Goal: Task Accomplishment & Management: Use online tool/utility

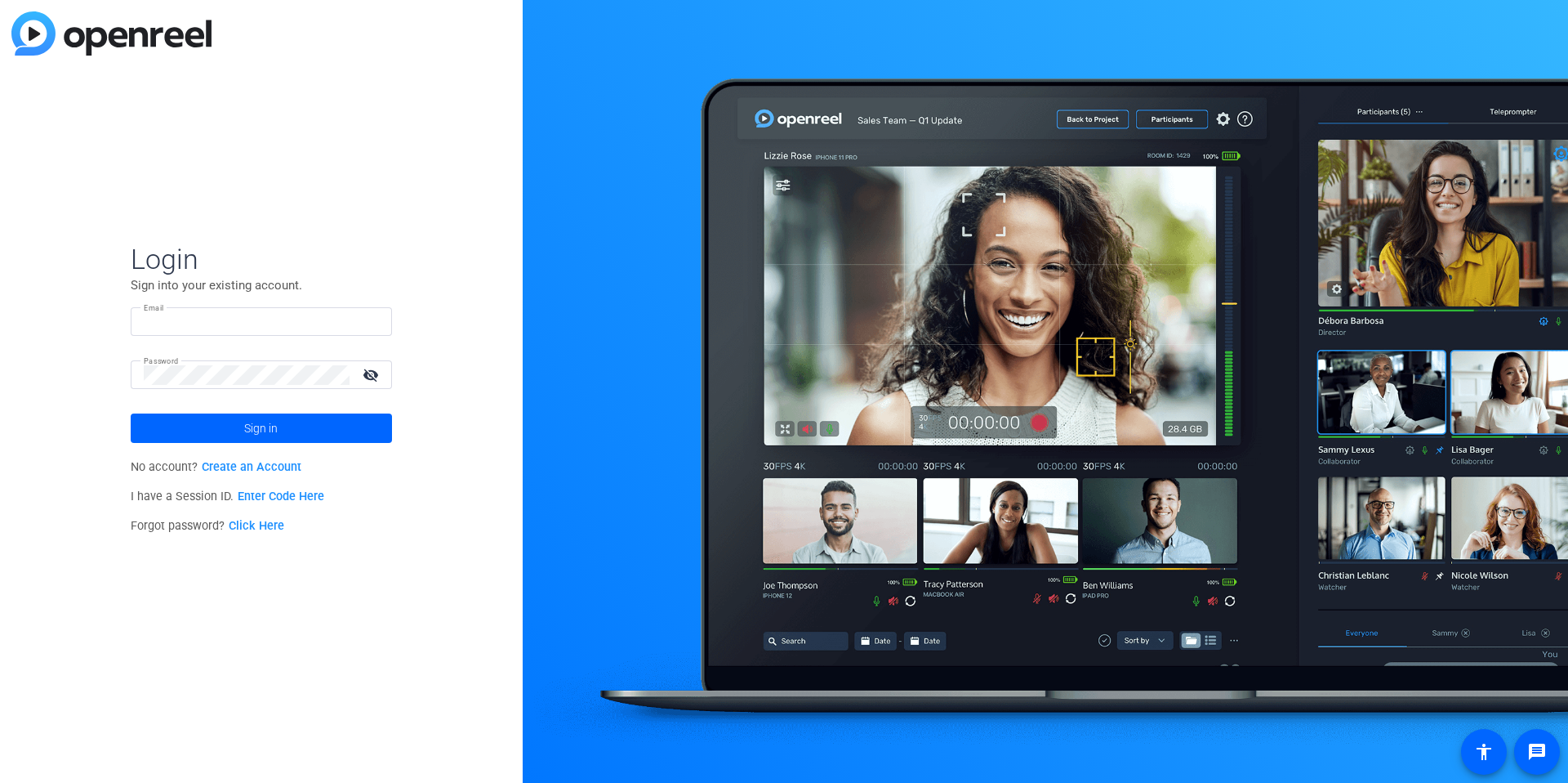
type input "[EMAIL_ADDRESS][DOMAIN_NAME]"
click at [525, 331] on div at bounding box center [1045, 391] width 1046 height 783
click at [274, 322] on input "[EMAIL_ADDRESS][DOMAIN_NAME]" at bounding box center [261, 322] width 236 height 20
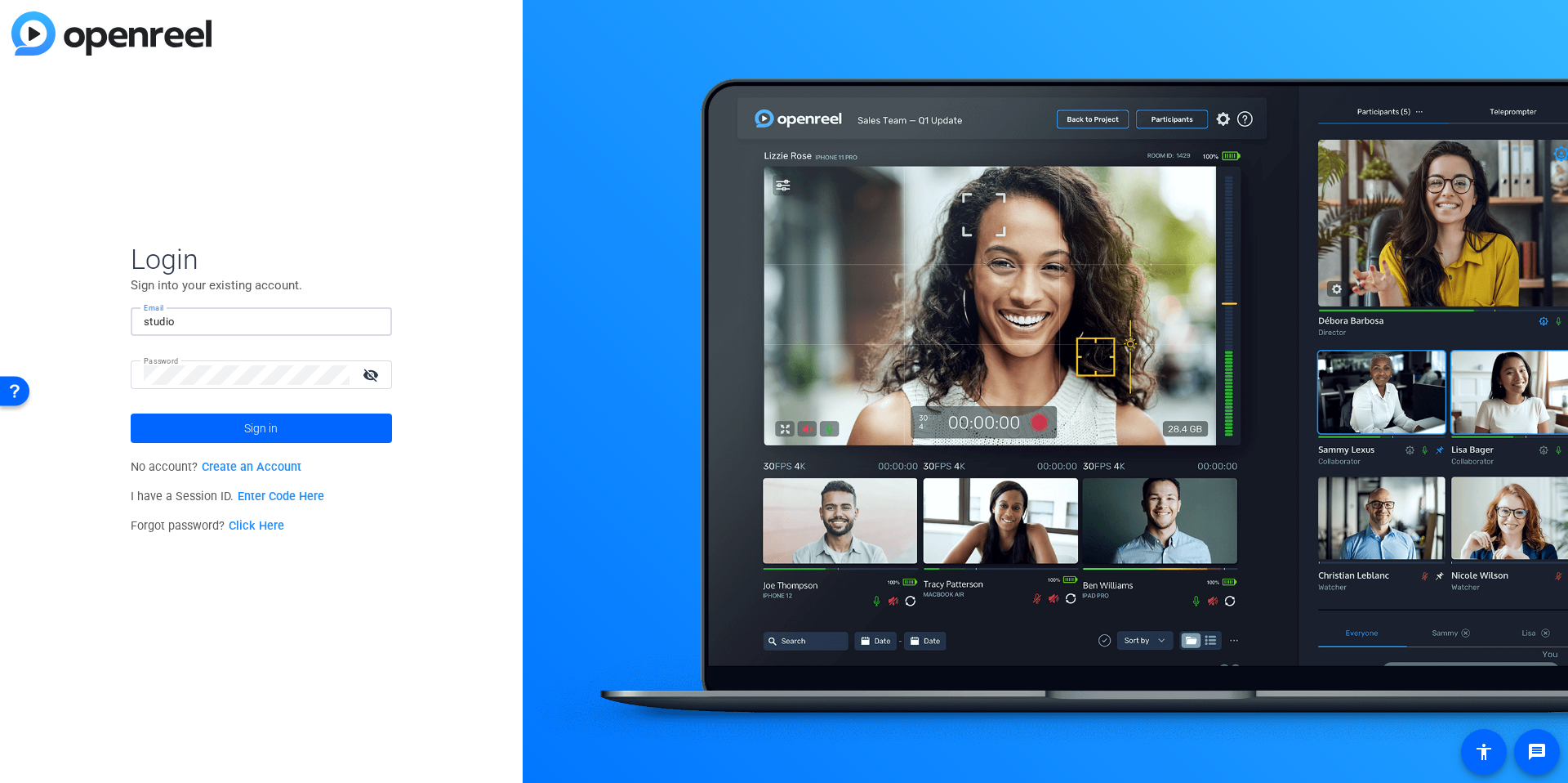
click at [367, 322] on img at bounding box center [365, 322] width 12 height 20
click at [512, 346] on div "Login Sign into your existing account. Email studio Password visibility_off Sig…" at bounding box center [261, 391] width 522 height 783
click at [247, 322] on input "studio" at bounding box center [261, 322] width 236 height 20
click at [278, 322] on input "studio" at bounding box center [261, 322] width 236 height 20
click at [372, 321] on div at bounding box center [369, 322] width 20 height 20
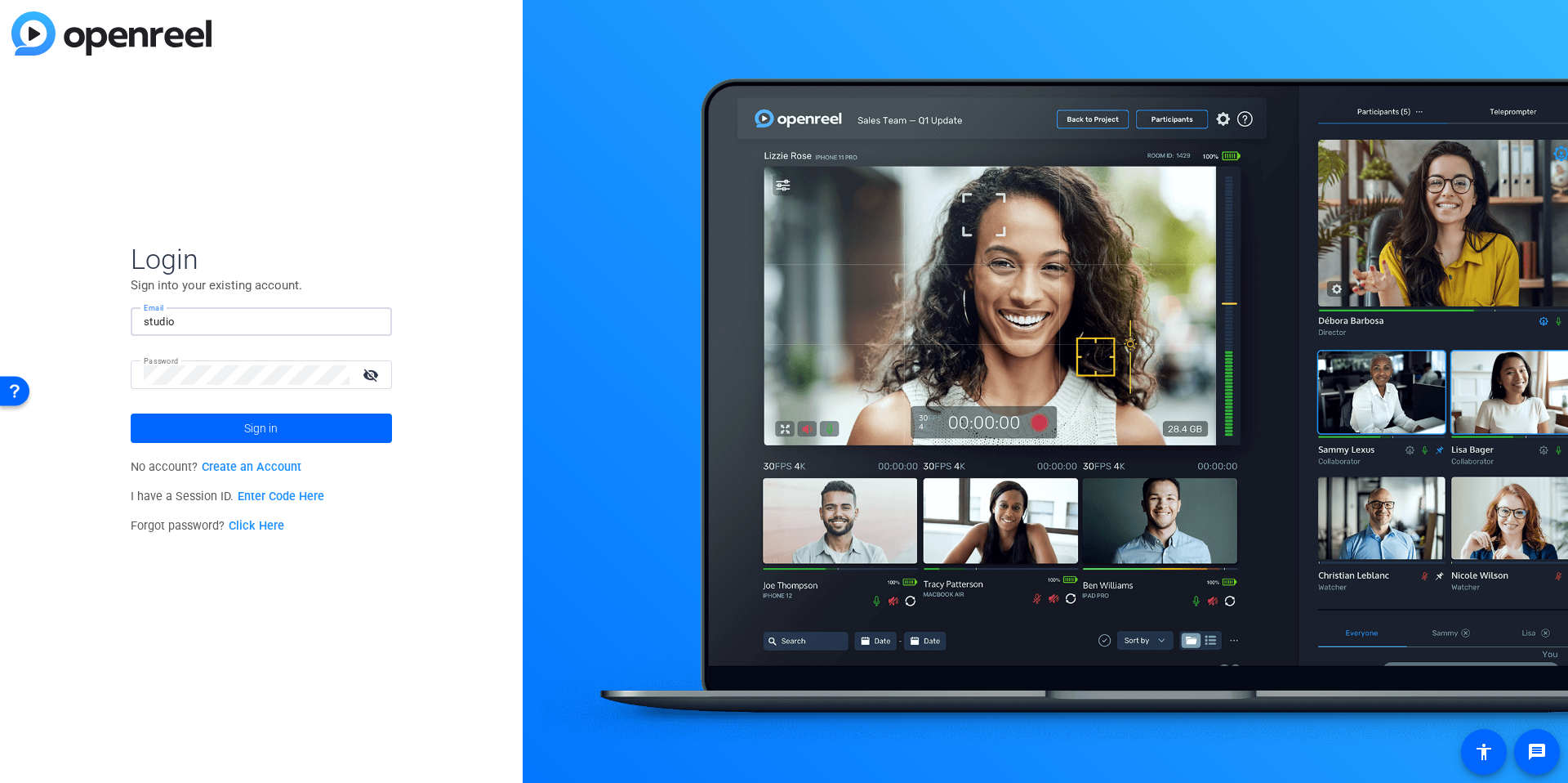
type input "studiosupport+1@openreel.com"
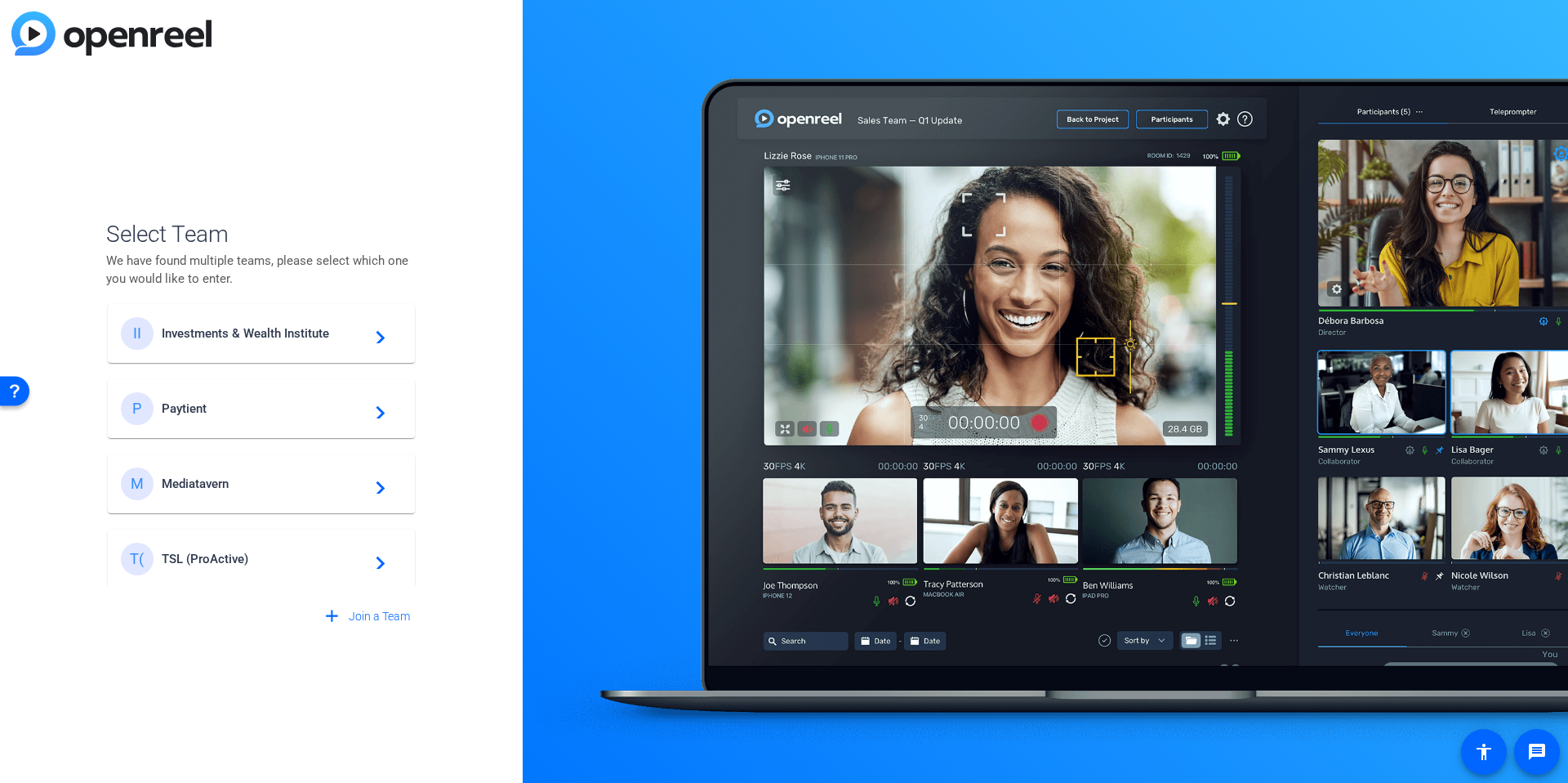
scroll to position [695, 0]
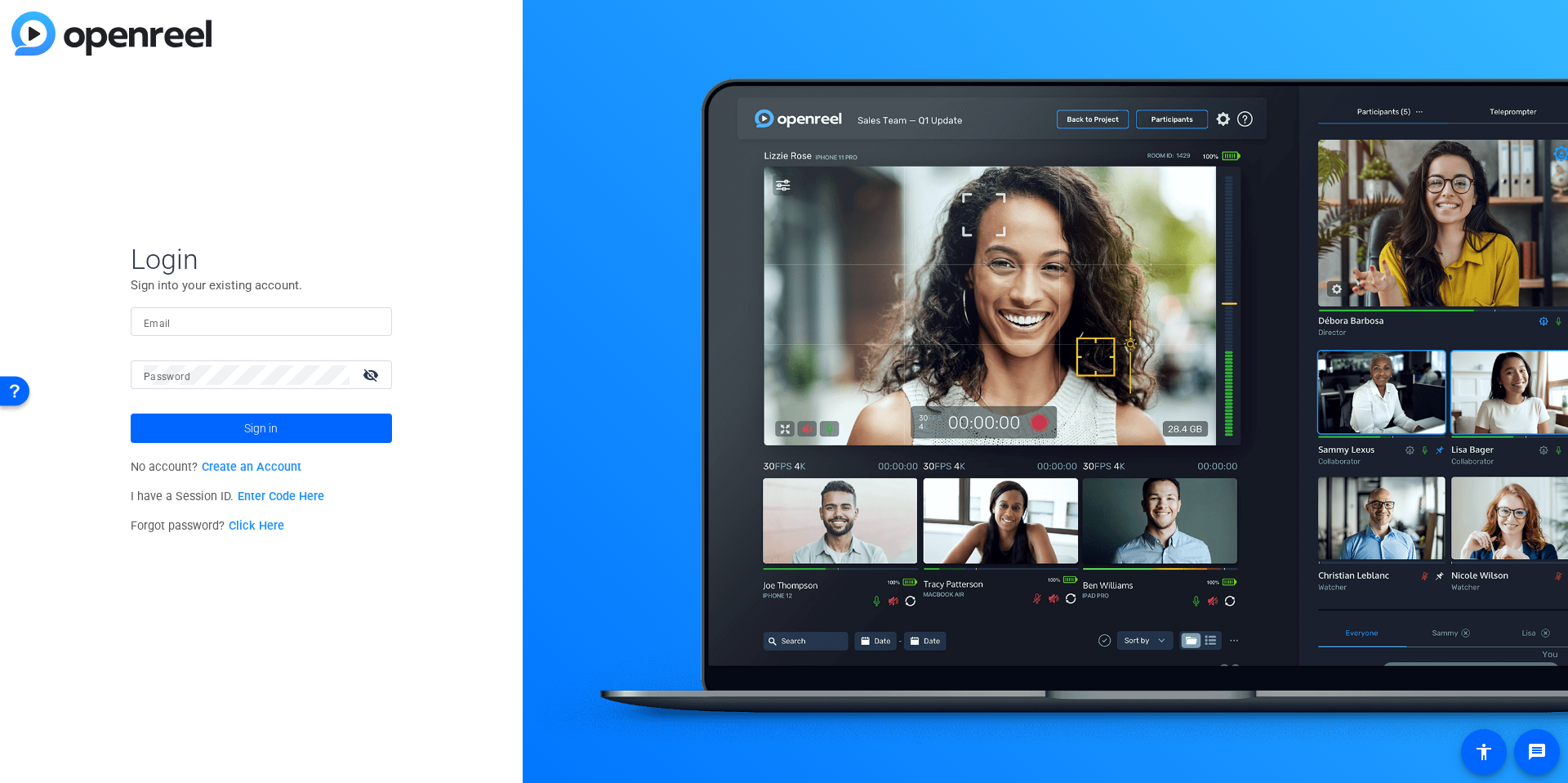
type input "[EMAIL_ADDRESS][DOMAIN_NAME]"
click at [218, 320] on input "[EMAIL_ADDRESS][DOMAIN_NAME]" at bounding box center [261, 322] width 236 height 20
type input "studiosupport"
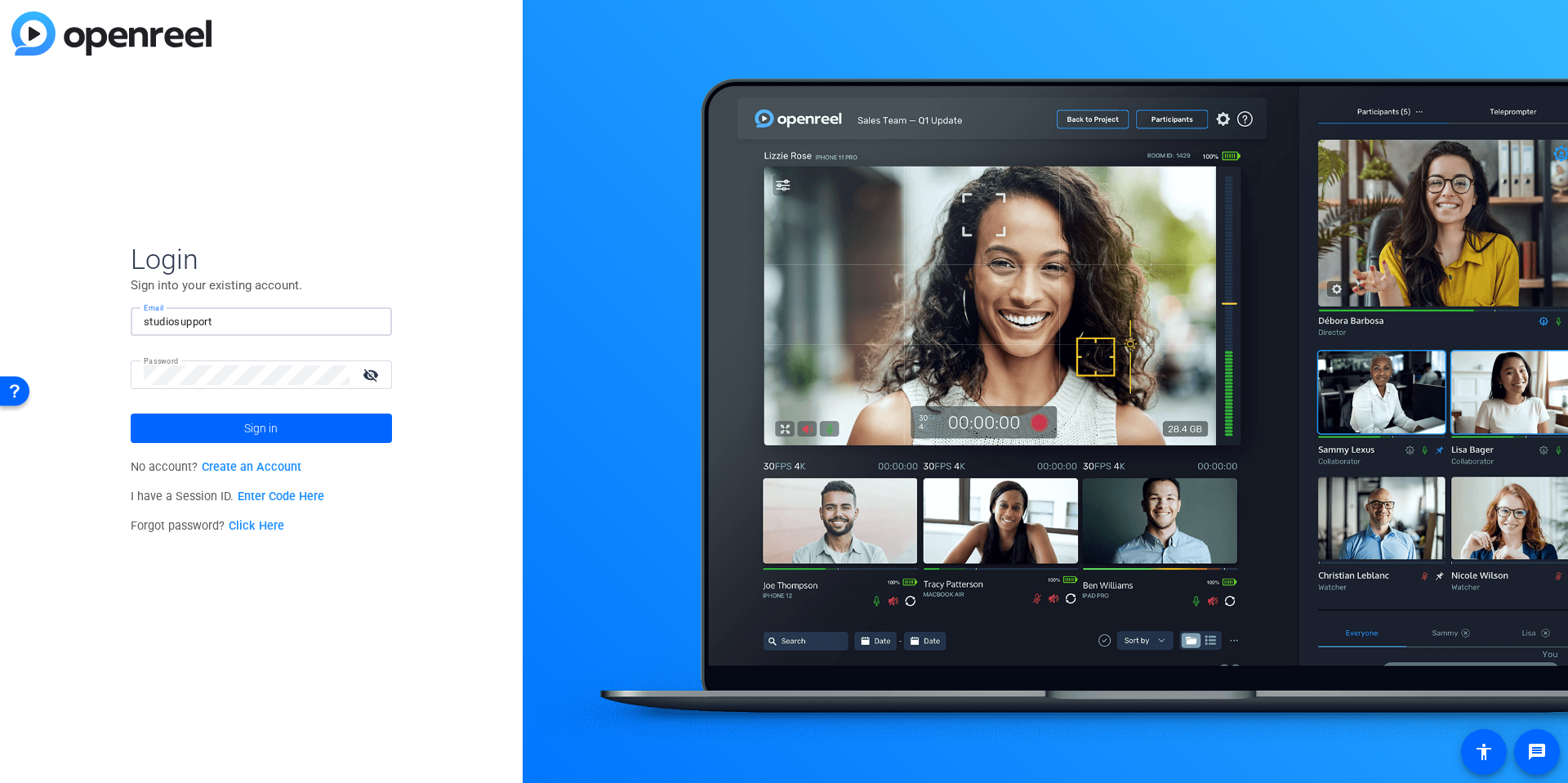
drag, startPoint x: 417, startPoint y: 261, endPoint x: 255, endPoint y: 136, distance: 204.6
click at [417, 261] on div "Login Sign into your existing account. Email studiosupport Password visibility_…" at bounding box center [261, 391] width 522 height 783
click at [276, 314] on input "[EMAIL_ADDRESS][DOMAIN_NAME]" at bounding box center [261, 322] width 236 height 20
click at [281, 316] on input "[EMAIL_ADDRESS][DOMAIN_NAME]" at bounding box center [261, 322] width 236 height 20
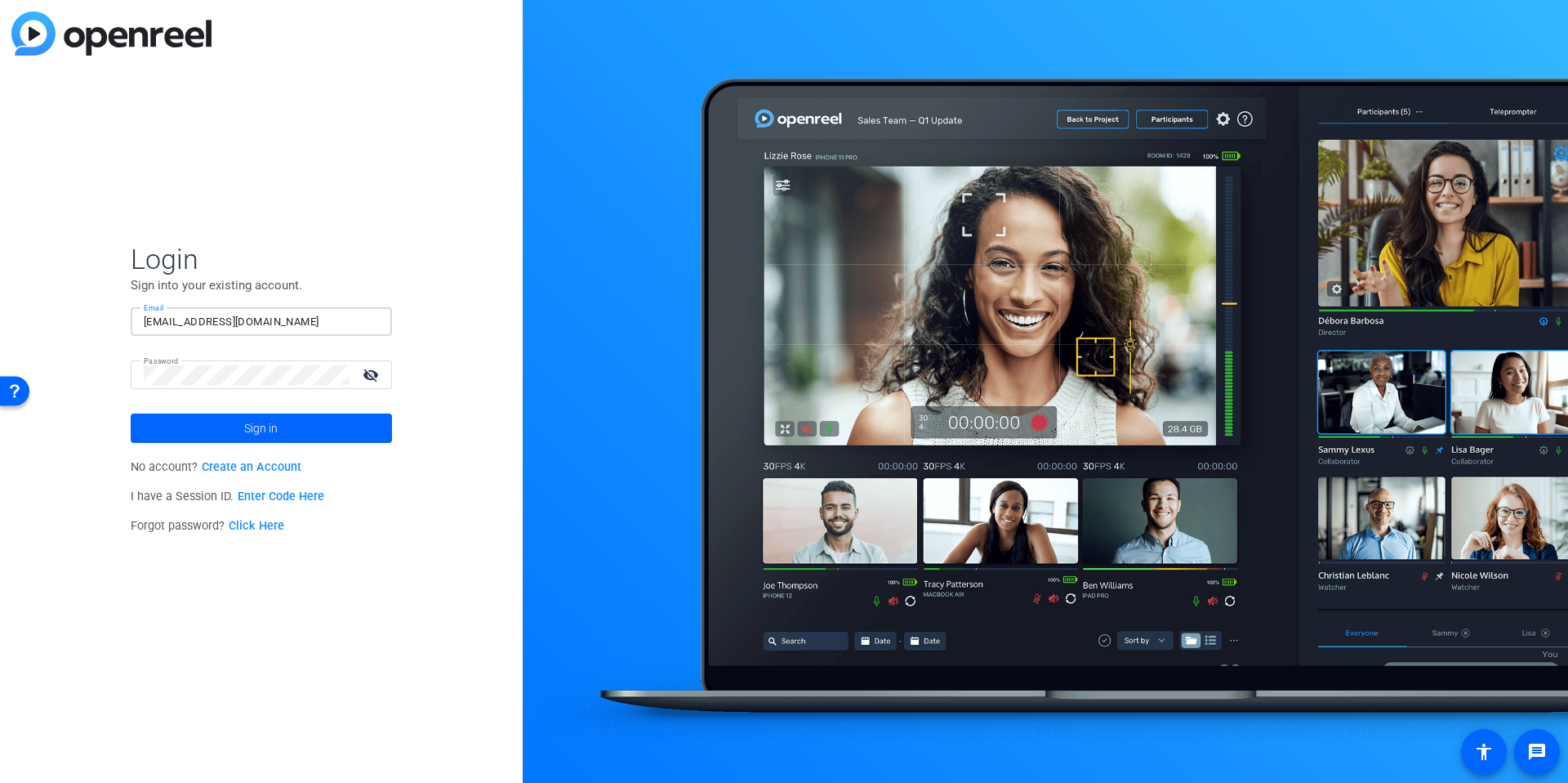
click at [281, 316] on input "[EMAIL_ADDRESS][DOMAIN_NAME]" at bounding box center [261, 322] width 236 height 20
click at [368, 323] on img at bounding box center [365, 322] width 12 height 20
click at [465, 342] on div "Login Sign into your existing account. Email studiosupport Password visibility_…" at bounding box center [261, 391] width 522 height 783
click at [352, 313] on input "studiosupport" at bounding box center [261, 322] width 236 height 20
click at [367, 315] on img at bounding box center [365, 322] width 12 height 20
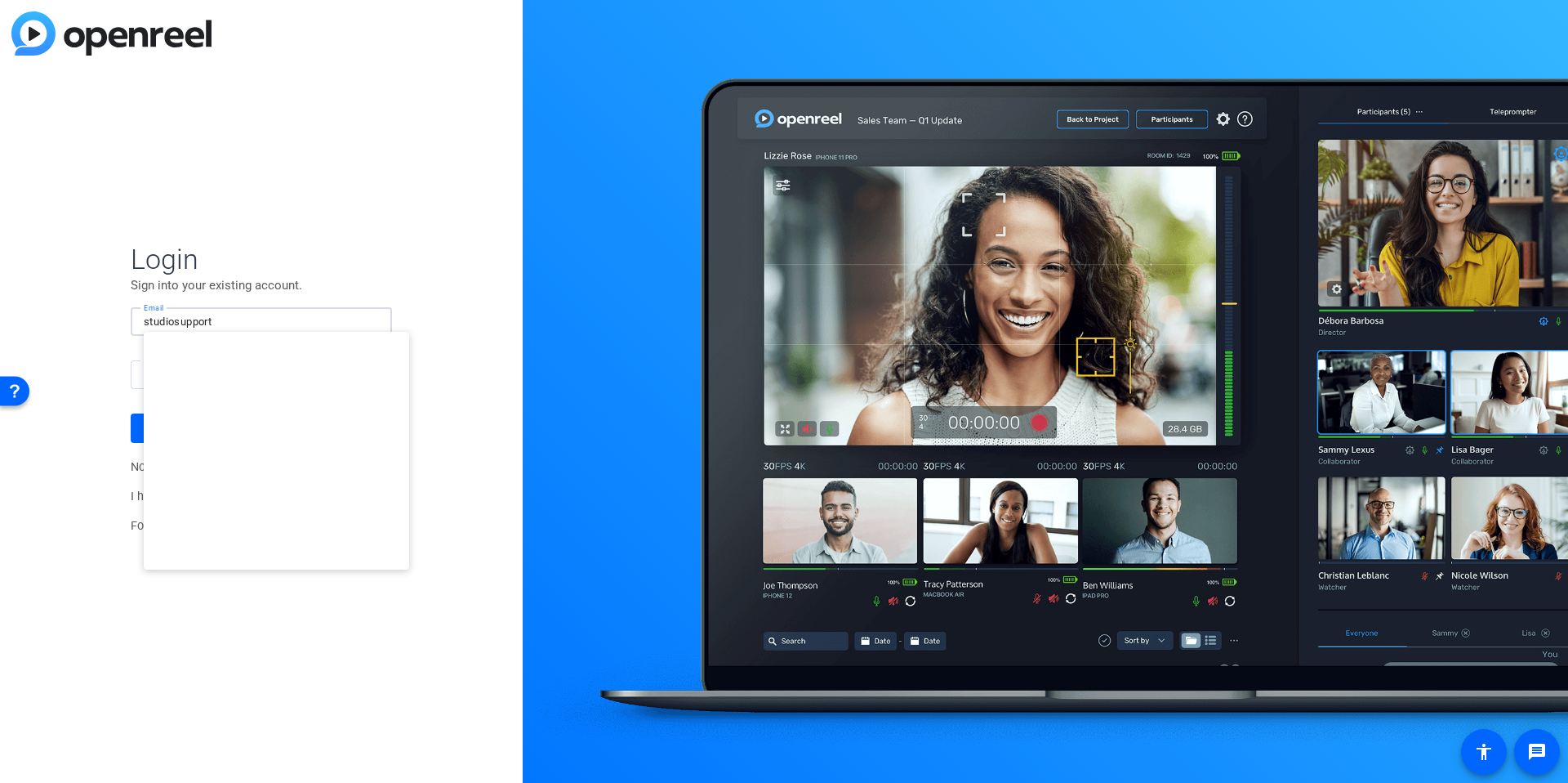
type input "[EMAIL_ADDRESS][DOMAIN_NAME]"
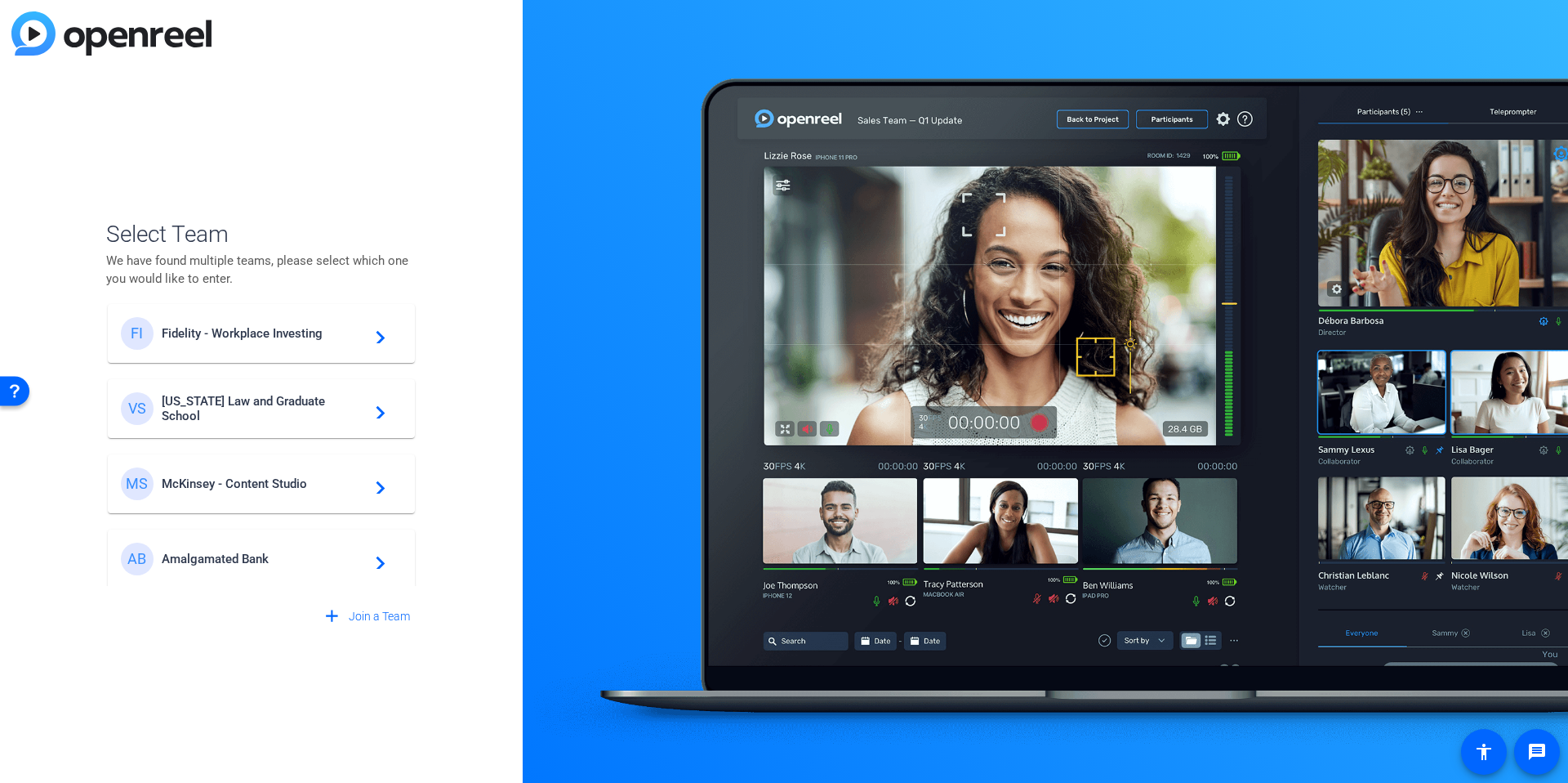
scroll to position [394, 0]
click at [193, 557] on span "Amalgamated Bank" at bounding box center [264, 555] width 204 height 15
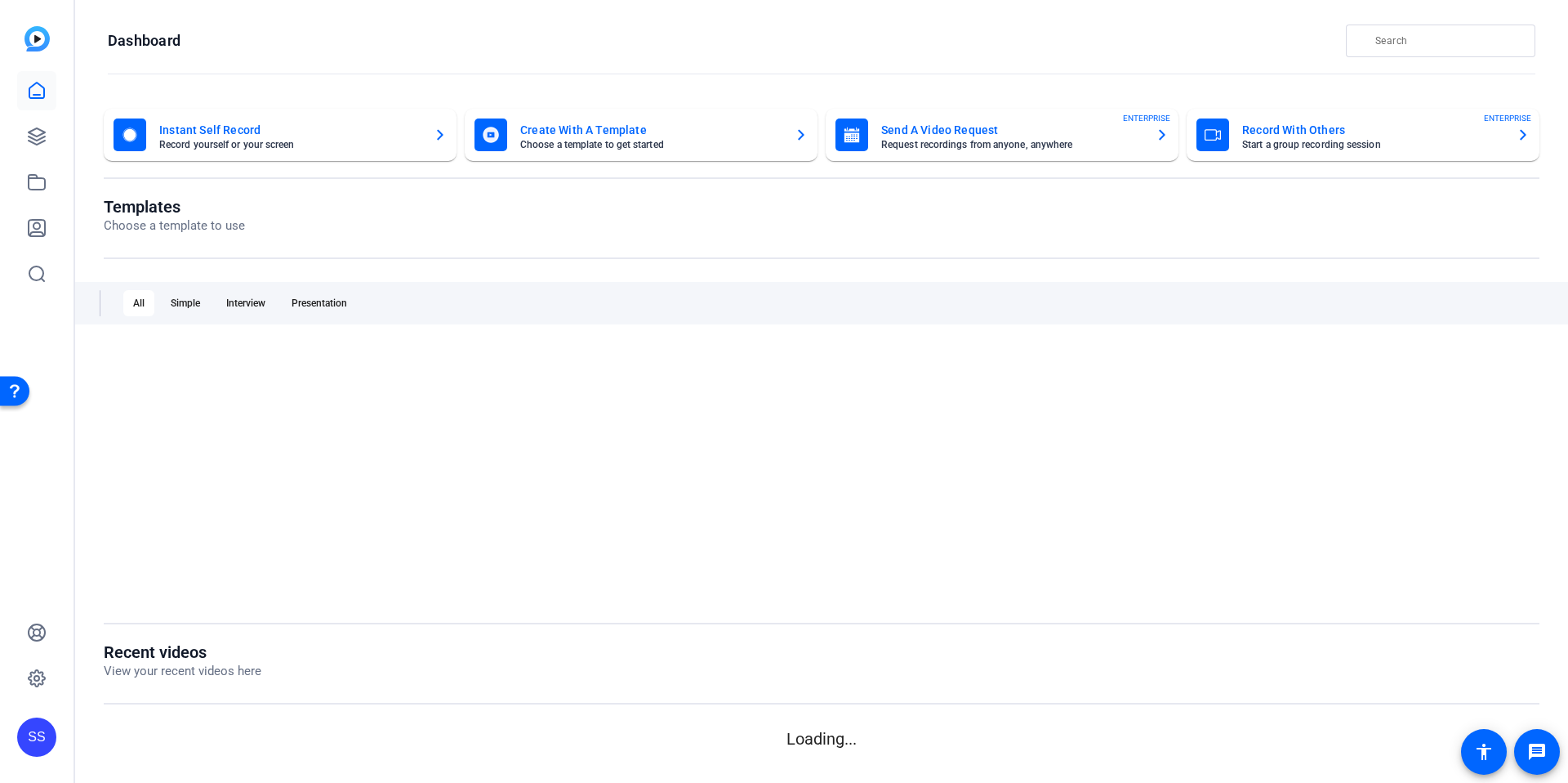
click at [512, 362] on div at bounding box center [822, 473] width 1436 height 253
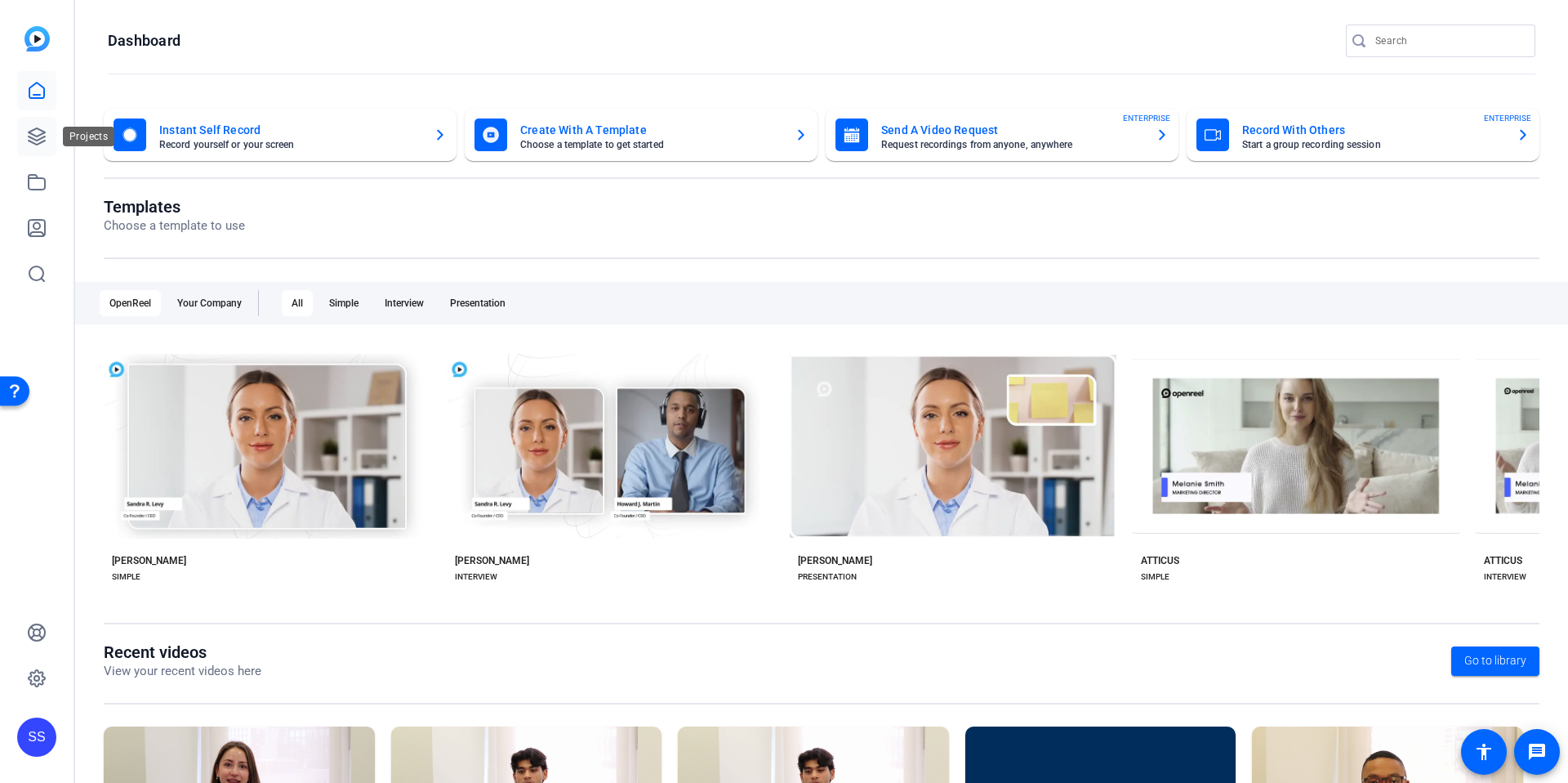
click at [36, 136] on icon at bounding box center [37, 136] width 20 height 20
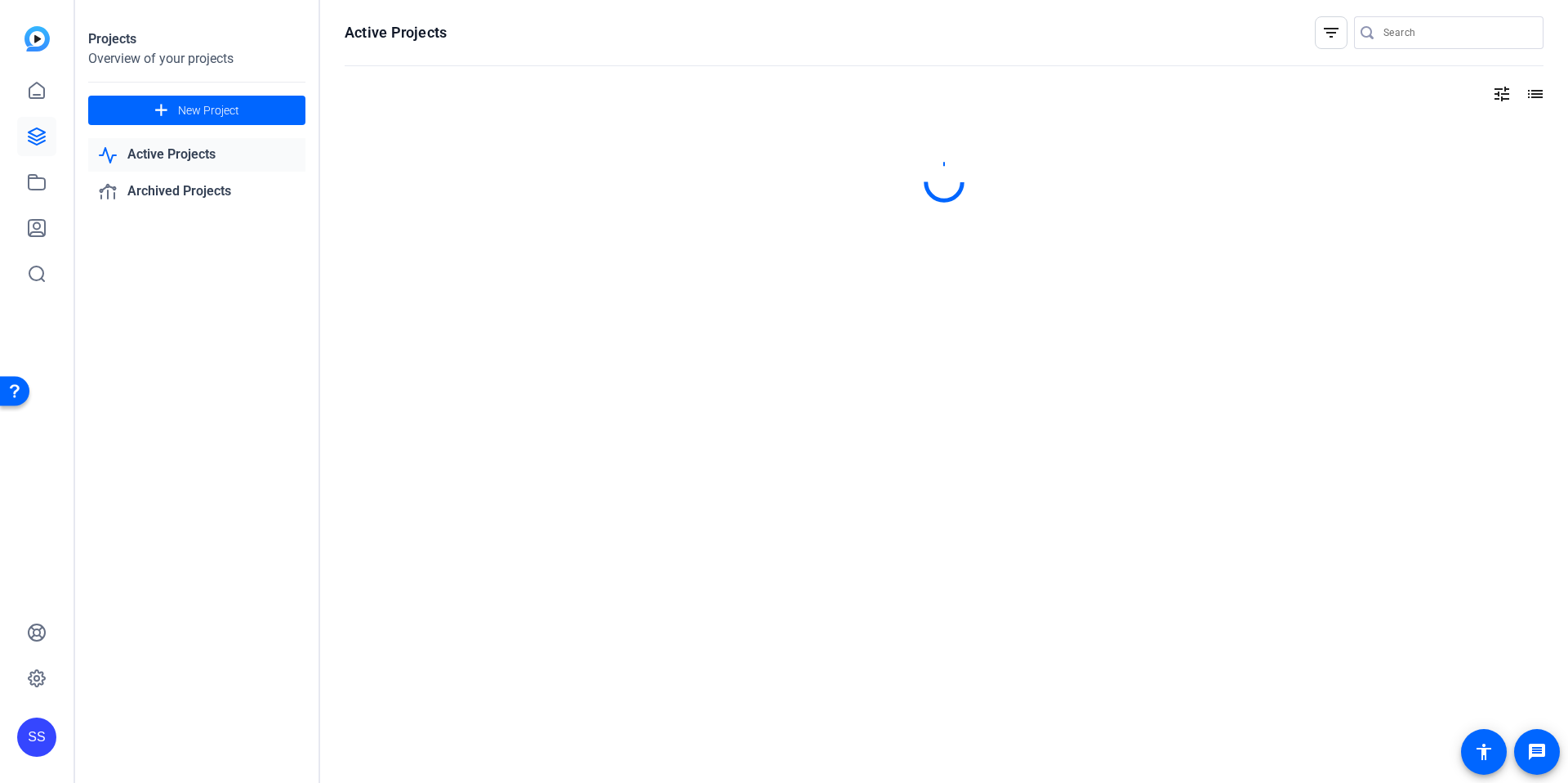
click at [182, 389] on div "Projects Overview of your projects add New Project Active Projects Archived Pro…" at bounding box center [198, 391] width 245 height 783
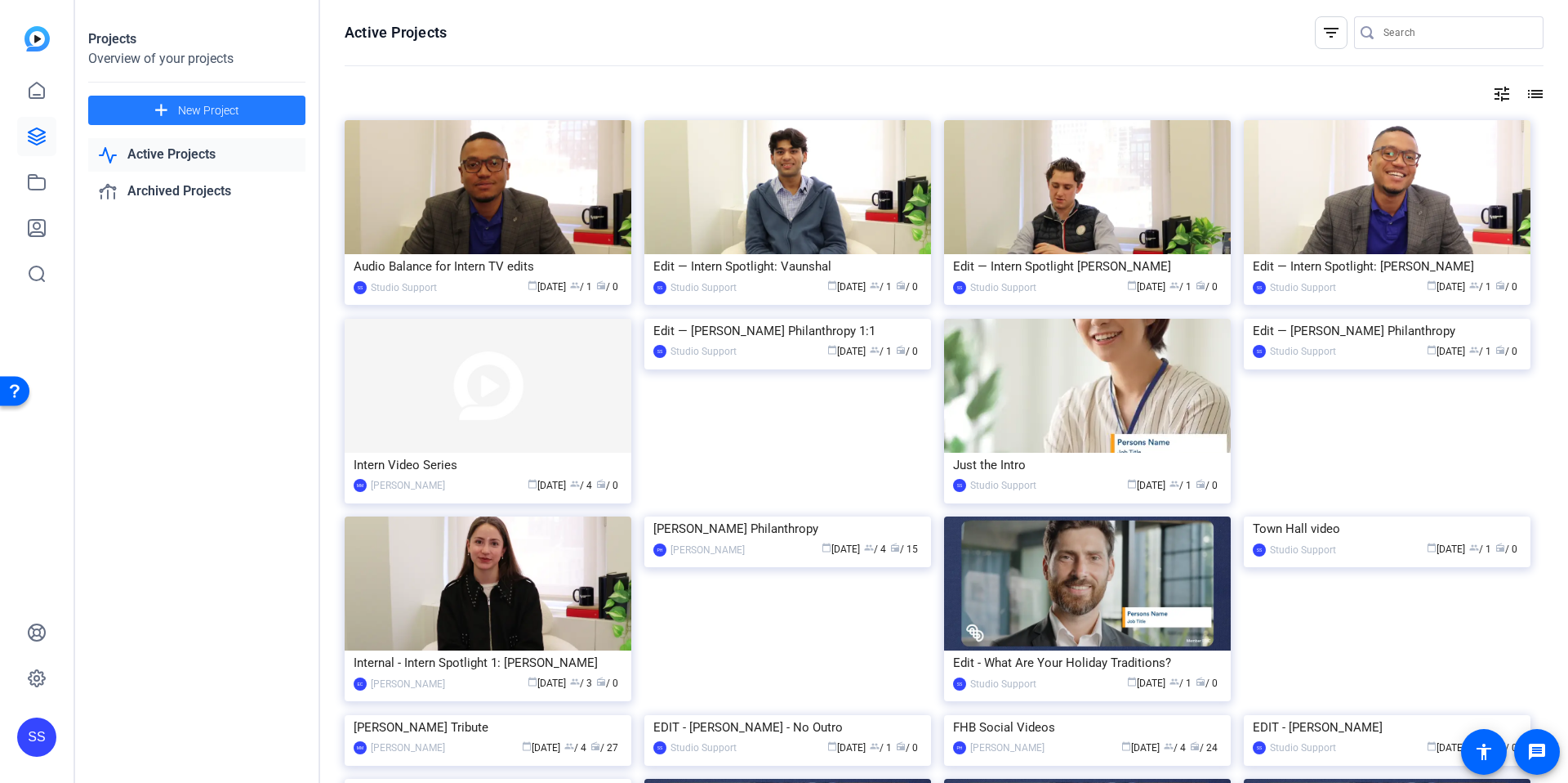
click at [165, 114] on mat-icon "add" at bounding box center [161, 111] width 21 height 21
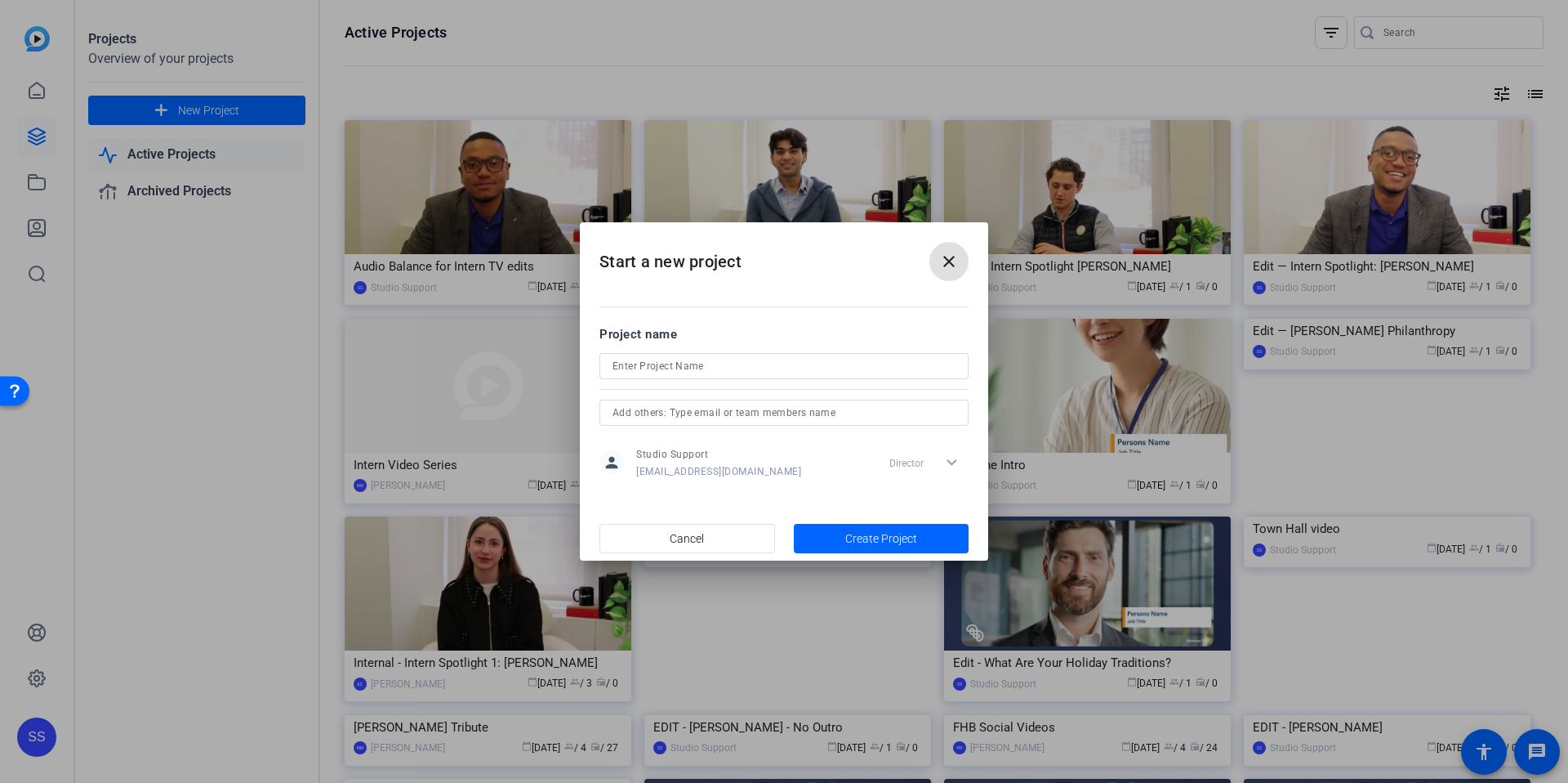
click at [724, 354] on div at bounding box center [784, 366] width 343 height 26
click at [703, 365] on input at bounding box center [784, 366] width 343 height 20
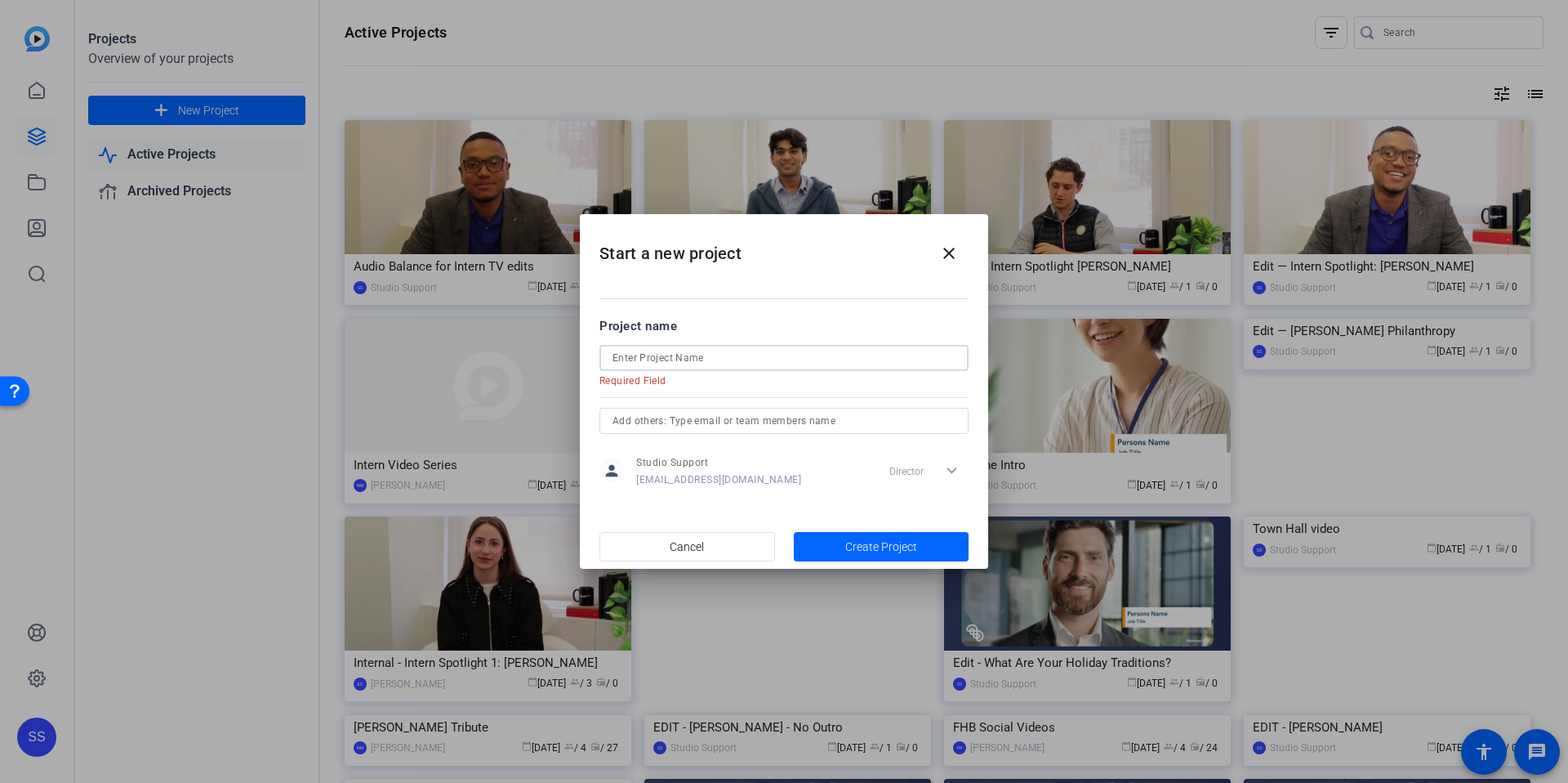
click at [702, 368] on div at bounding box center [784, 358] width 343 height 26
click at [702, 365] on input at bounding box center [784, 358] width 343 height 20
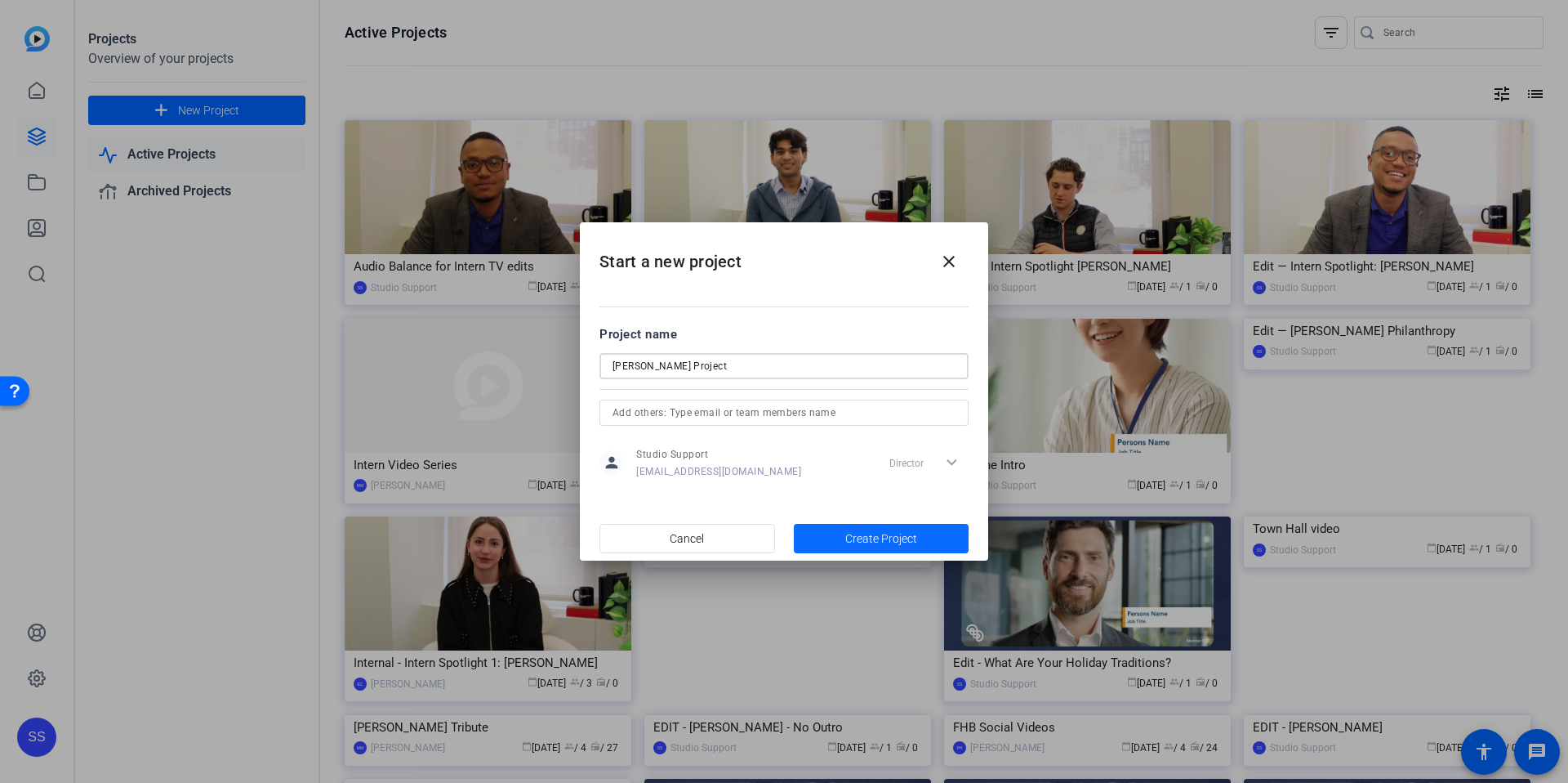
type input "[PERSON_NAME] Project"
click at [873, 542] on span "Create Project" at bounding box center [881, 538] width 72 height 17
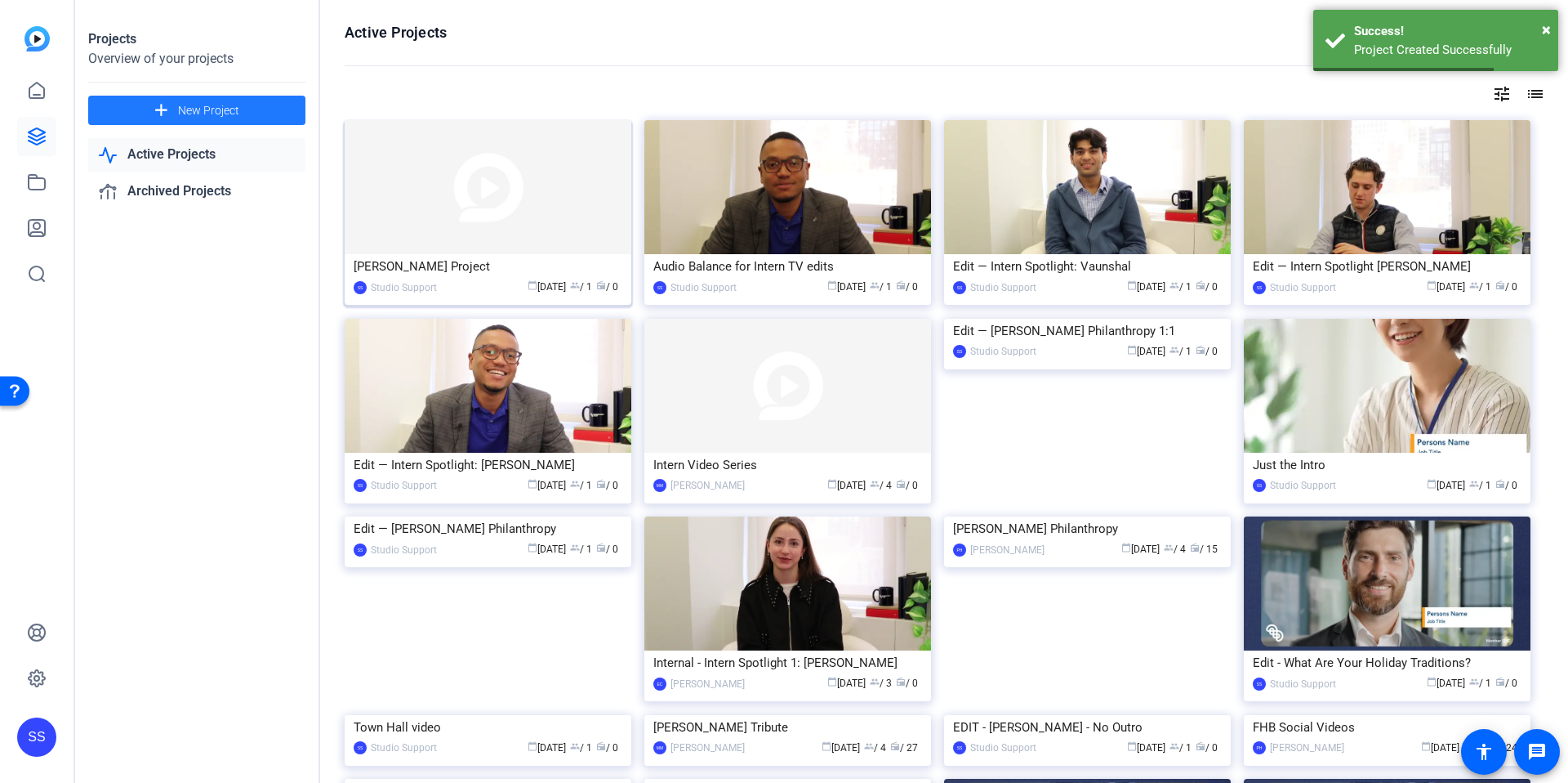
click at [438, 263] on div "[PERSON_NAME] Project" at bounding box center [488, 266] width 269 height 25
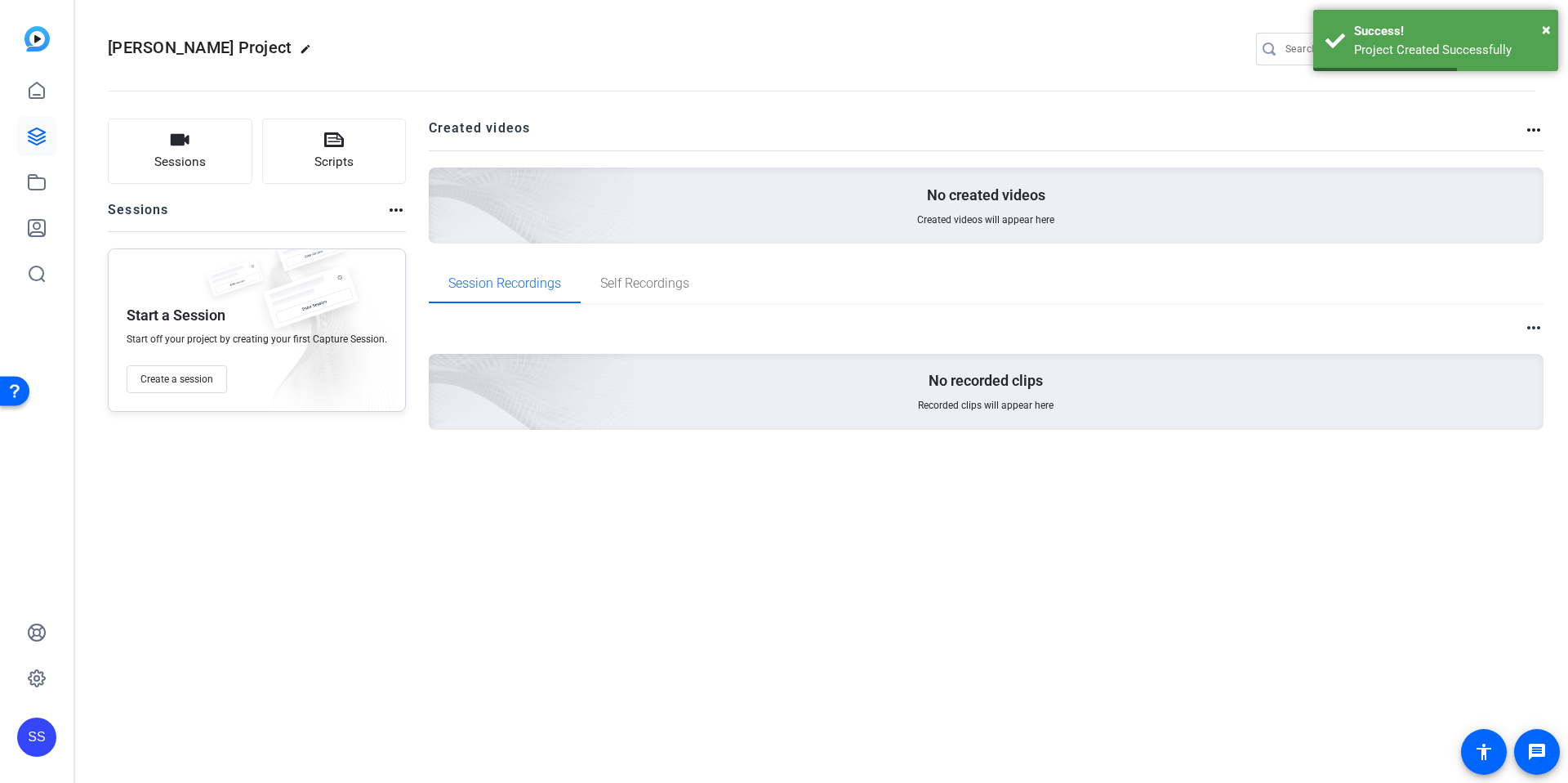
click at [1057, 96] on openreel-divider-bar at bounding box center [822, 86] width 1428 height 50
click at [1544, 26] on span "×" at bounding box center [1547, 30] width 9 height 20
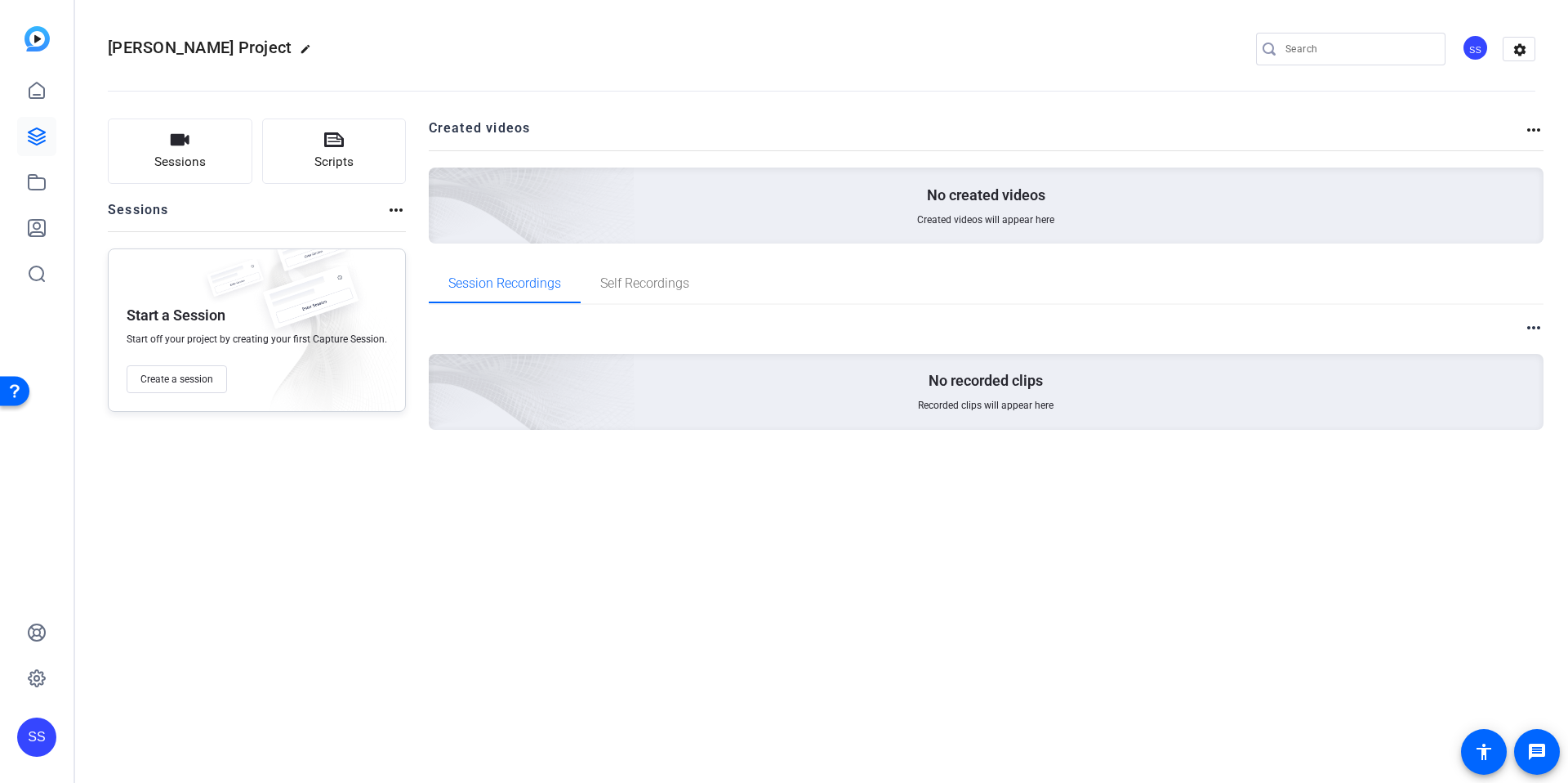
click at [1475, 57] on div "SS" at bounding box center [1475, 48] width 27 height 27
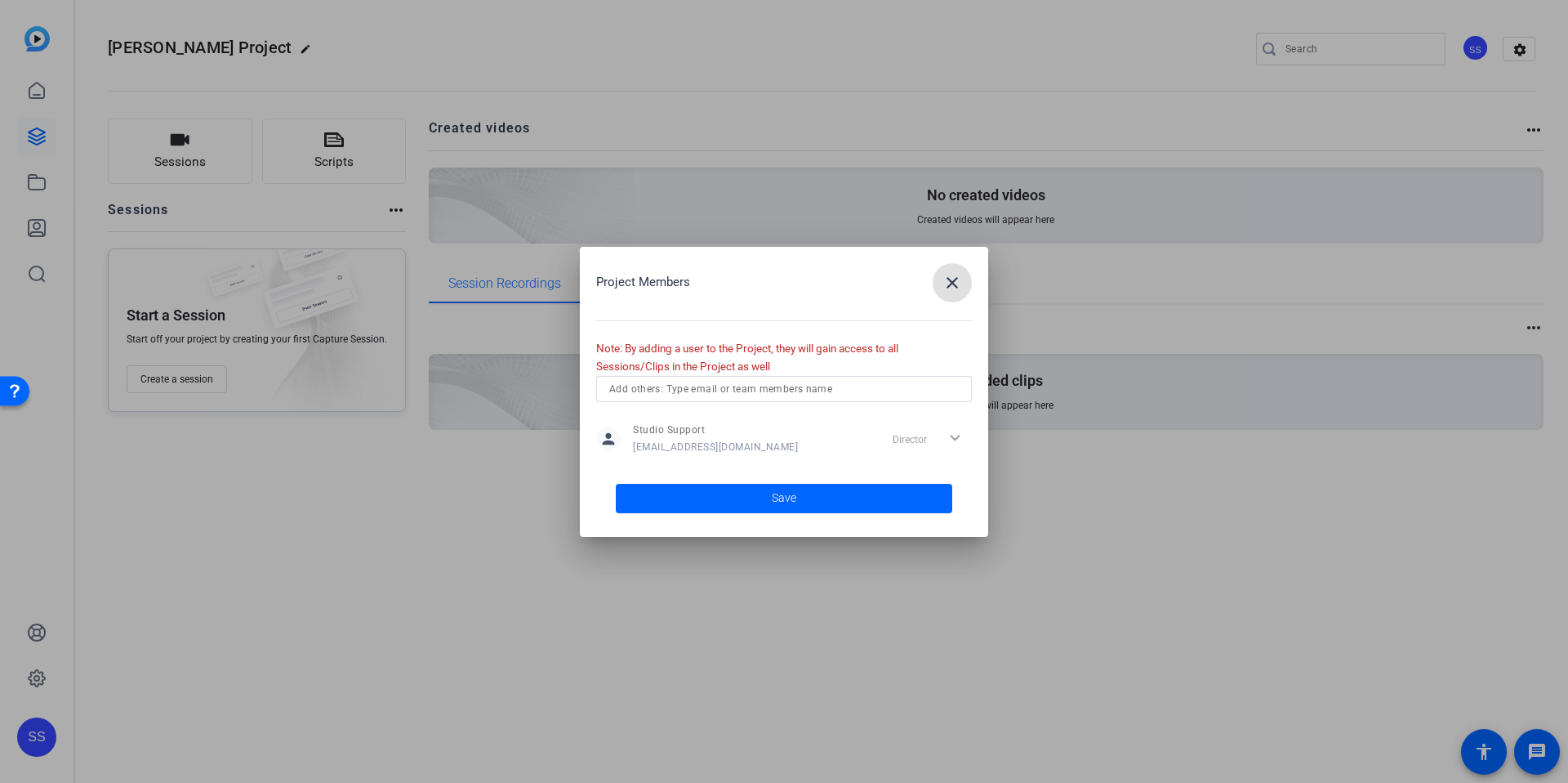
click at [707, 389] on input "text" at bounding box center [784, 389] width 350 height 20
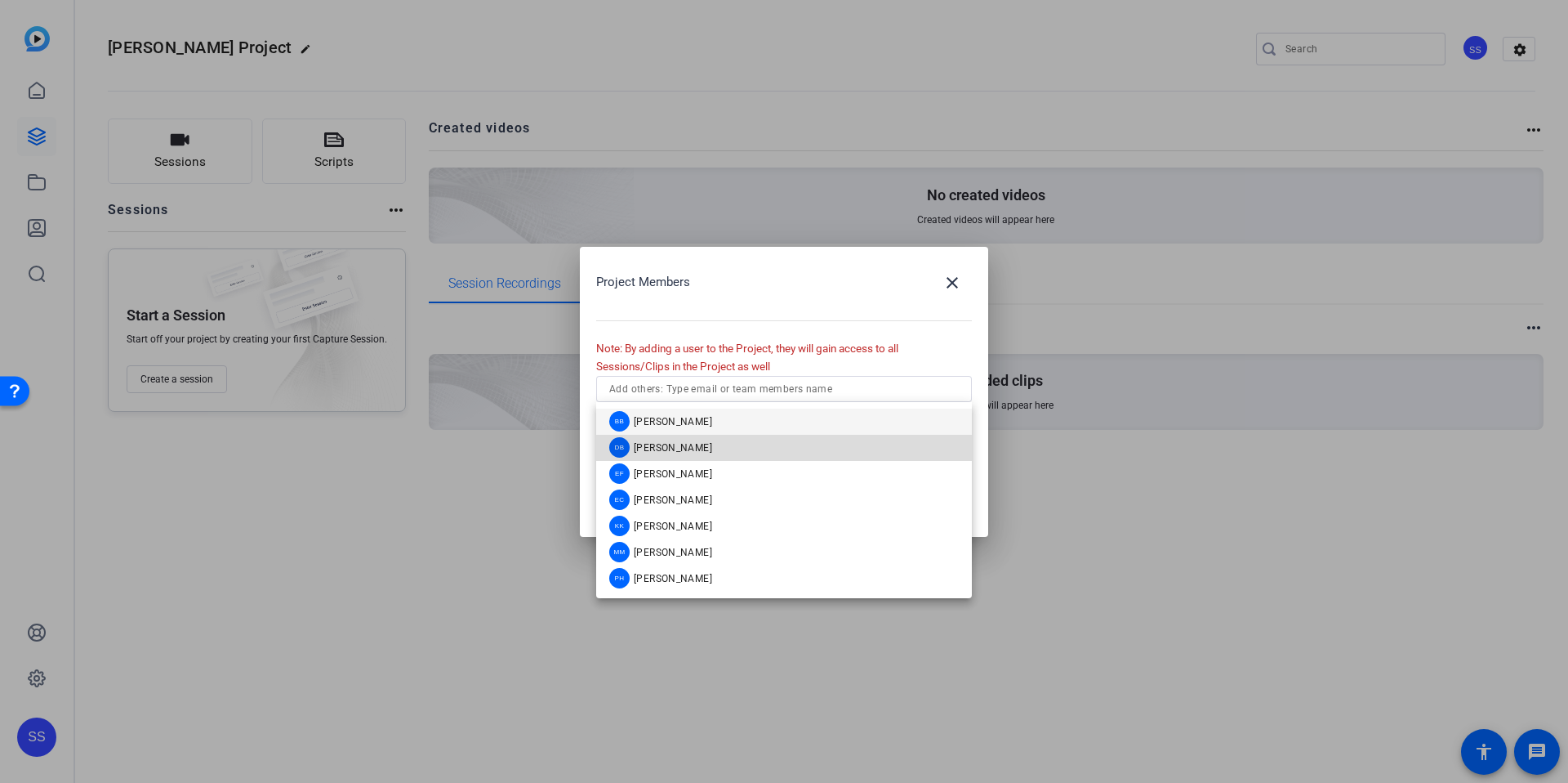
click at [698, 453] on mat-option "DB [PERSON_NAME]" at bounding box center [784, 448] width 376 height 26
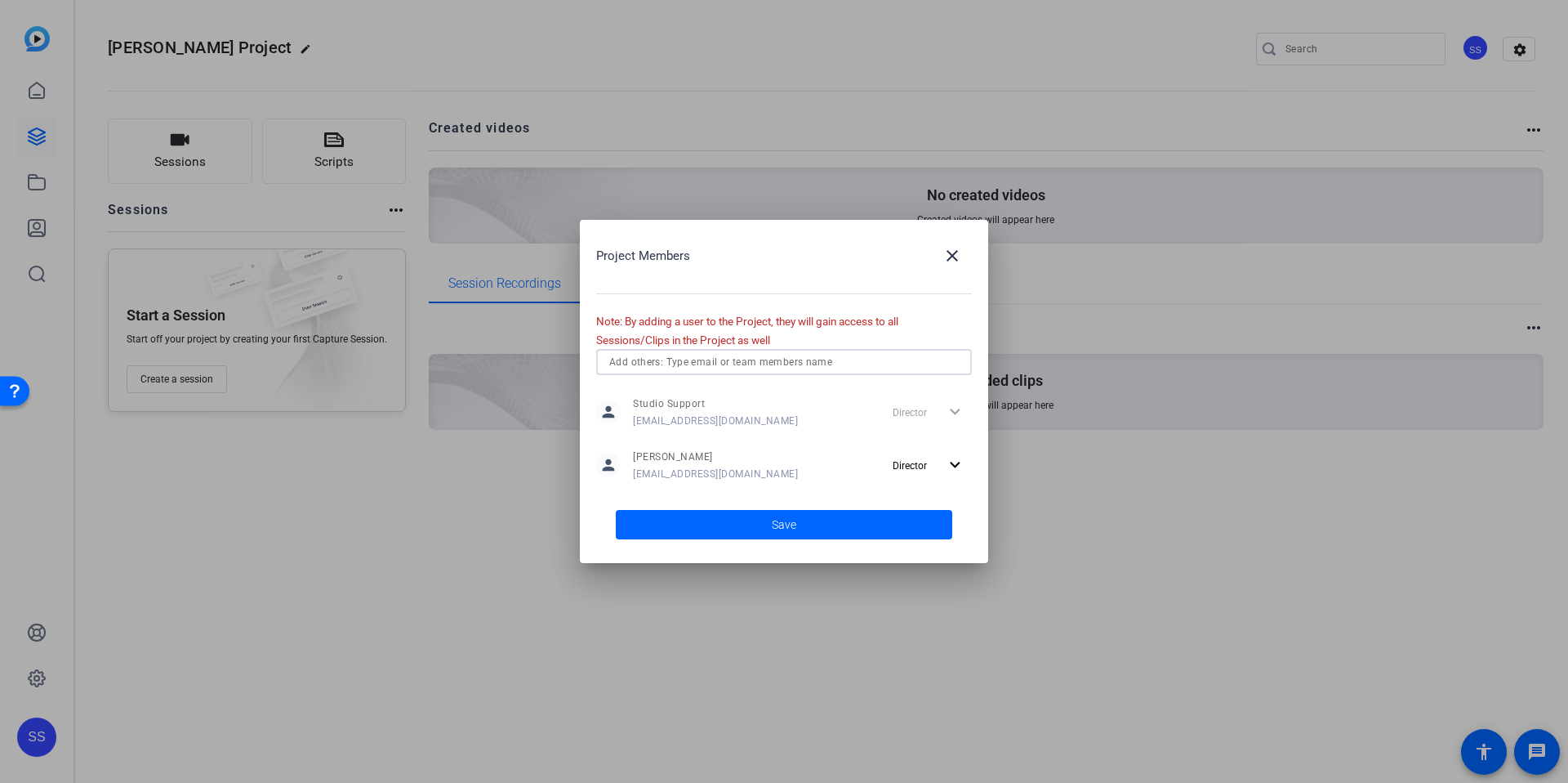
click at [693, 360] on input "text" at bounding box center [784, 362] width 350 height 20
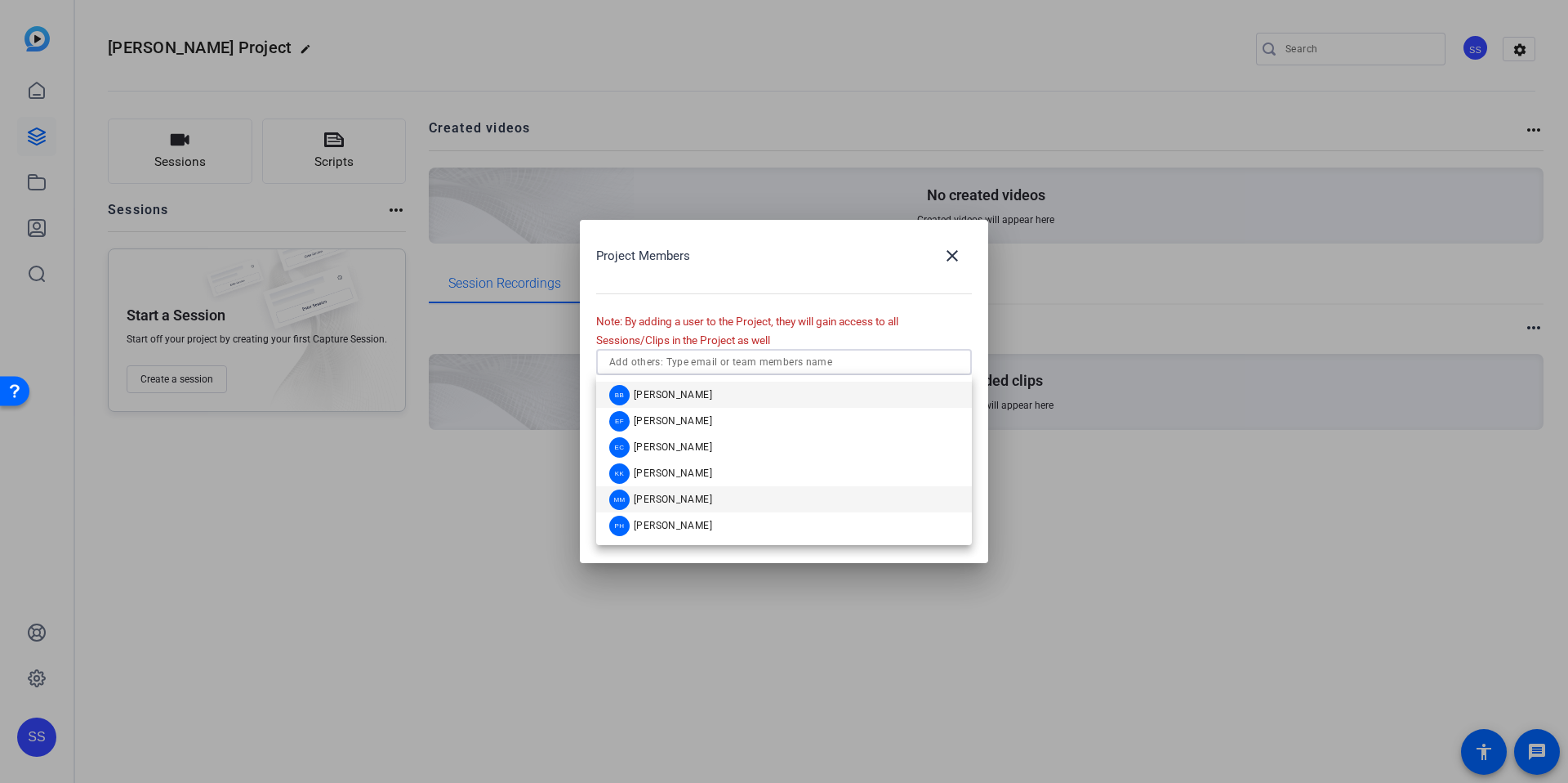
click at [711, 495] on mat-option "MM [PERSON_NAME]" at bounding box center [784, 499] width 376 height 26
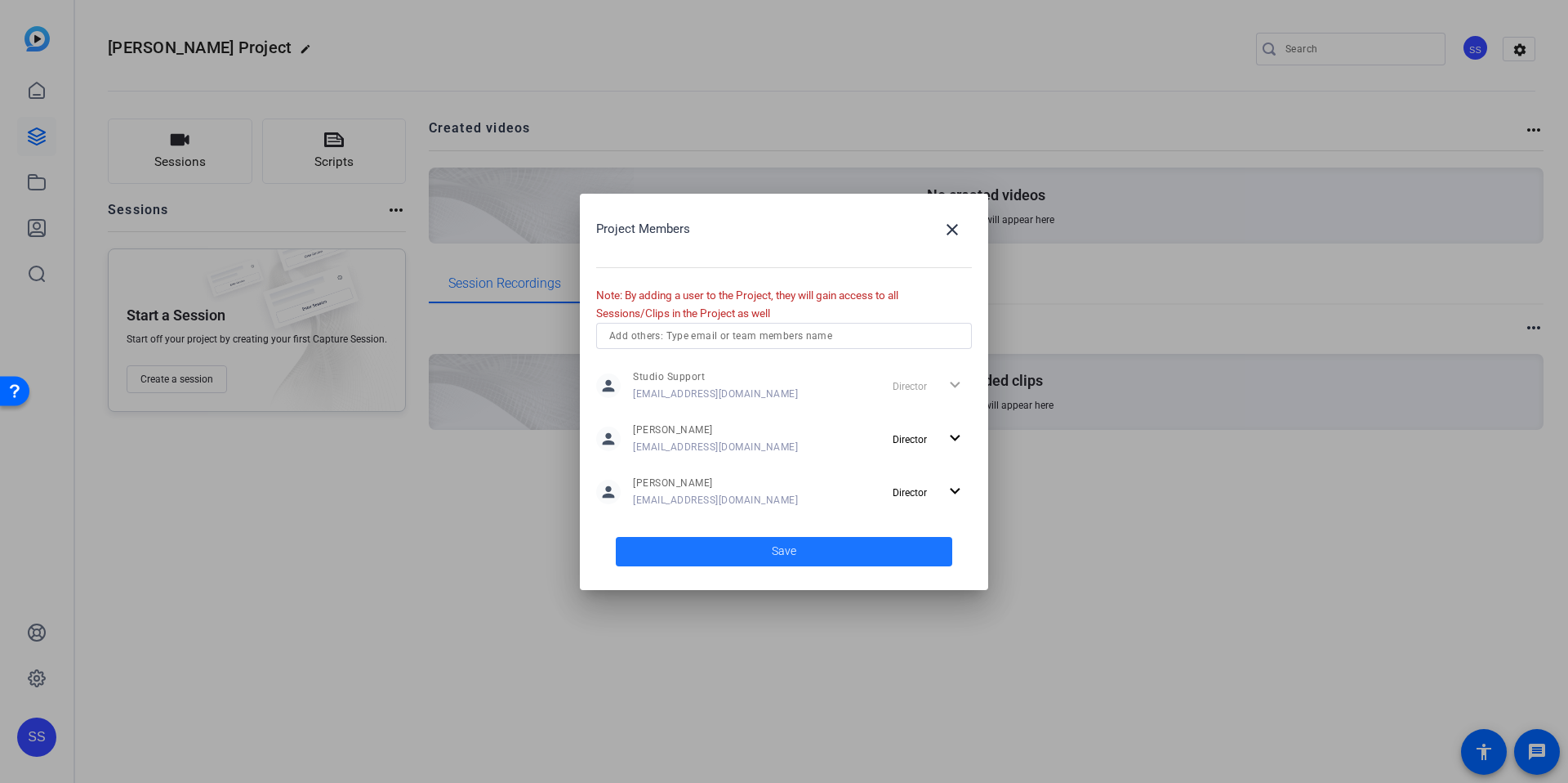
click at [855, 555] on span at bounding box center [784, 551] width 336 height 39
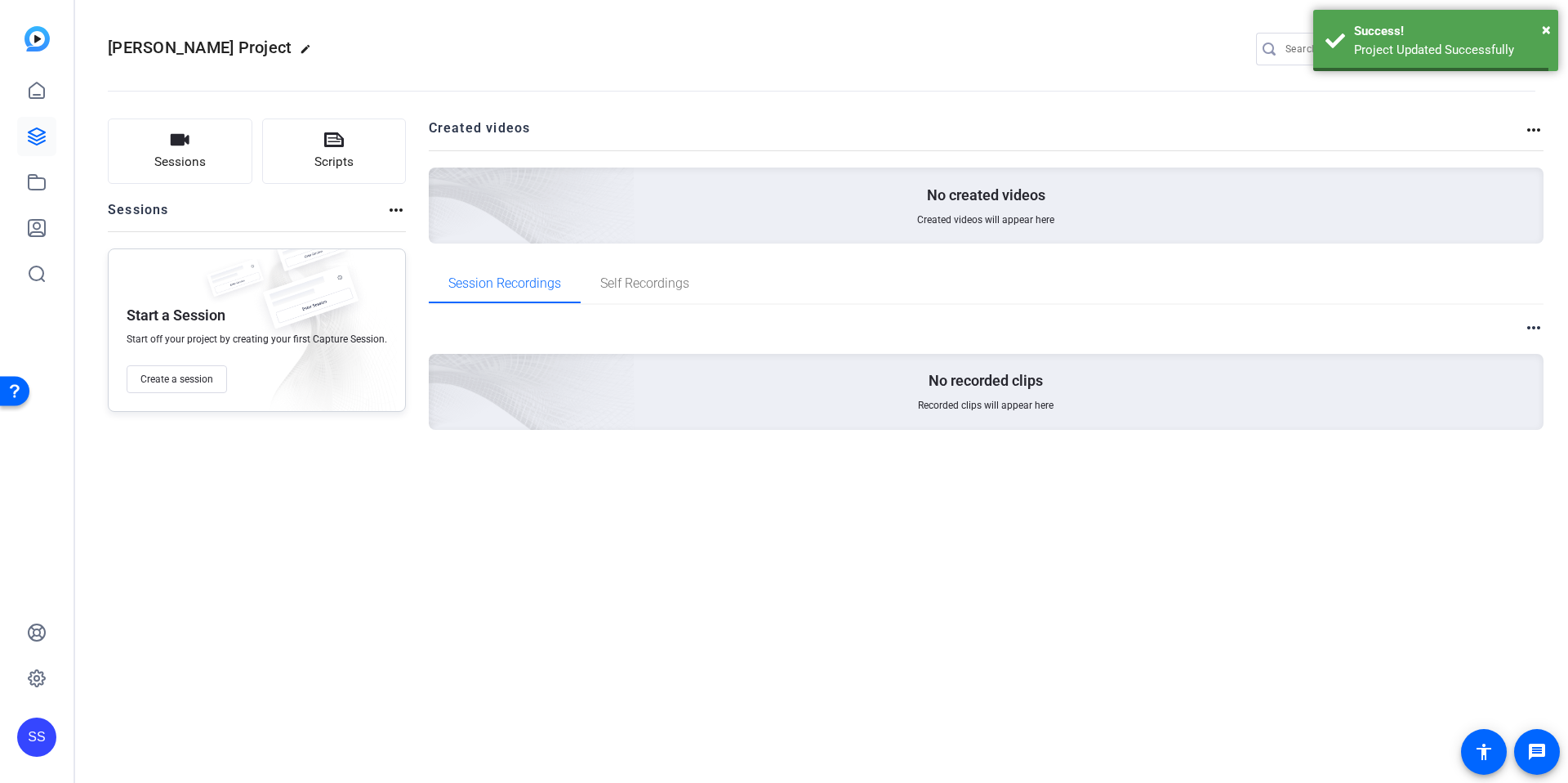
click at [346, 504] on div "[PERSON_NAME] Project edit SS settings Sessions Scripts Sessions more_horiz Sta…" at bounding box center [822, 391] width 1494 height 783
click at [183, 143] on icon "button" at bounding box center [180, 140] width 20 height 20
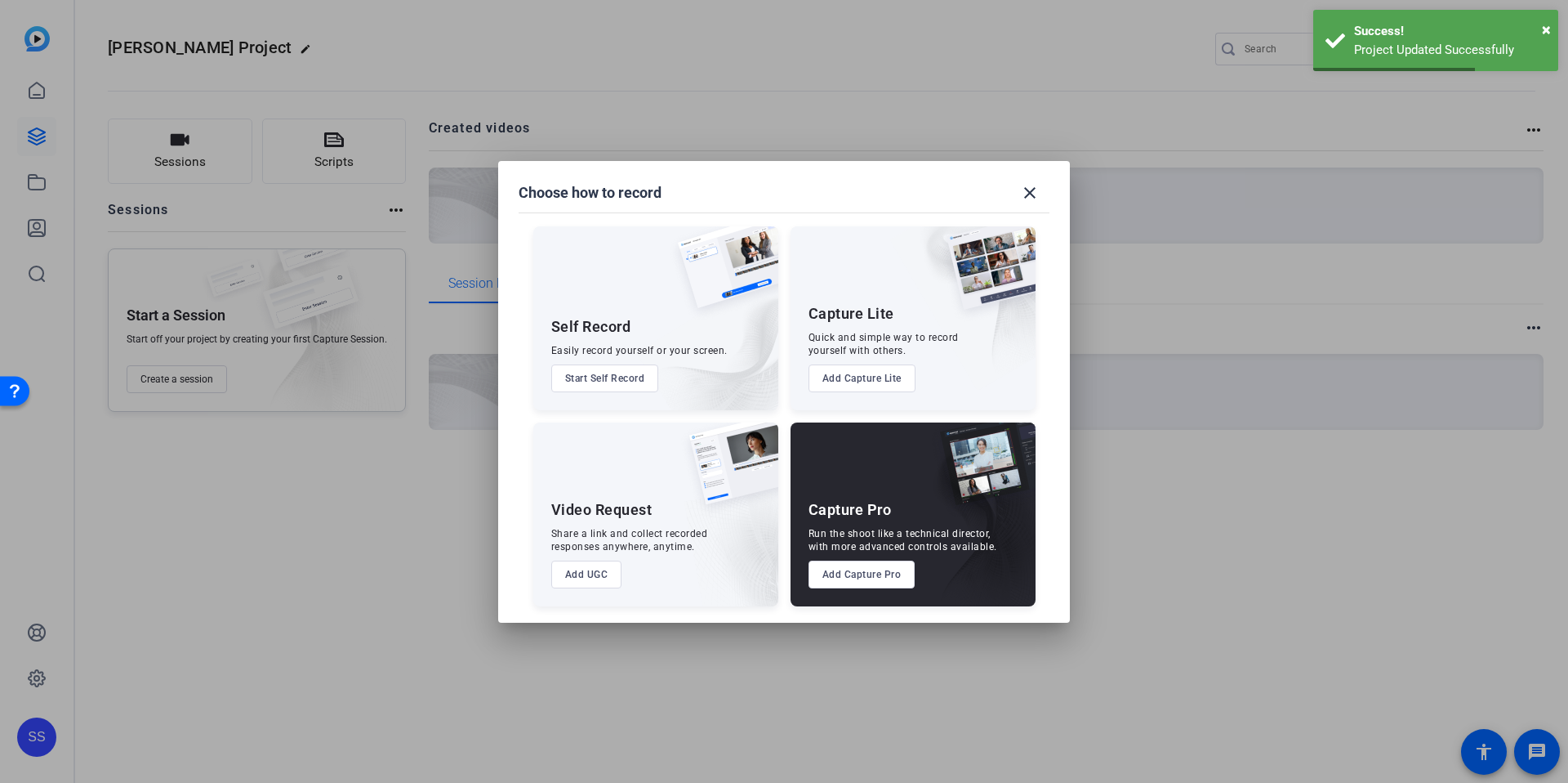
drag, startPoint x: 868, startPoint y: 576, endPoint x: 865, endPoint y: 568, distance: 8.5
click at [868, 576] on button "Add Capture Pro" at bounding box center [861, 575] width 107 height 28
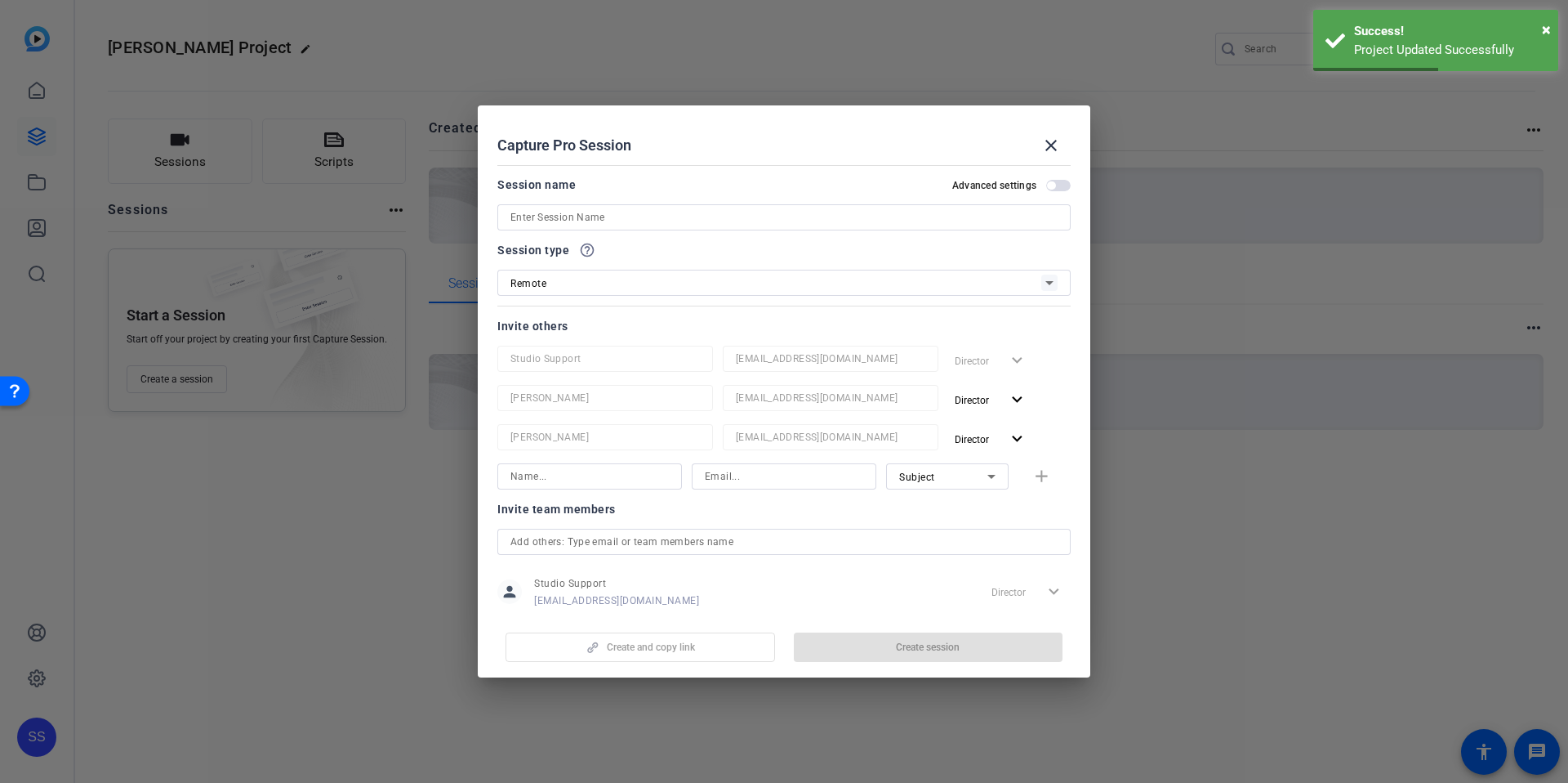
click at [613, 218] on input at bounding box center [784, 217] width 547 height 20
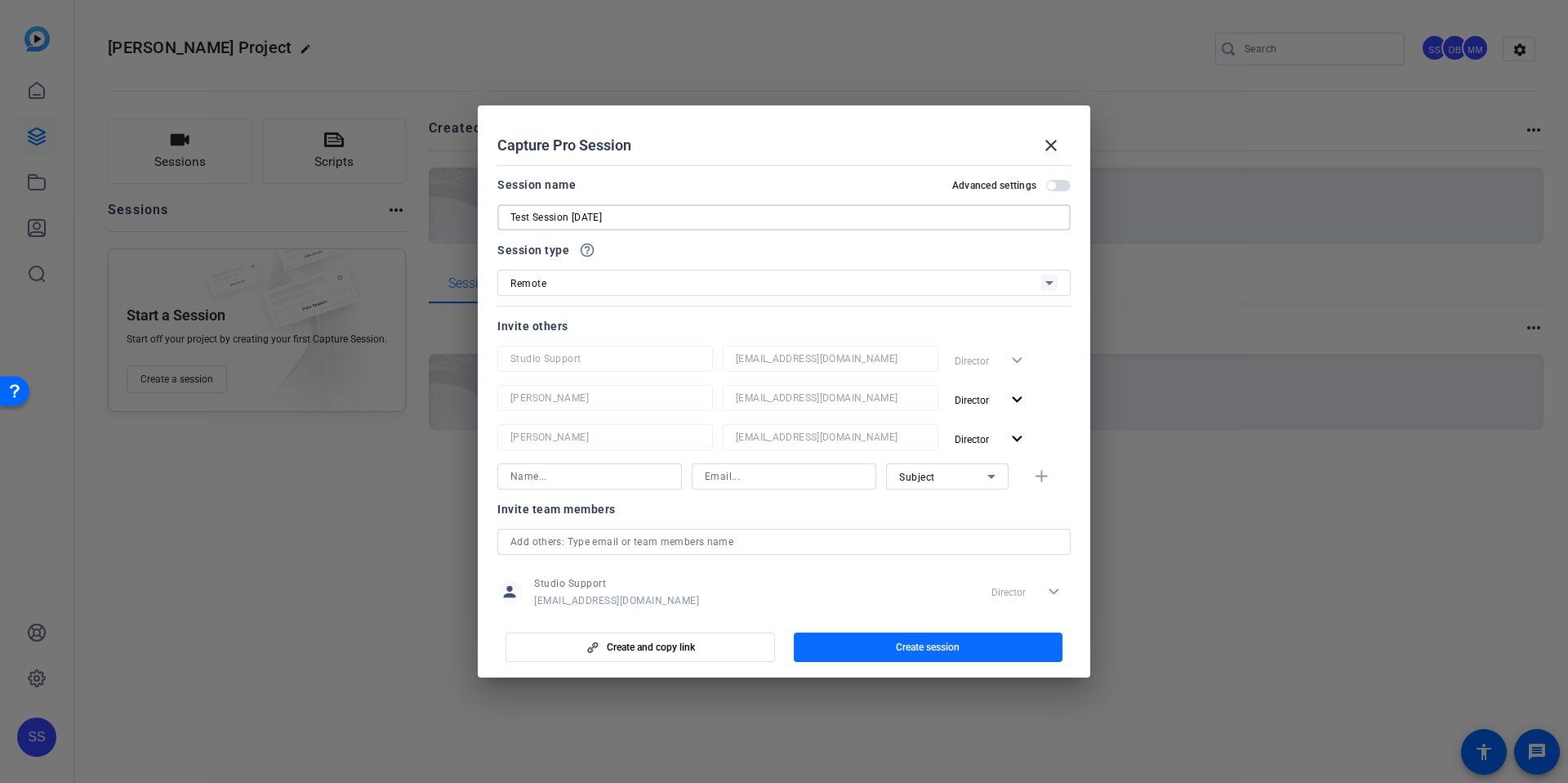
scroll to position [3, 0]
type input "Test Session [DATE]"
click at [994, 645] on span "button" at bounding box center [929, 647] width 269 height 39
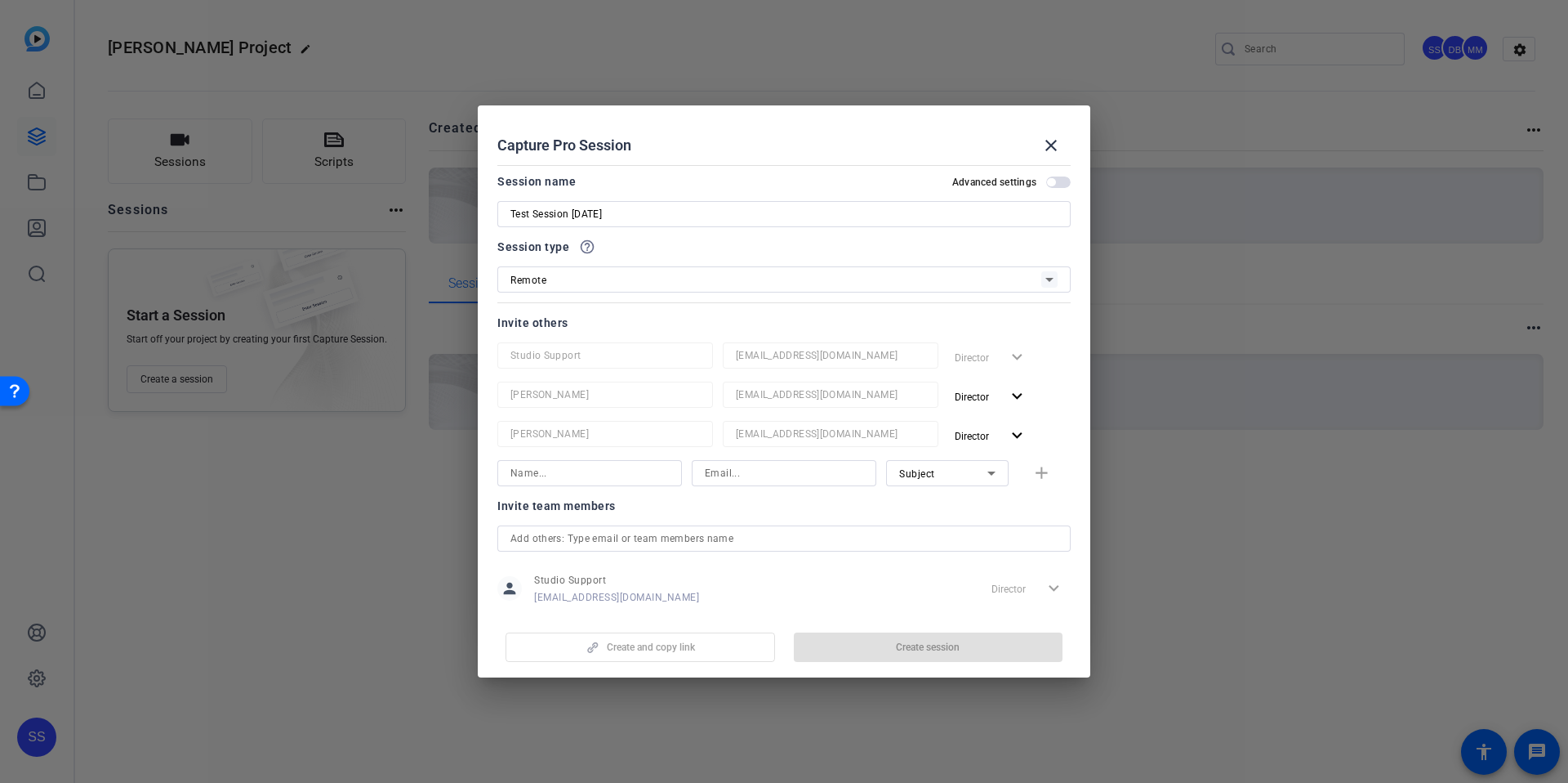
click at [262, 497] on div "Choose how to record close Self Record Easily record yourself or your screen. S…" at bounding box center [784, 391] width 1568 height 783
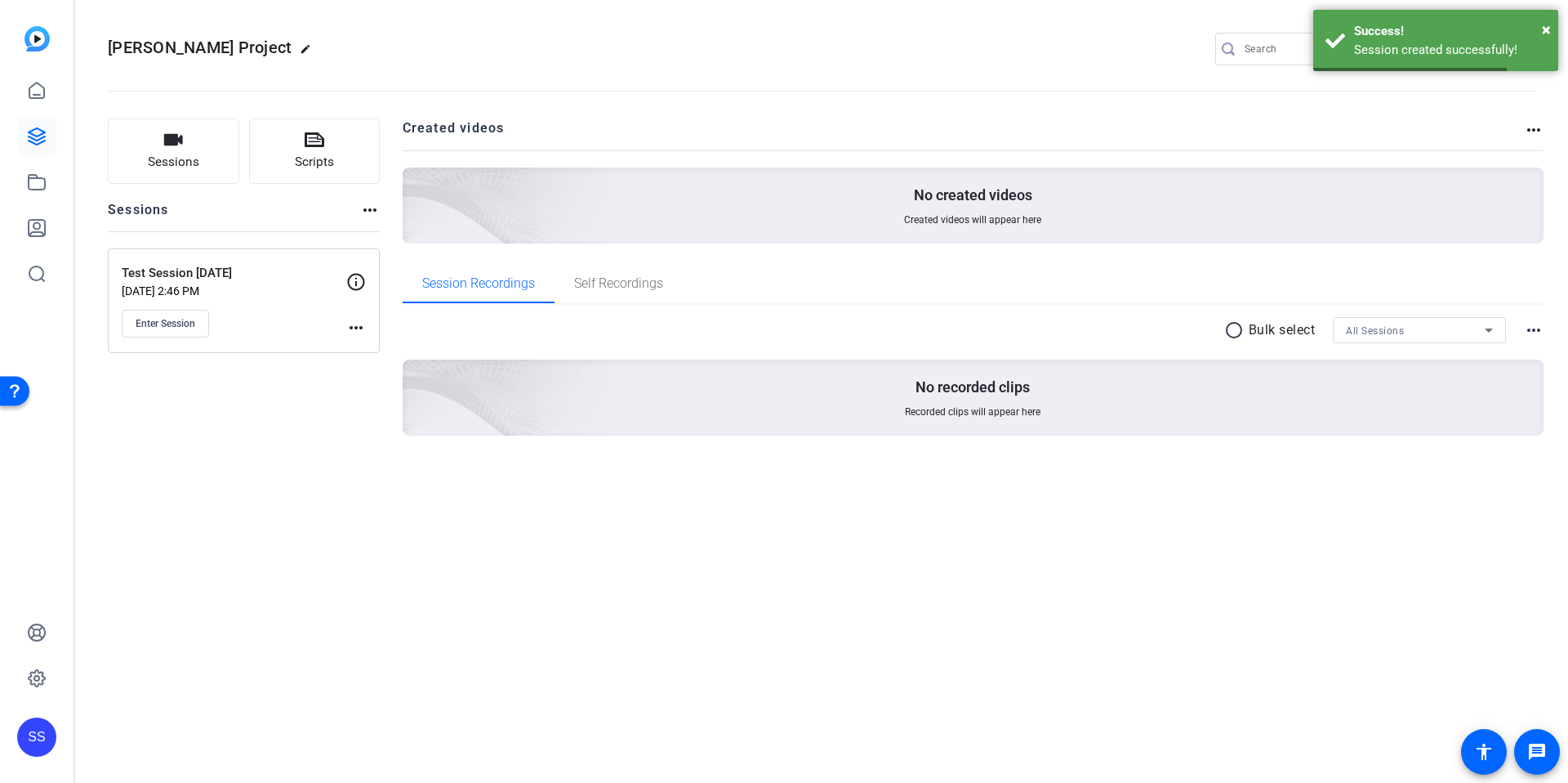
click at [355, 322] on mat-icon "more_horiz" at bounding box center [356, 327] width 20 height 20
click at [381, 353] on span "Edit Session" at bounding box center [397, 351] width 74 height 20
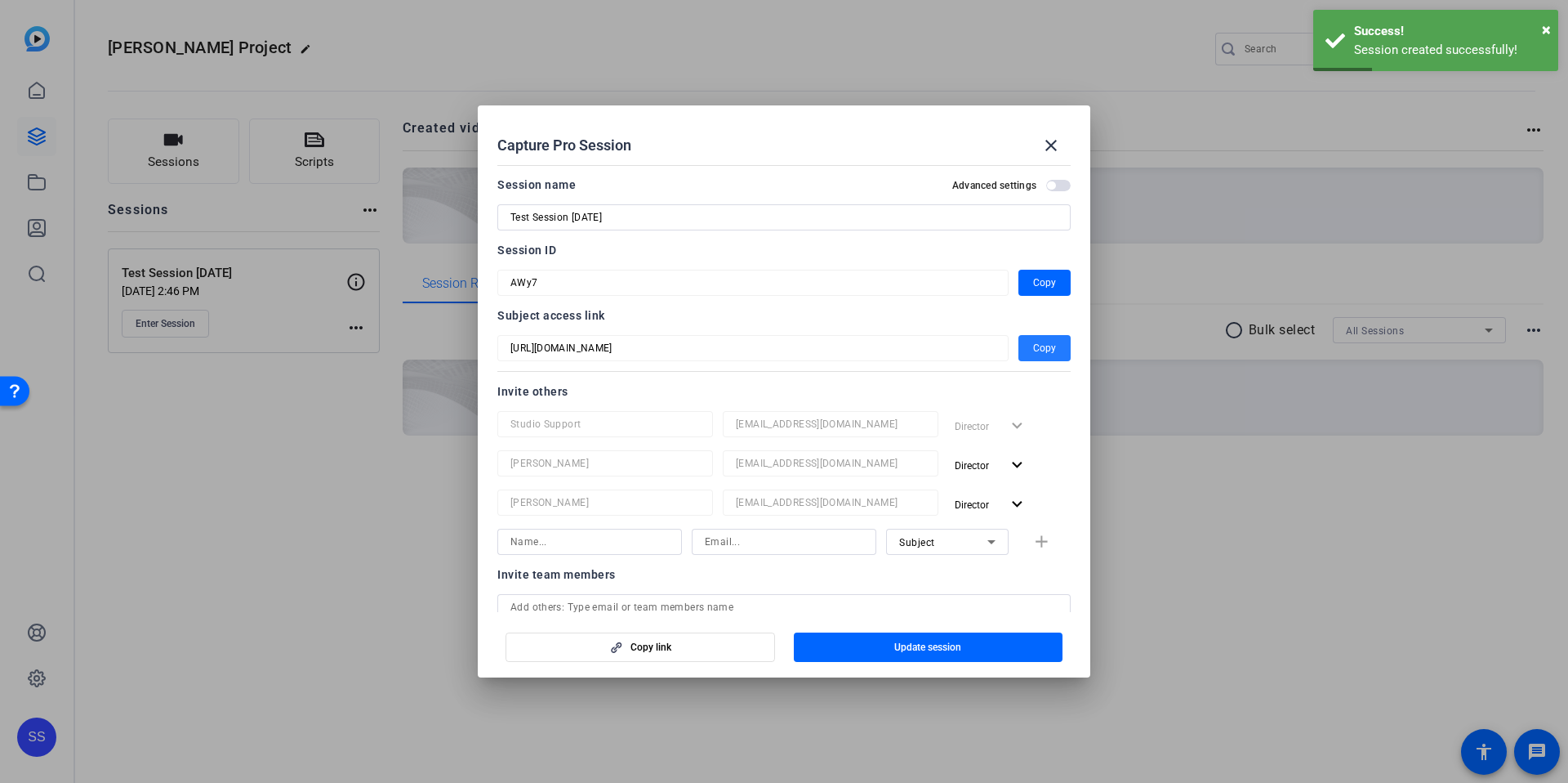
click at [1033, 346] on span "Copy" at bounding box center [1045, 348] width 23 height 20
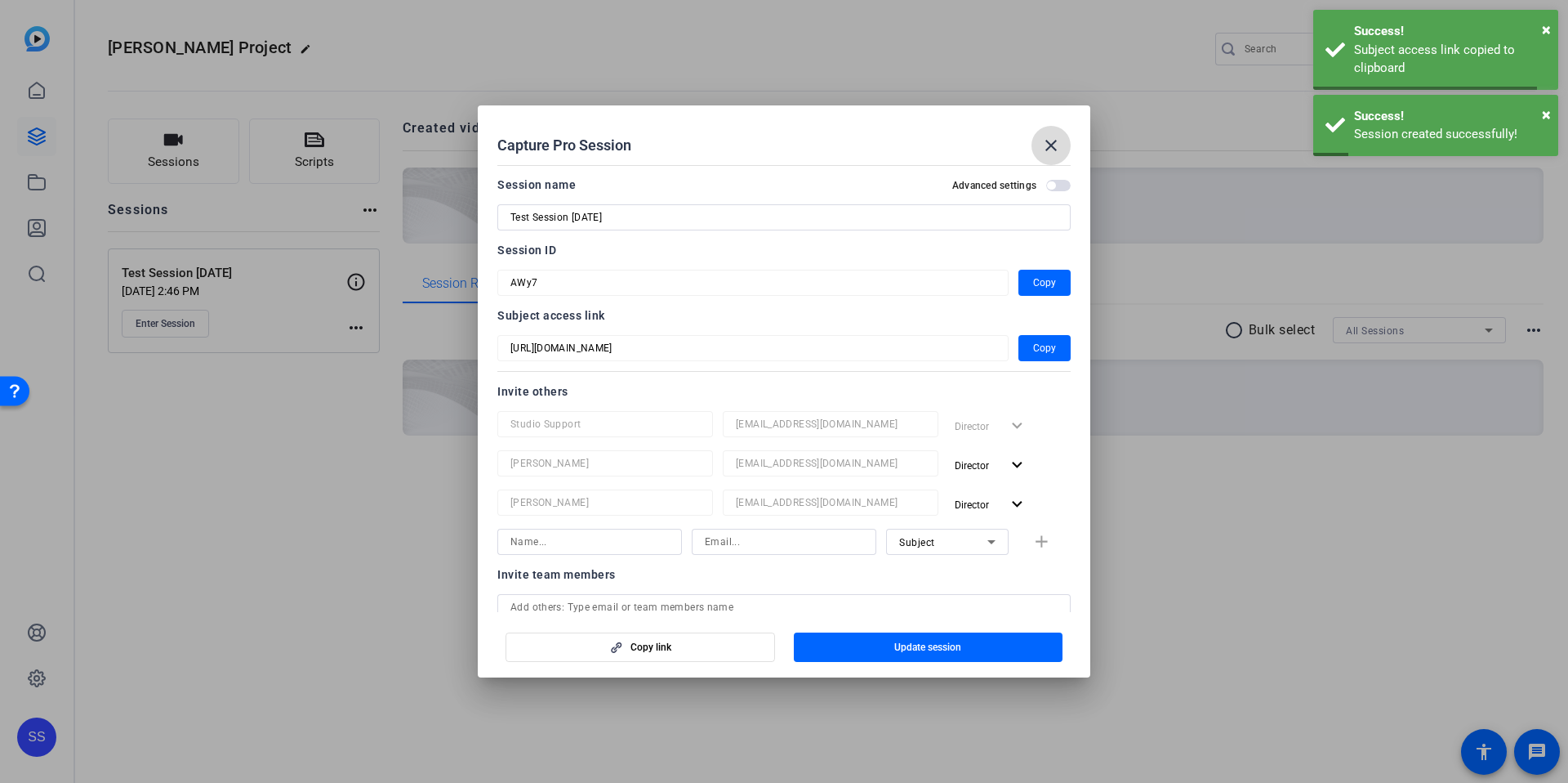
click at [1057, 127] on span at bounding box center [1051, 145] width 39 height 39
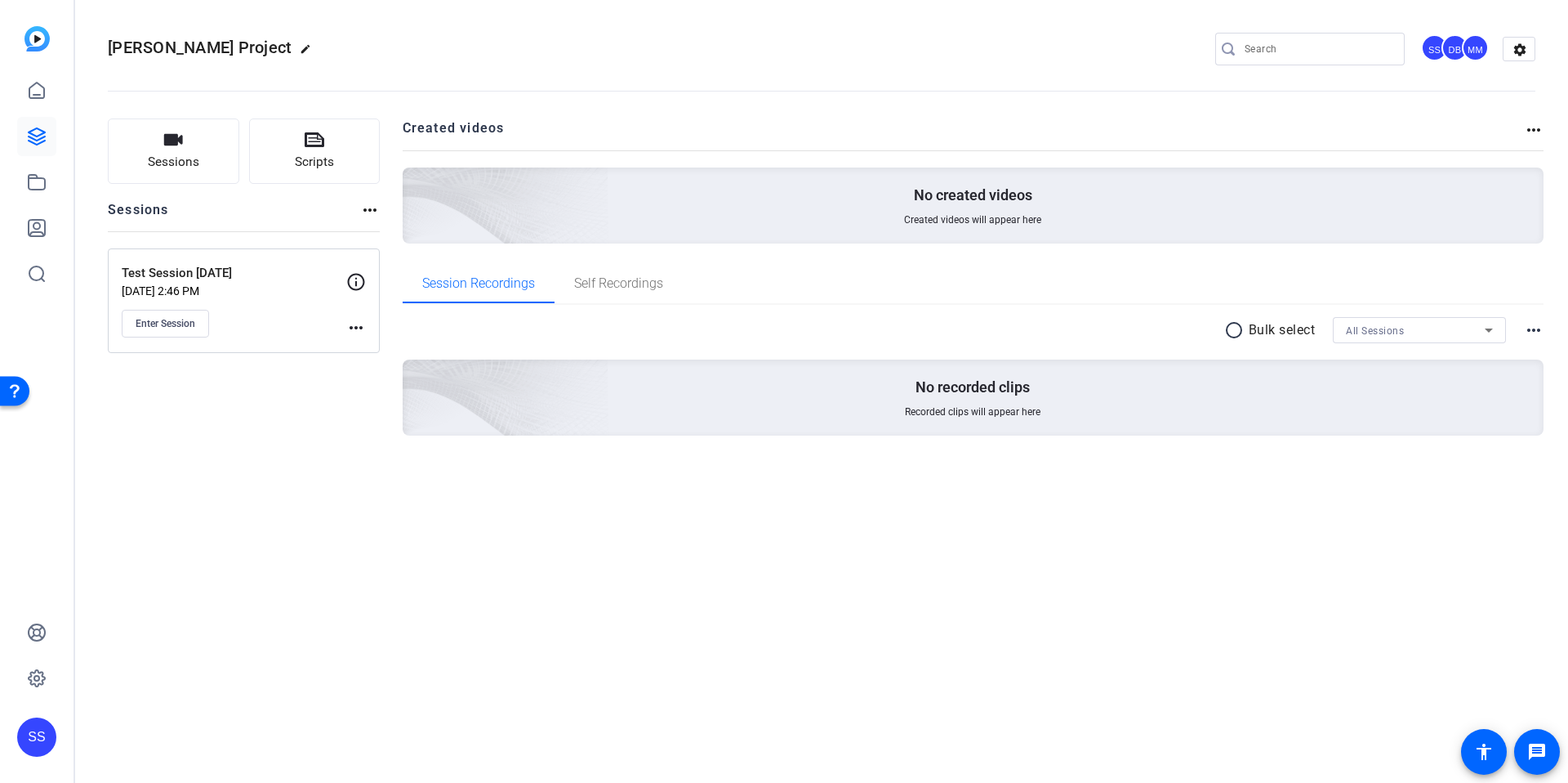
drag, startPoint x: 322, startPoint y: 467, endPoint x: 188, endPoint y: 351, distance: 177.2
click at [313, 461] on div "Sessions Scripts Sessions more_horiz Test Session [DATE] [DATE] 2:46 PM Enter S…" at bounding box center [243, 303] width 272 height 370
click at [156, 319] on span "Enter Session" at bounding box center [165, 323] width 60 height 13
click at [159, 695] on div "[PERSON_NAME] Project edit SS DB MM settings Sessions Scripts Sessions more_hor…" at bounding box center [822, 391] width 1494 height 783
click at [29, 736] on div "SS" at bounding box center [36, 737] width 39 height 39
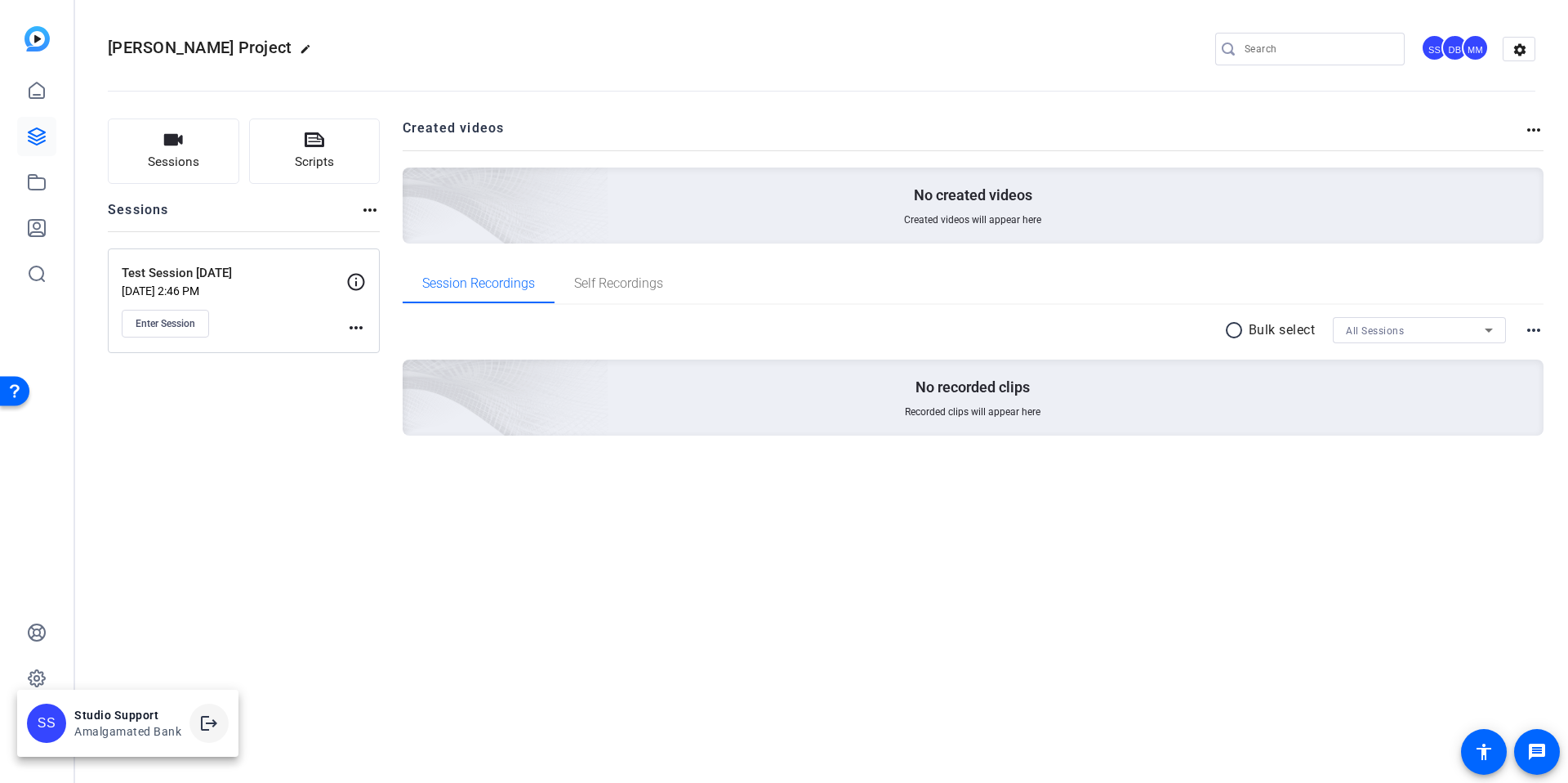
click at [212, 731] on mat-icon "logout" at bounding box center [209, 723] width 20 height 20
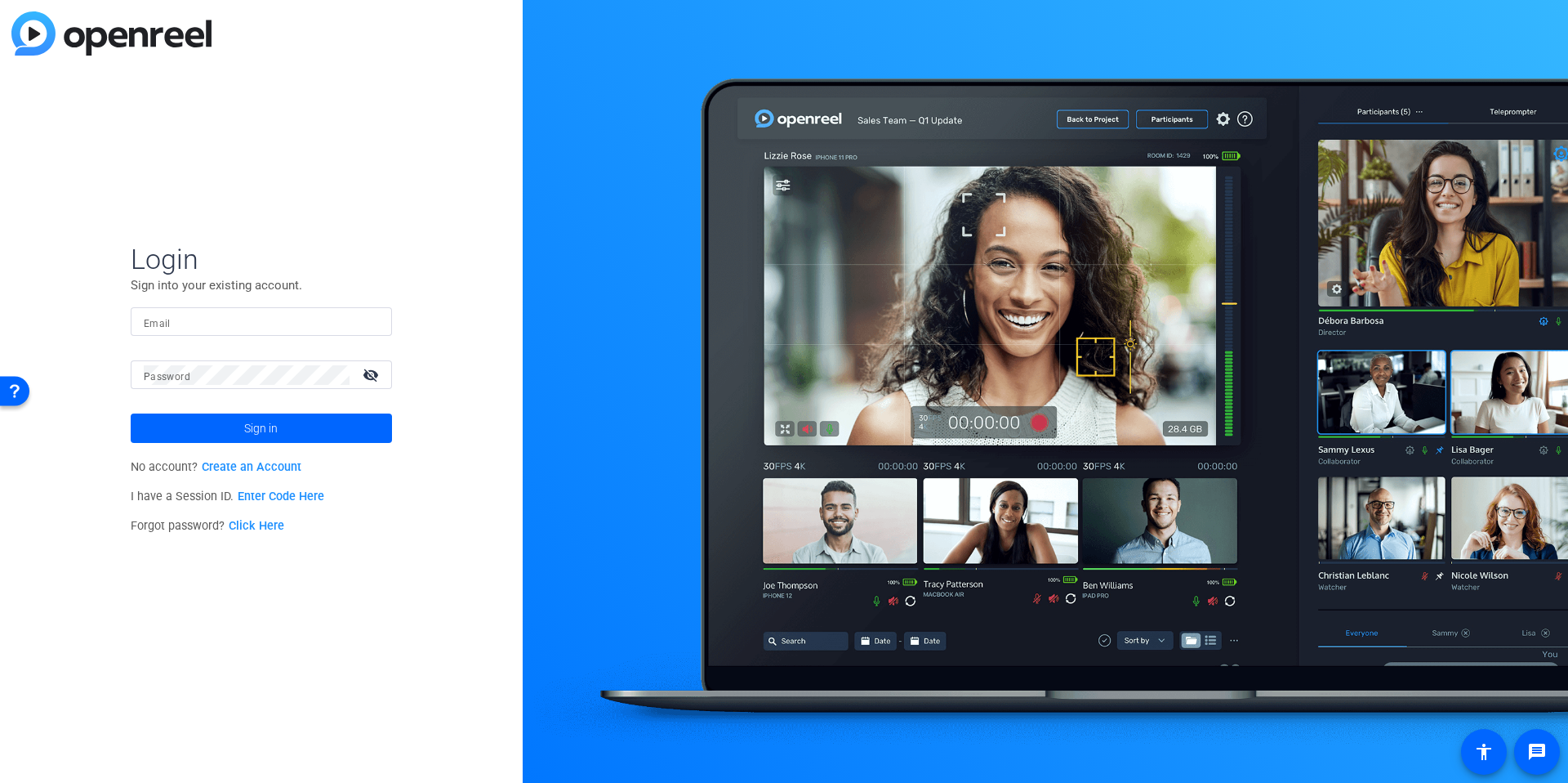
type input "[EMAIL_ADDRESS][DOMAIN_NAME]"
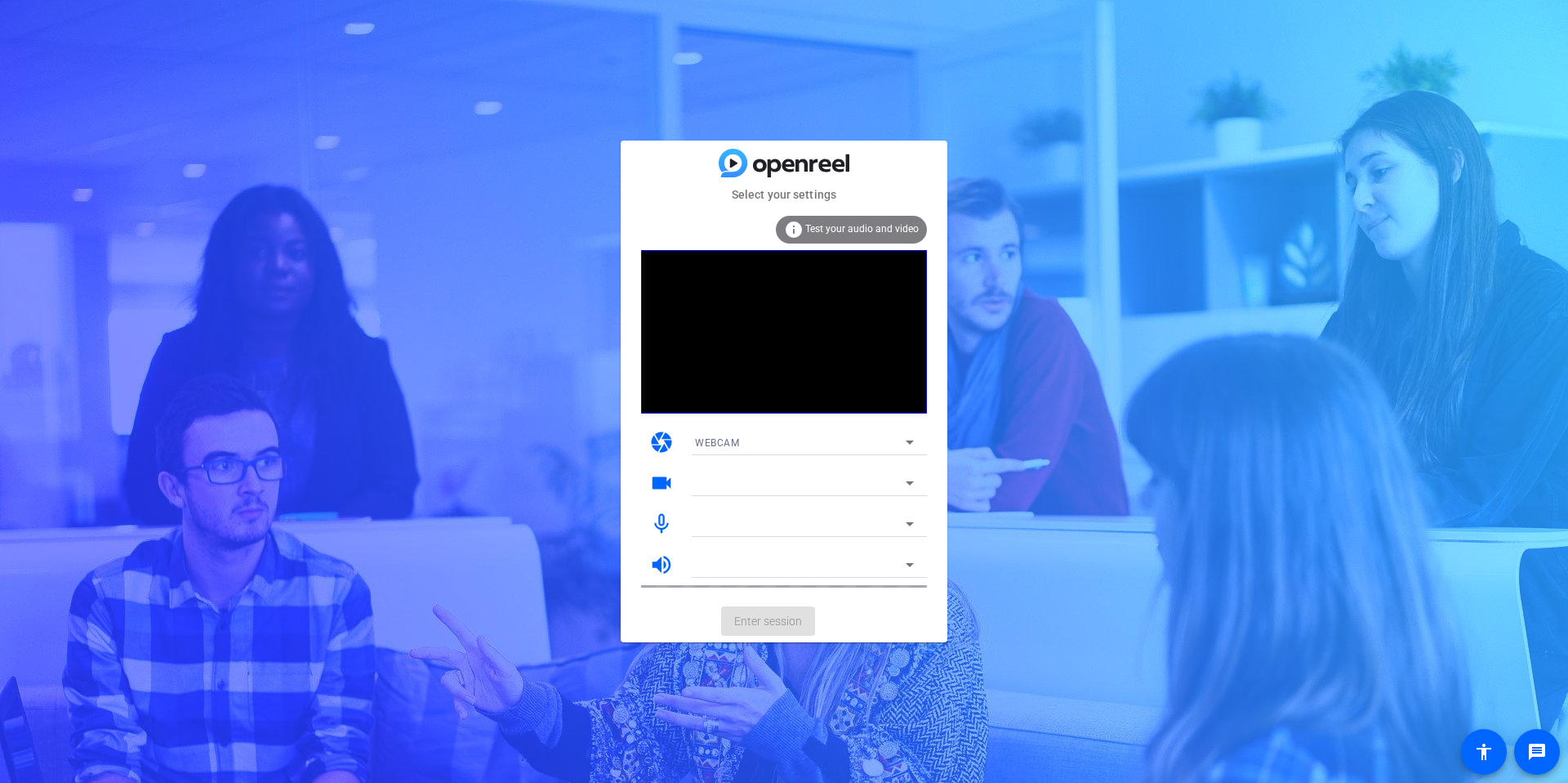
click at [943, 541] on mat-card-content "info Test your audio and video camera WEBCAM videocam mic_none volume_up" at bounding box center [784, 401] width 326 height 396
click at [913, 616] on mat-card-actions "Enter session" at bounding box center [784, 620] width 326 height 42
click at [779, 617] on span "Enter session" at bounding box center [768, 621] width 68 height 17
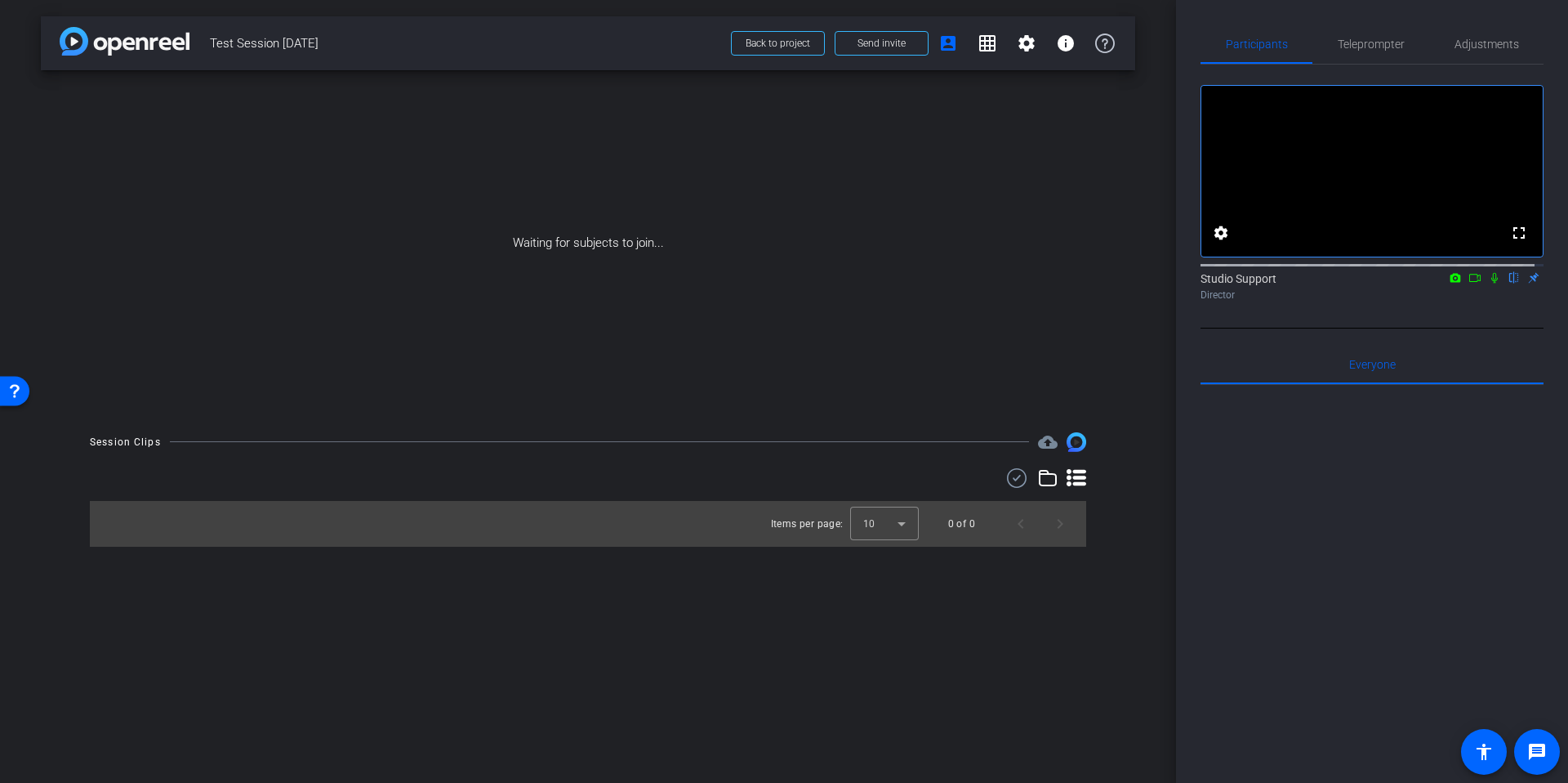
click at [1489, 284] on icon at bounding box center [1495, 278] width 13 height 12
click at [1470, 284] on icon at bounding box center [1475, 278] width 13 height 12
click at [1136, 394] on div "arrow_back Test Session September 25th Back to project Send invite account_box …" at bounding box center [588, 391] width 1176 height 783
click at [1133, 301] on div "Waiting for subjects to join..." at bounding box center [588, 243] width 1094 height 346
click at [1118, 343] on div "Waiting for subjects to join..." at bounding box center [588, 243] width 1094 height 346
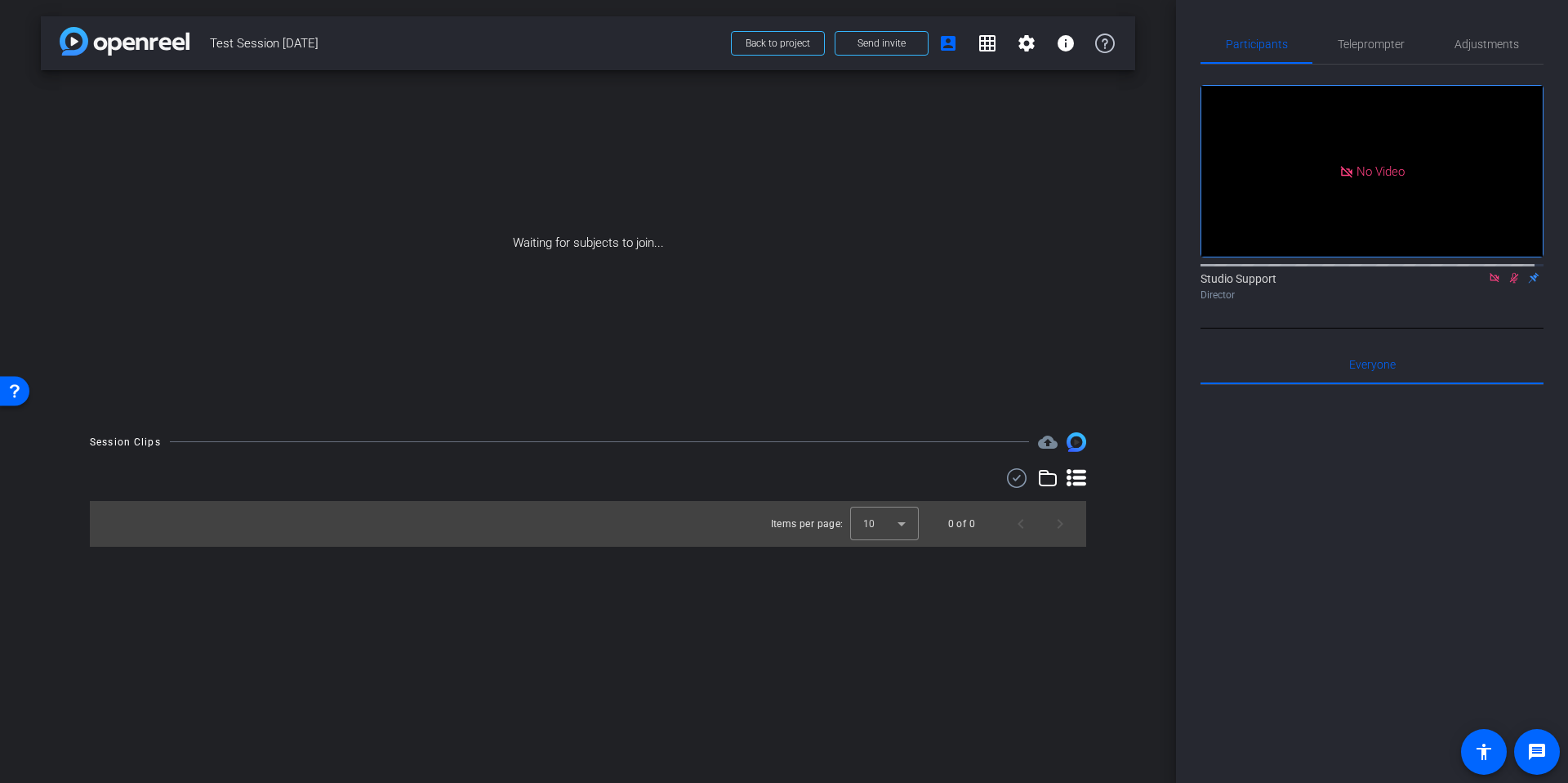
click at [1142, 309] on div "arrow_back Test Session September 25th Back to project Send invite account_box …" at bounding box center [588, 391] width 1176 height 783
drag, startPoint x: 1169, startPoint y: 249, endPoint x: 1235, endPoint y: 142, distance: 125.7
click at [1169, 252] on div "arrow_back Test Session September 25th Back to project Send invite account_box …" at bounding box center [588, 391] width 1176 height 783
click at [1141, 264] on div "arrow_back Test Session September 25th Back to project Send invite account_box …" at bounding box center [588, 391] width 1176 height 783
click at [631, 45] on span "Test Session [DATE]" at bounding box center [465, 44] width 512 height 33
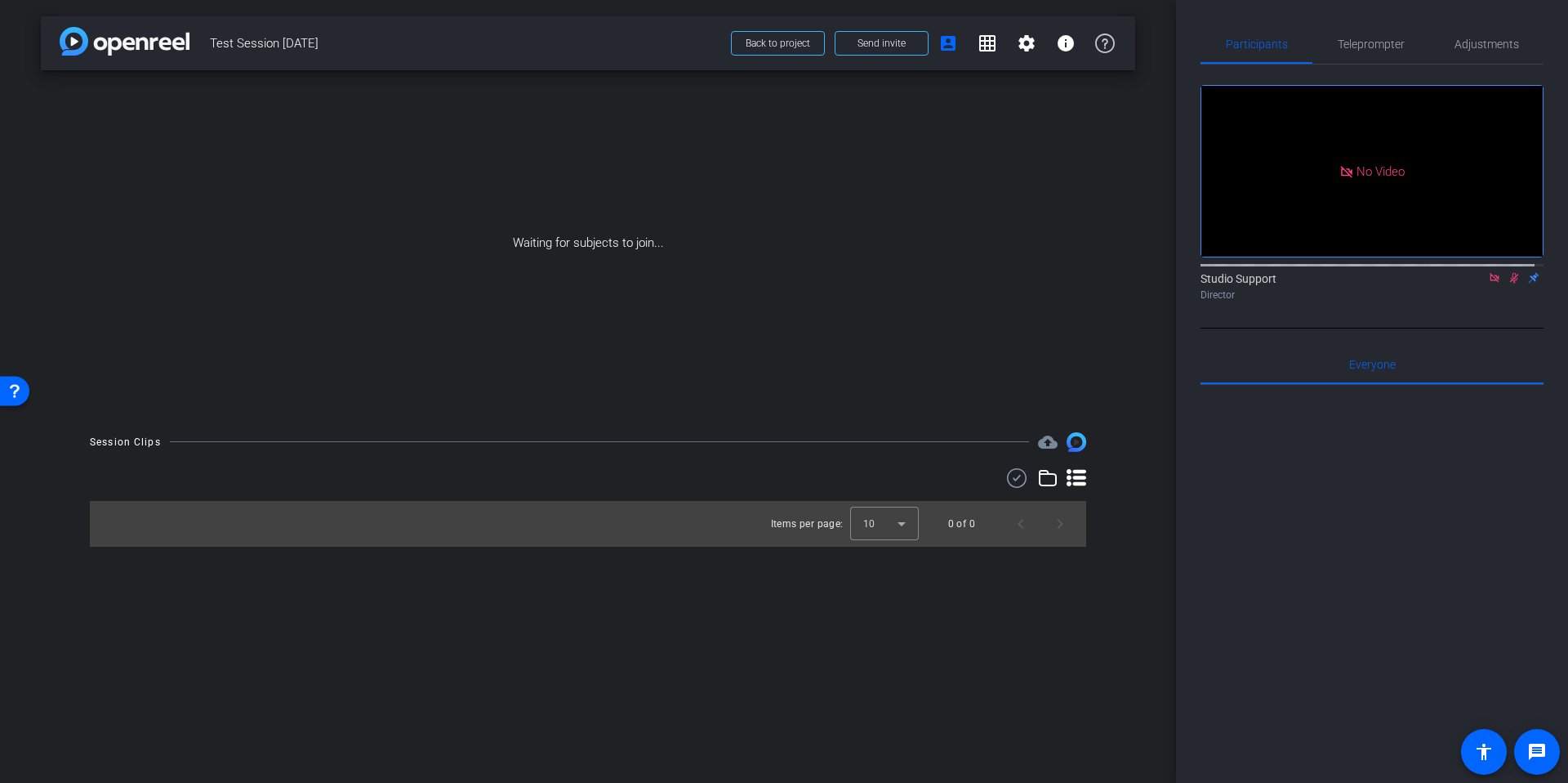
click at [1142, 269] on div "arrow_back Test Session September 25th Back to project Send invite account_box …" at bounding box center [588, 391] width 1176 height 783
click at [886, 45] on span "Send invite" at bounding box center [882, 43] width 48 height 13
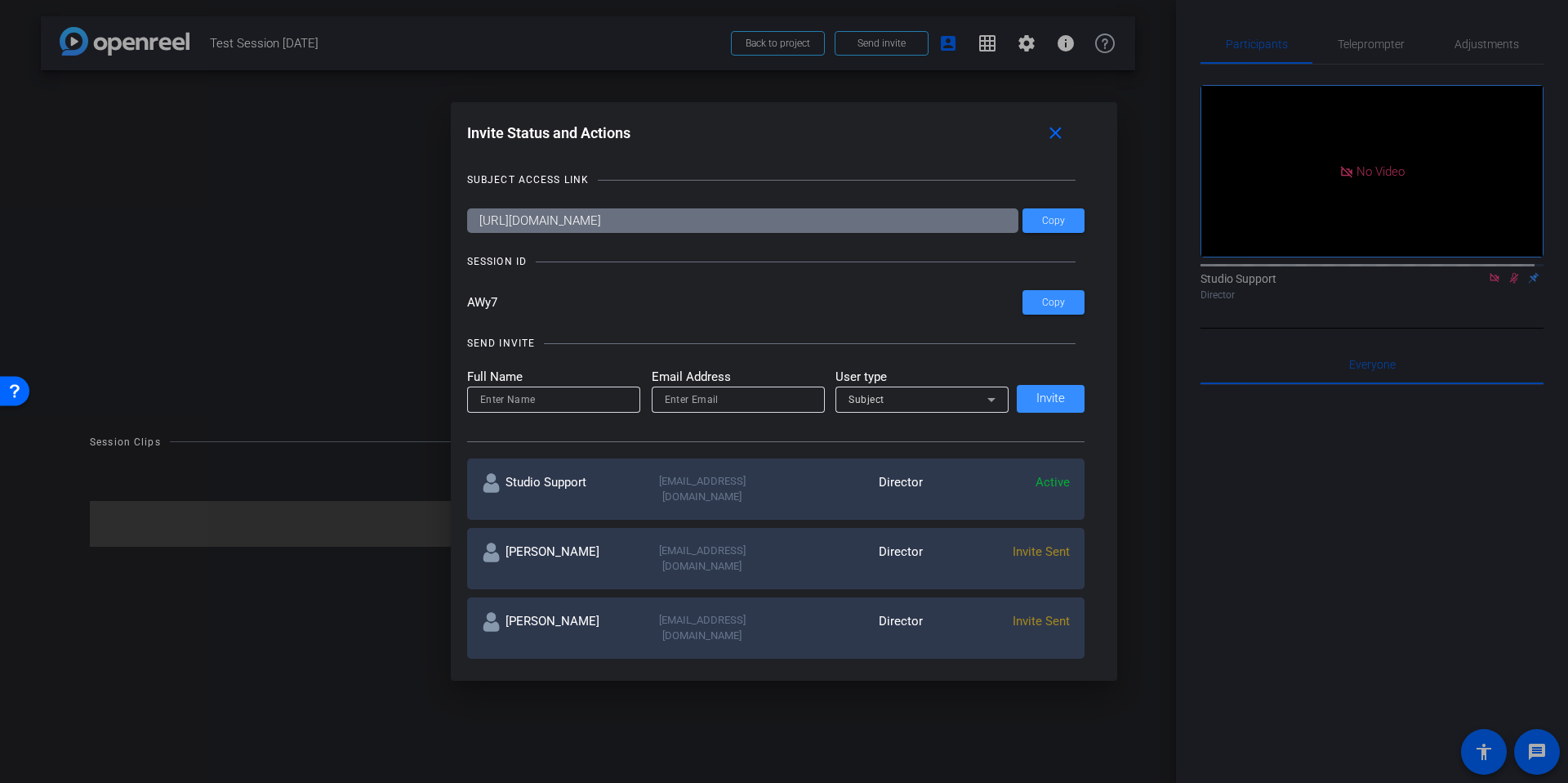
click at [764, 162] on div "SUBJECT ACCESS LINK https://capture.openreel.com/subject/MODE_OTP?otp=AWy7 Copy…" at bounding box center [784, 410] width 635 height 509
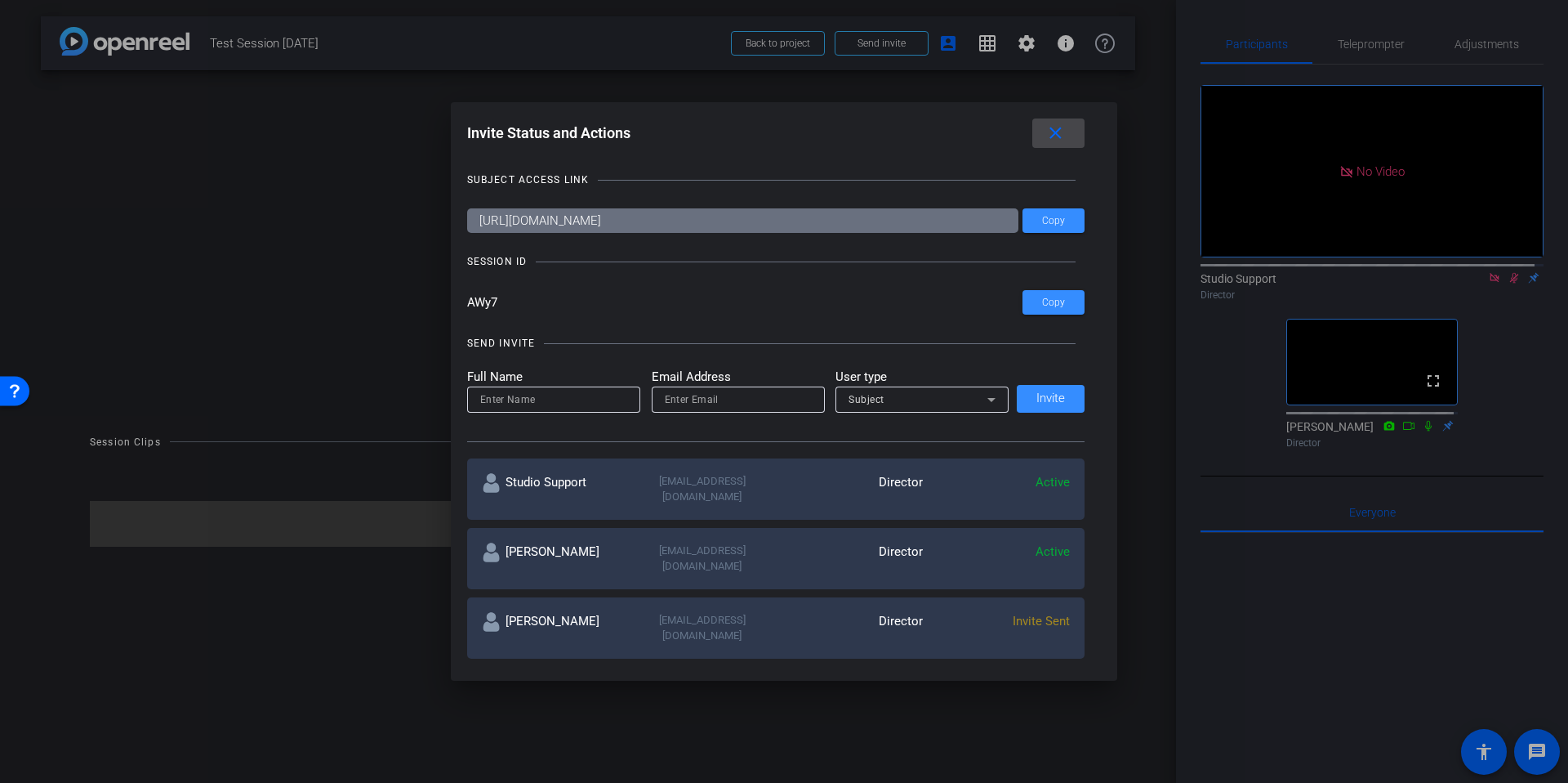
click at [1056, 137] on mat-icon "close" at bounding box center [1056, 133] width 21 height 21
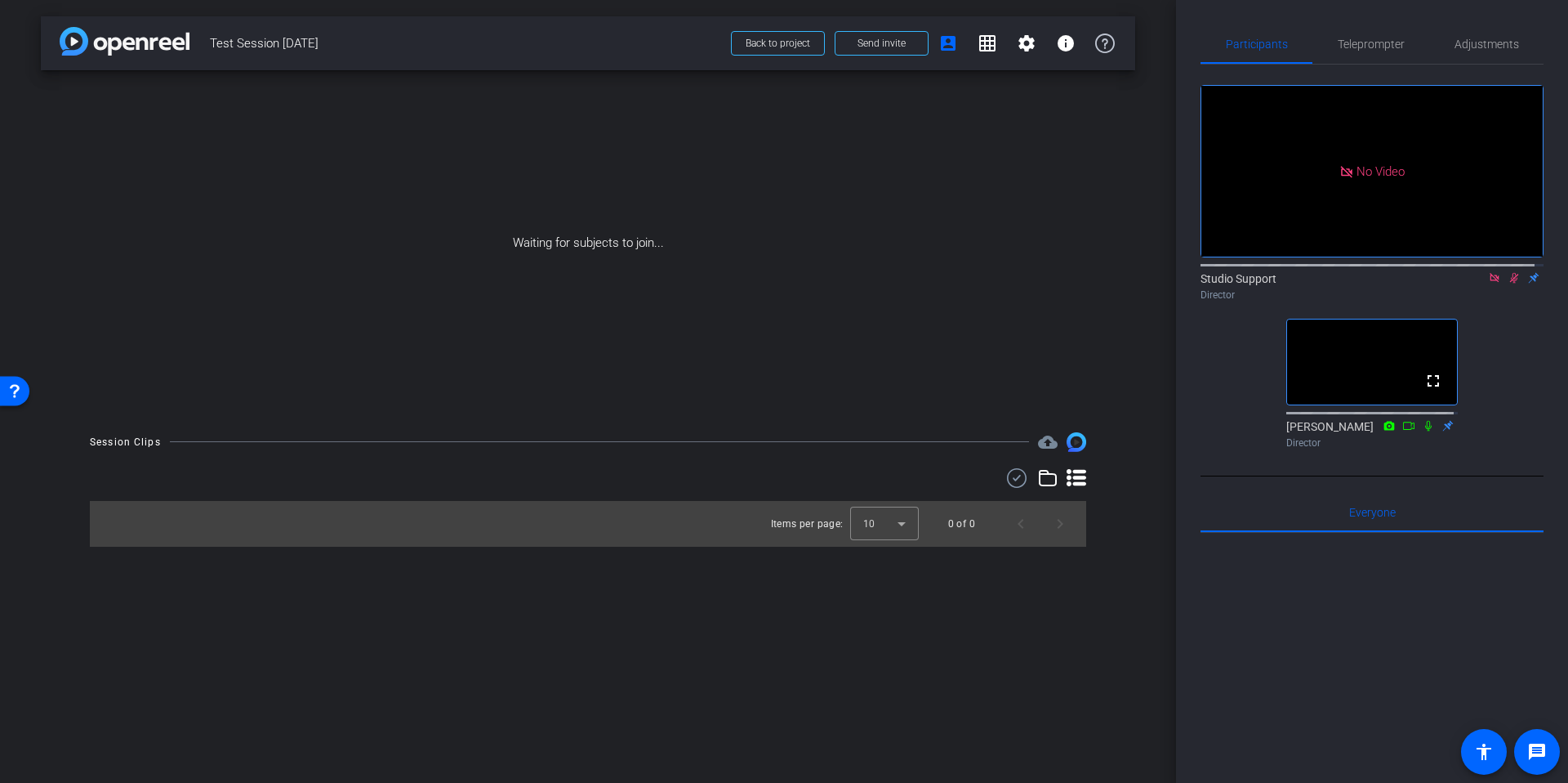
drag, startPoint x: 1506, startPoint y: 294, endPoint x: 1485, endPoint y: 326, distance: 38.3
click at [1510, 284] on icon at bounding box center [1514, 278] width 9 height 11
click at [1511, 284] on icon at bounding box center [1514, 278] width 7 height 11
click at [1156, 436] on div "arrow_back Test Session September 25th Back to project Send invite account_box …" at bounding box center [588, 391] width 1176 height 783
click at [1157, 359] on div "arrow_back Test Session September 25th Back to project Send invite account_box …" at bounding box center [588, 391] width 1176 height 783
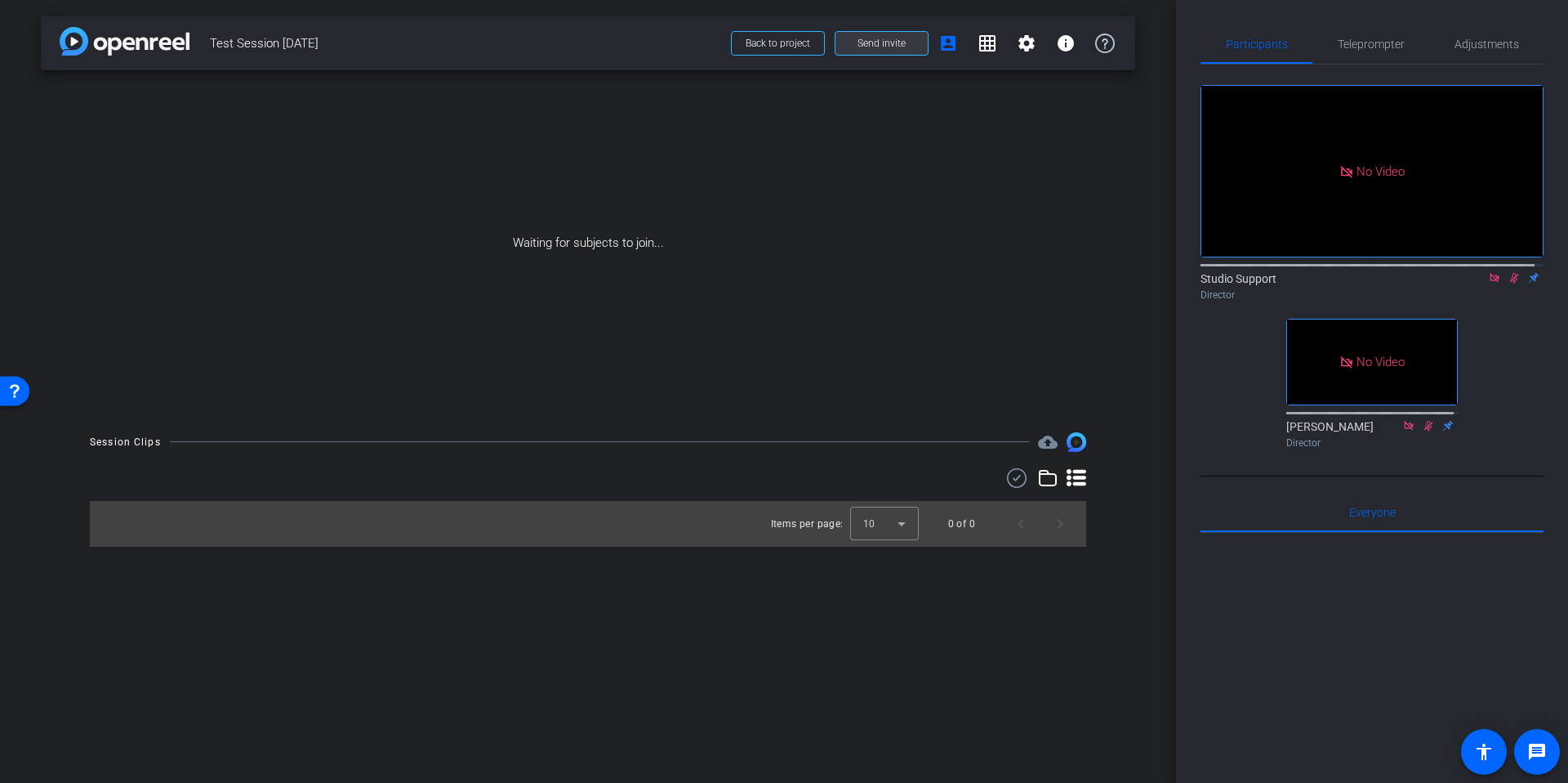
click at [870, 41] on span "Send invite" at bounding box center [882, 43] width 48 height 13
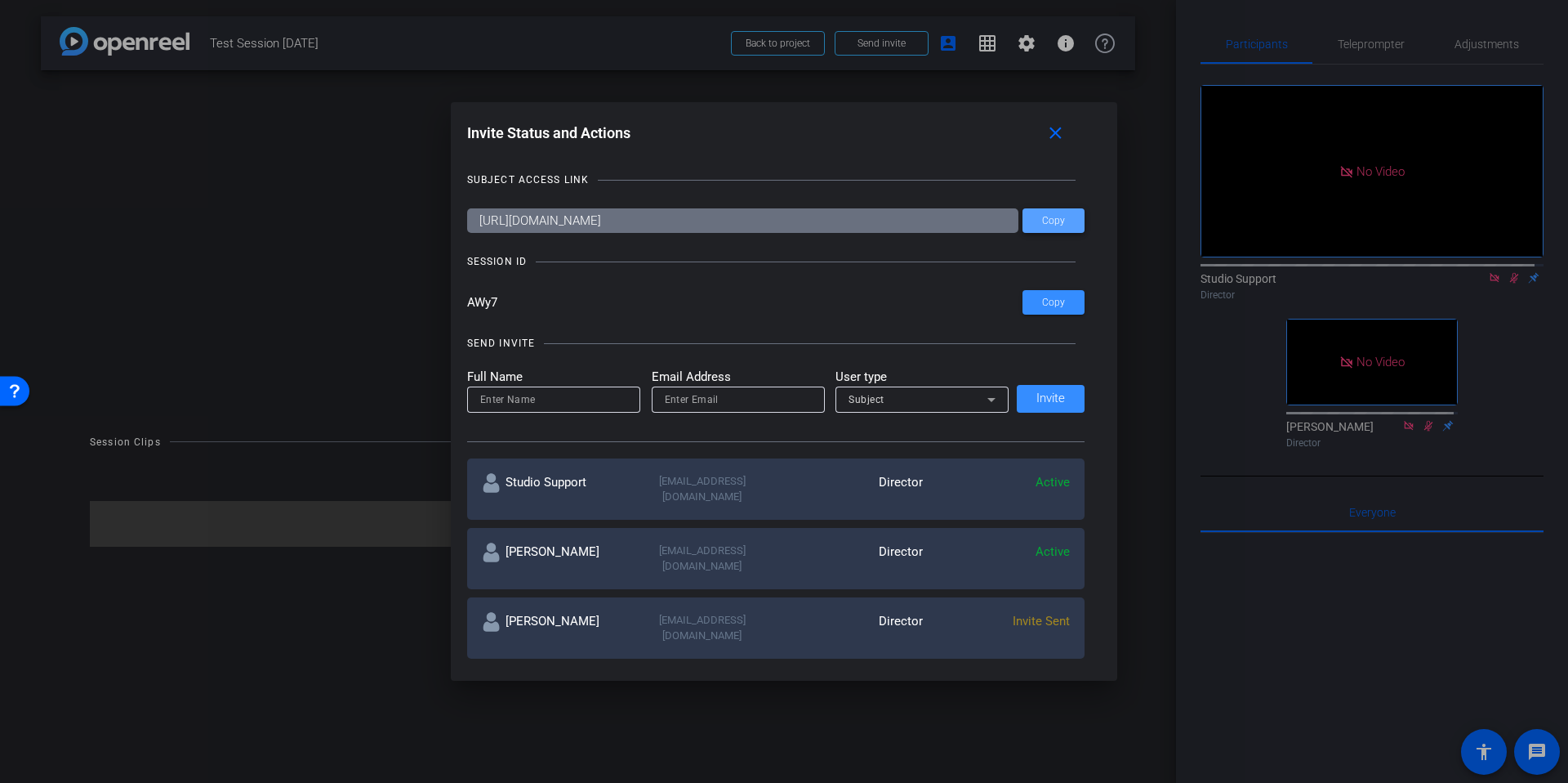
click at [1051, 204] on span at bounding box center [1053, 220] width 62 height 39
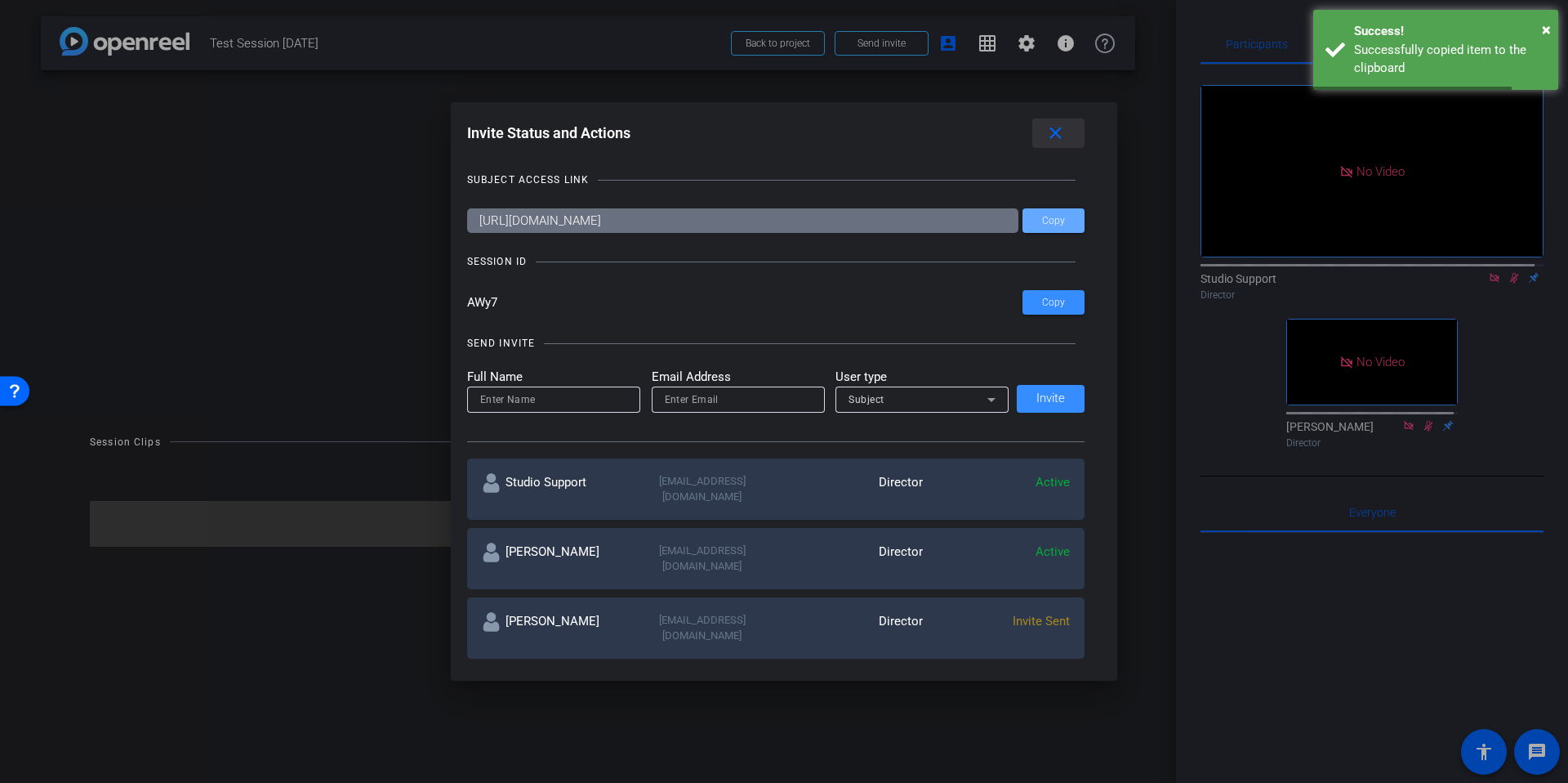
click at [1058, 132] on mat-icon "close" at bounding box center [1056, 133] width 21 height 21
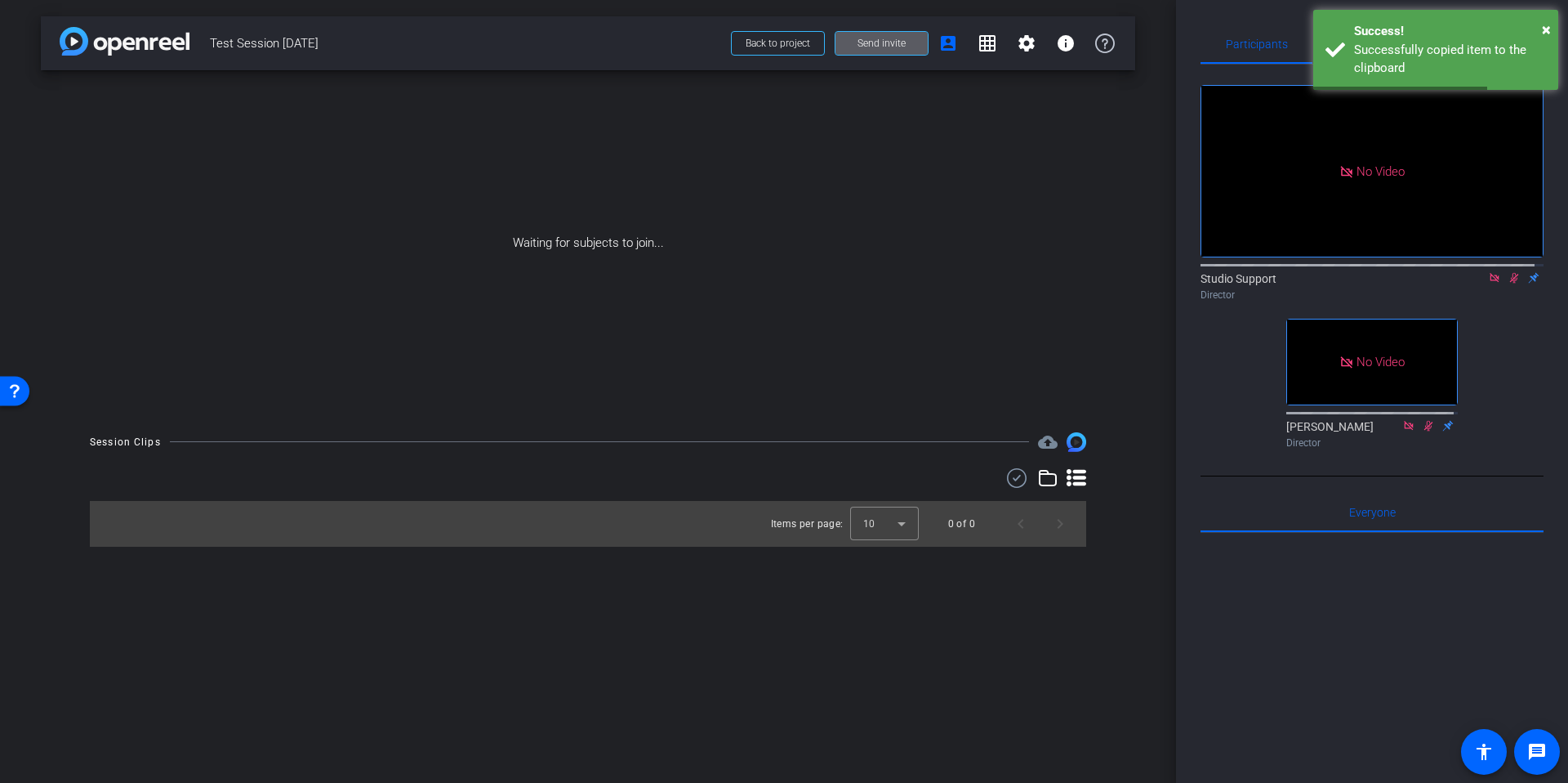
click at [1138, 294] on div "arrow_back Test Session September 25th Back to project Send invite account_box …" at bounding box center [588, 391] width 1176 height 783
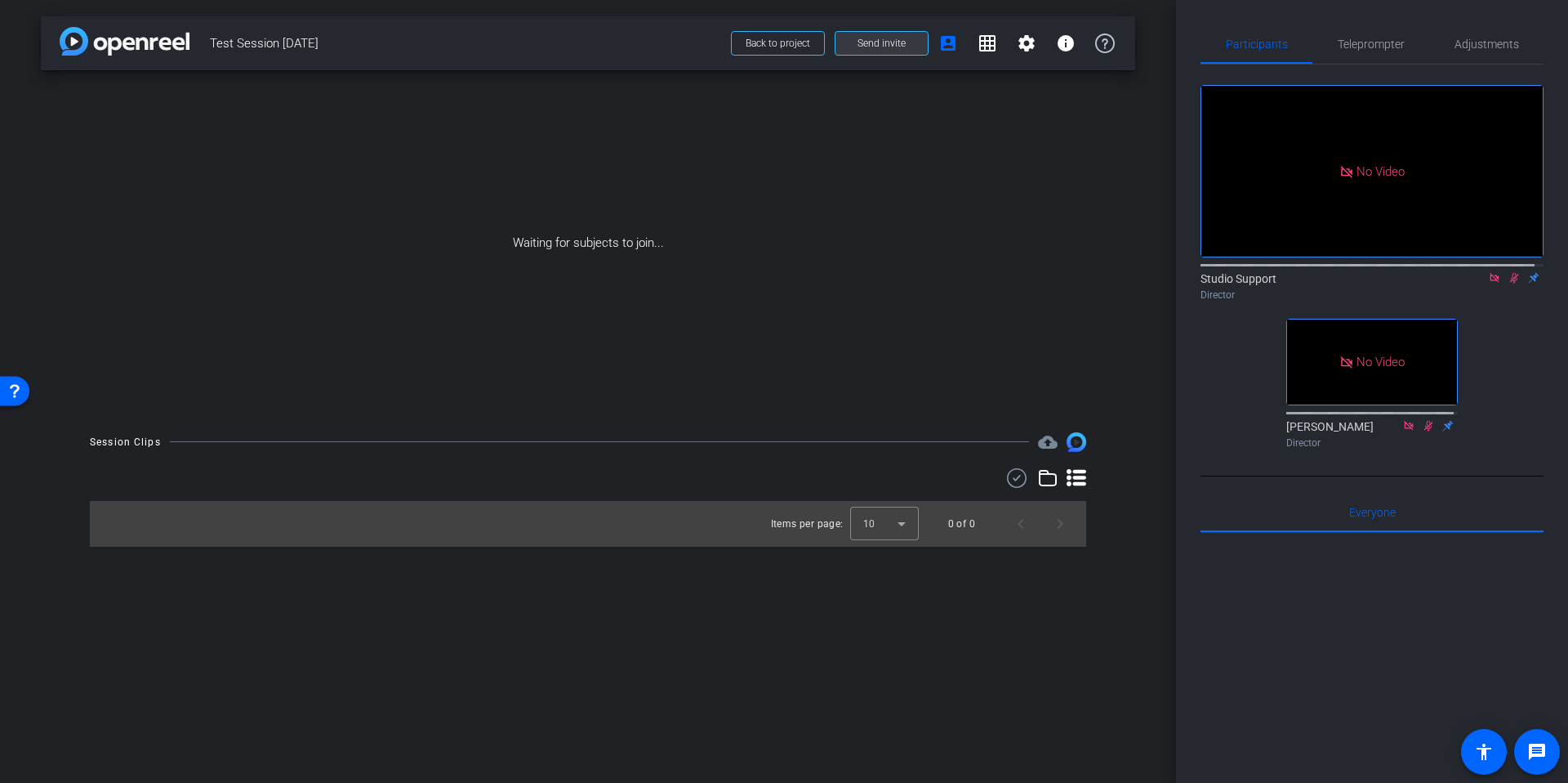
click at [884, 41] on span "Send invite" at bounding box center [882, 43] width 48 height 13
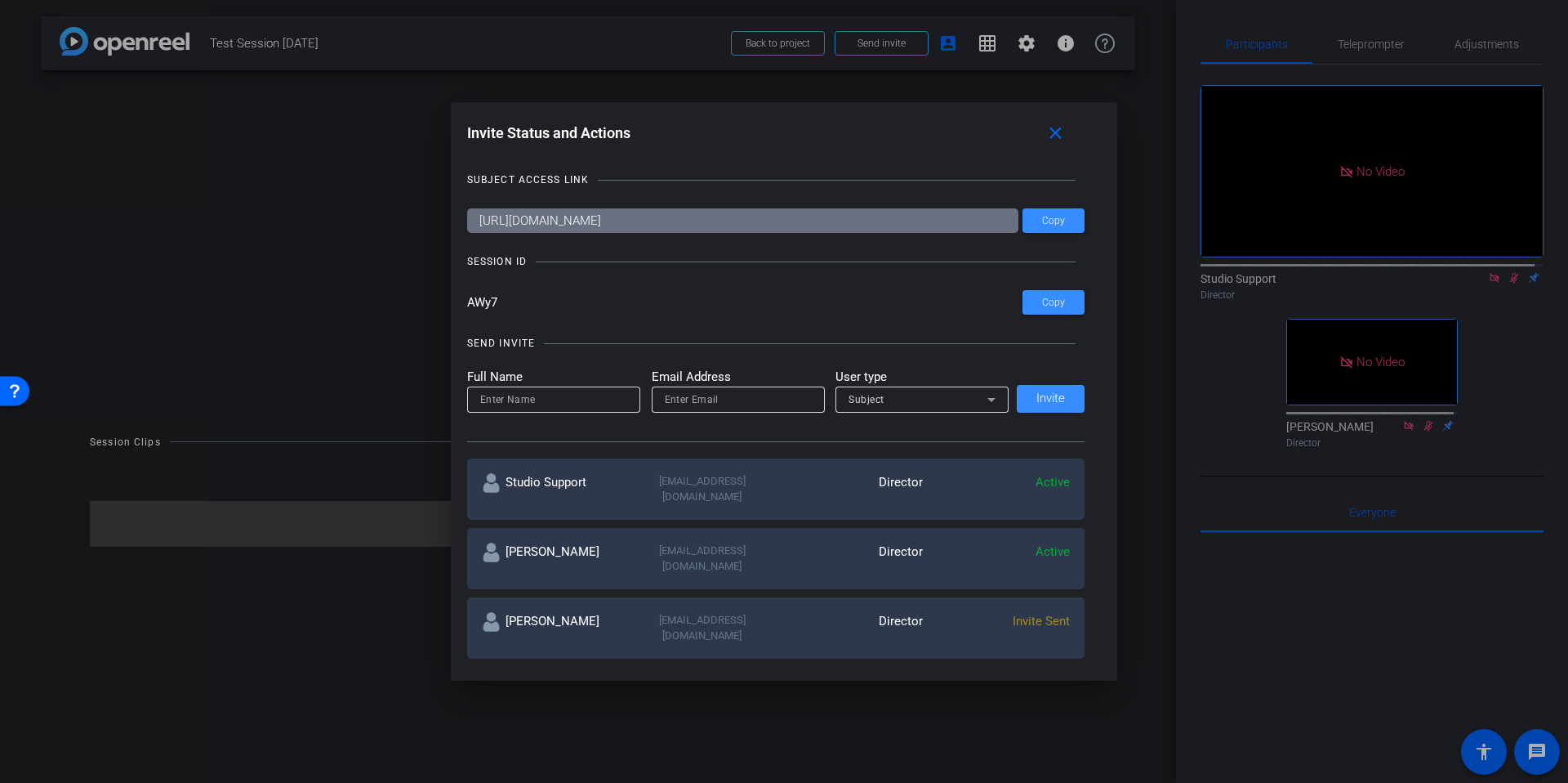
click at [936, 306] on input "AWy7" at bounding box center [745, 303] width 556 height 25
click at [774, 136] on div "Invite Status and Actions close" at bounding box center [776, 133] width 618 height 30
click at [1060, 132] on mat-icon "close" at bounding box center [1056, 133] width 21 height 21
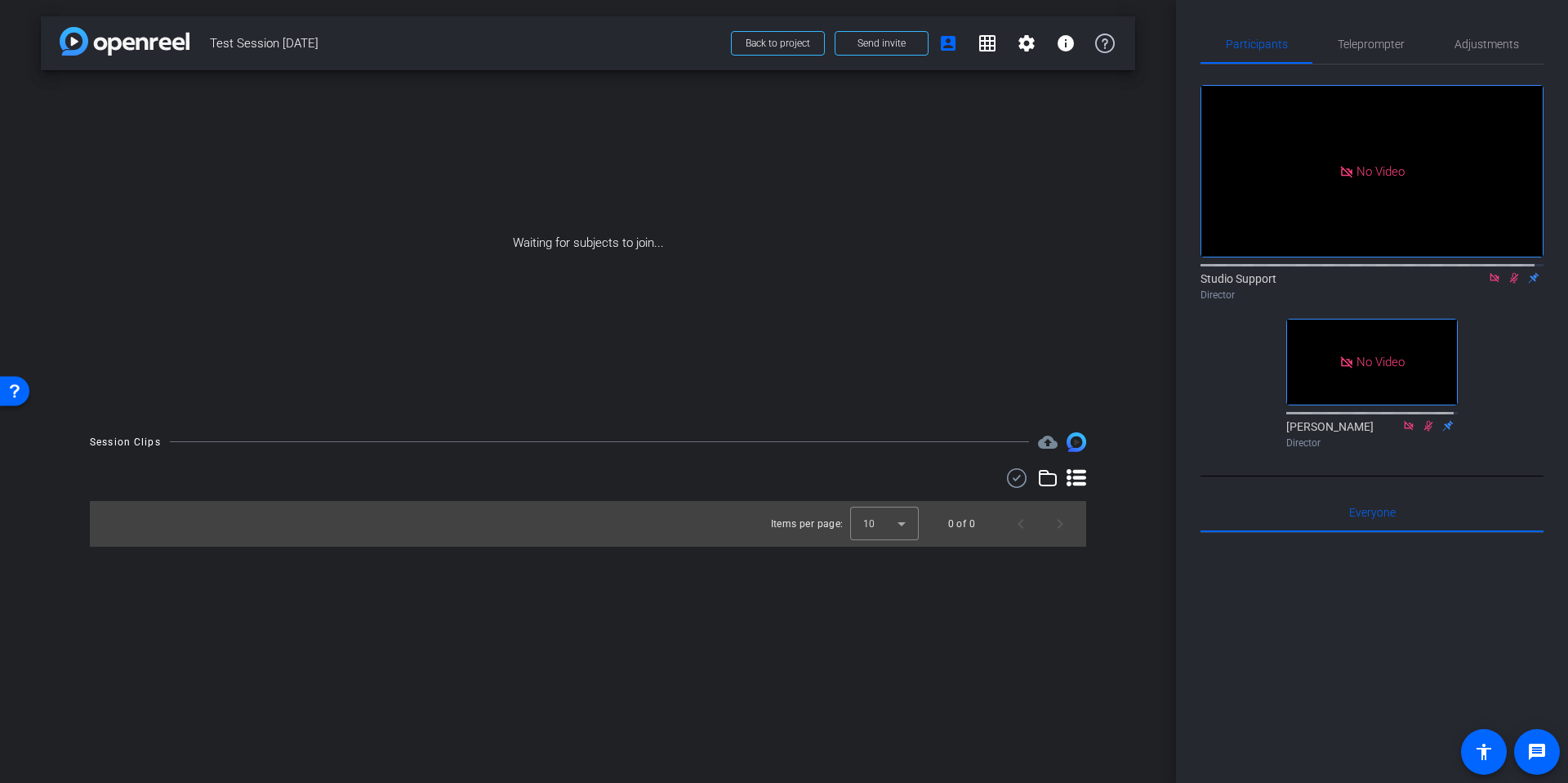
drag, startPoint x: 1140, startPoint y: 319, endPoint x: 1154, endPoint y: 351, distance: 34.9
click at [1140, 319] on div "arrow_back Test Session September 25th Back to project Send invite account_box …" at bounding box center [588, 391] width 1176 height 783
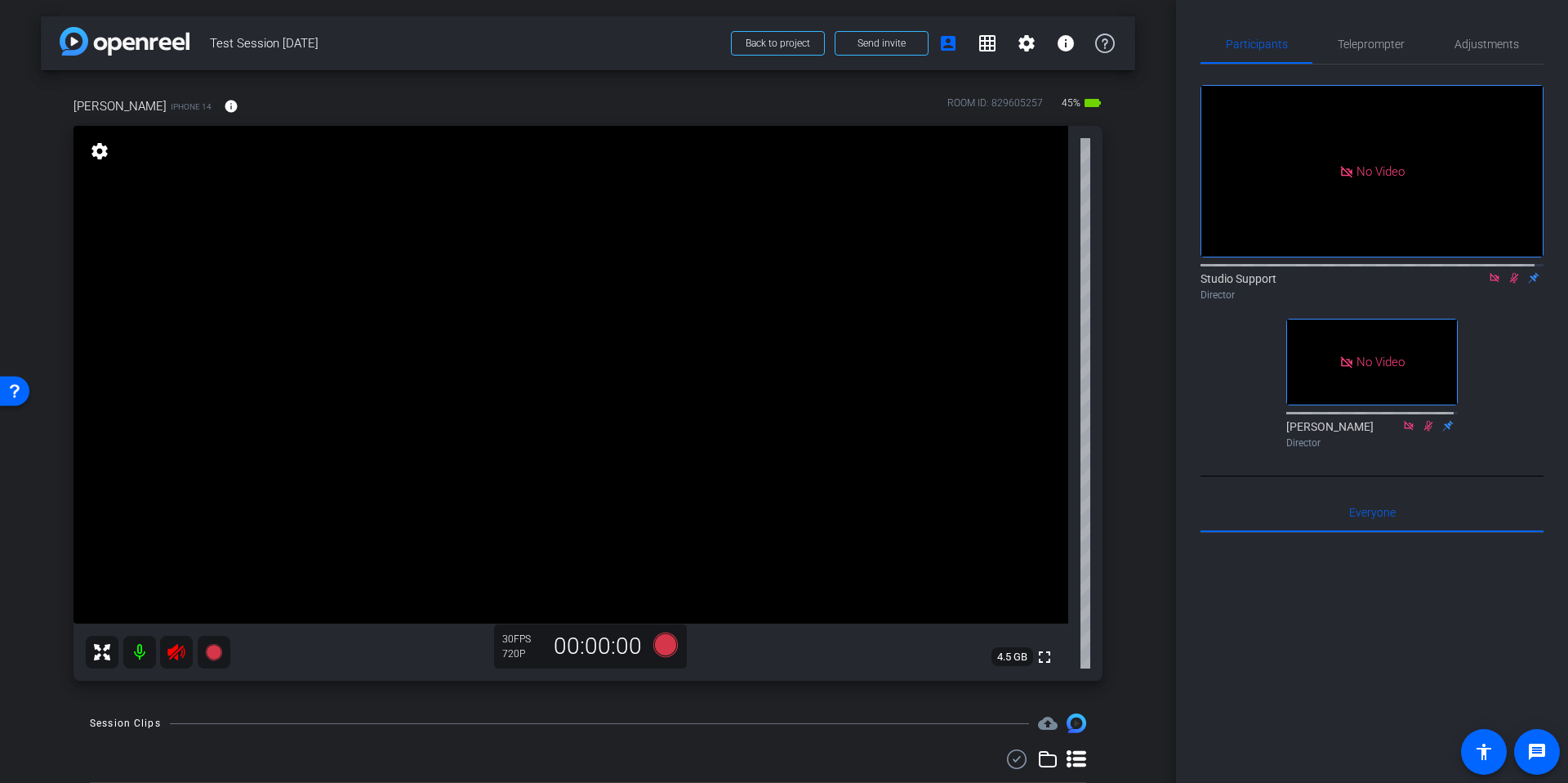
click at [138, 652] on mat-icon at bounding box center [140, 652] width 33 height 33
click at [1157, 377] on div "arrow_back Test Session September 25th Back to project Send invite account_box …" at bounding box center [588, 391] width 1176 height 783
click at [1489, 284] on icon at bounding box center [1495, 278] width 13 height 12
click at [1145, 378] on div "arrow_back Test Session September 25th Back to project Send invite account_box …" at bounding box center [588, 391] width 1176 height 783
click at [1491, 284] on icon at bounding box center [1495, 278] width 9 height 11
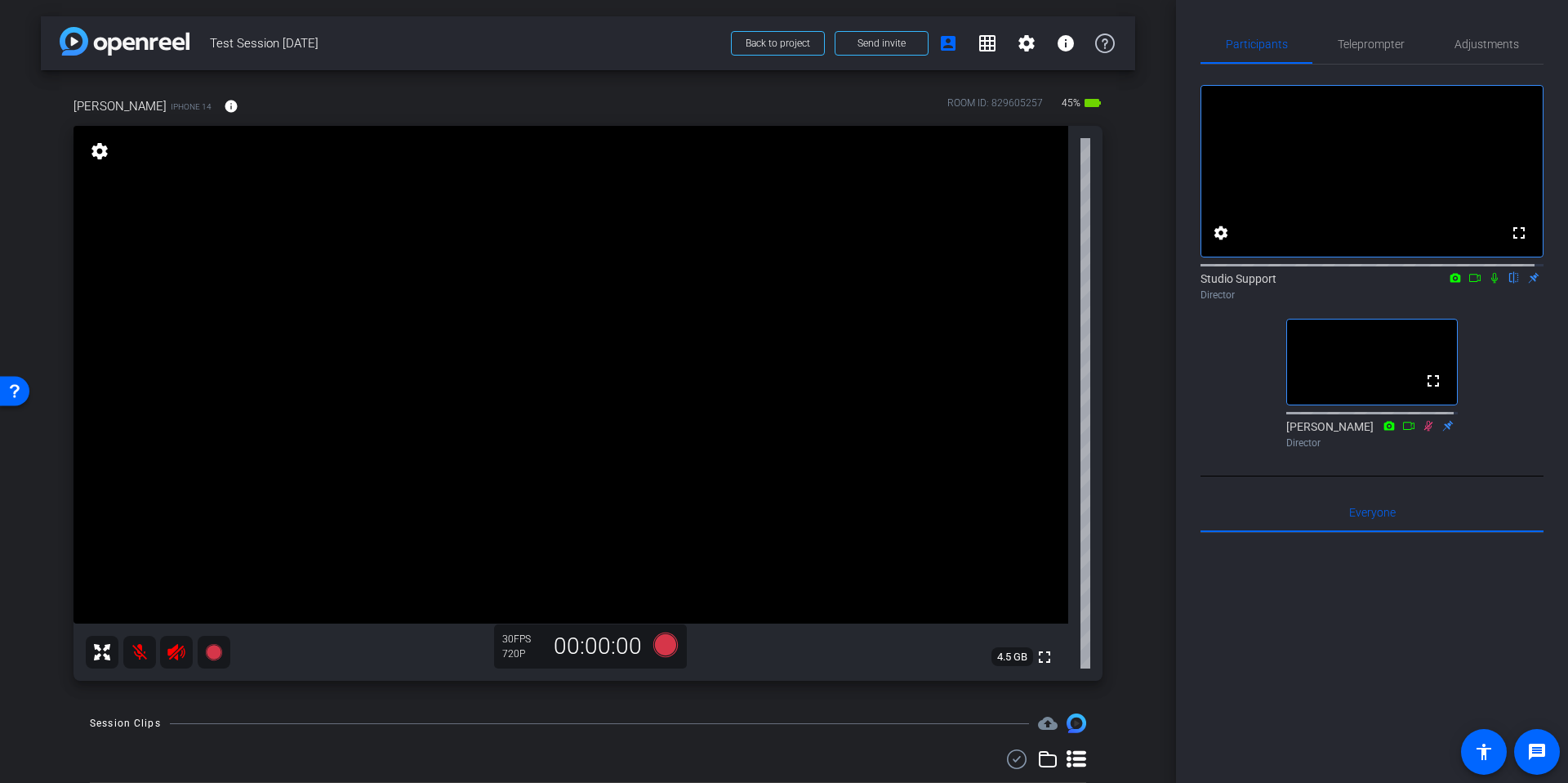
click at [180, 649] on icon at bounding box center [176, 652] width 17 height 17
click at [137, 647] on mat-icon at bounding box center [140, 652] width 33 height 33
click at [1151, 310] on div "arrow_back Test Session September 25th Back to project Send invite account_box …" at bounding box center [588, 391] width 1176 height 783
click at [1145, 354] on div "arrow_back Test Session September 25th Back to project Send invite account_box …" at bounding box center [588, 391] width 1176 height 783
click at [1455, 44] on span "Adjustments" at bounding box center [1487, 44] width 64 height 12
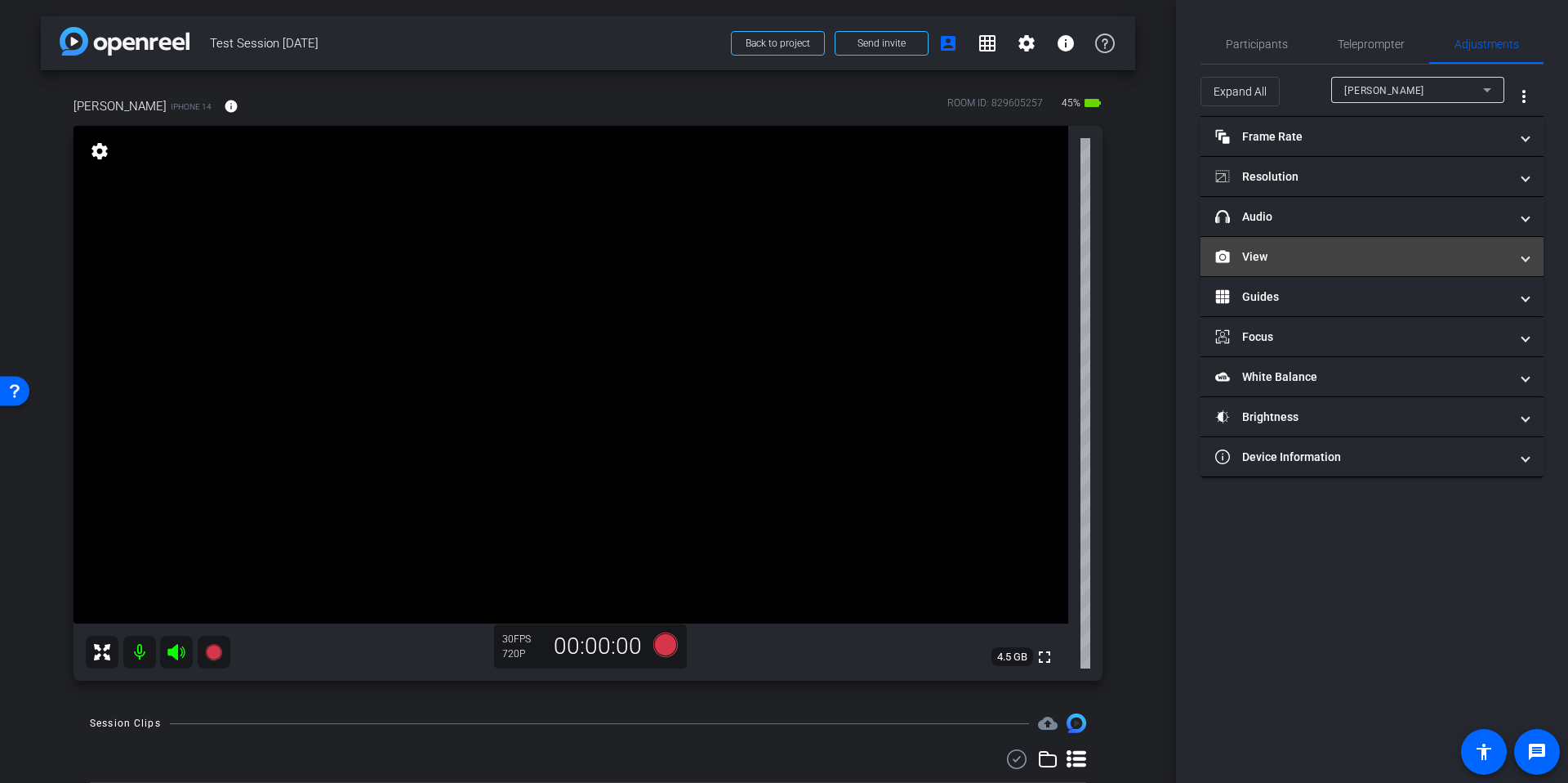
click at [1324, 269] on mat-expansion-panel-header "View" at bounding box center [1372, 256] width 343 height 39
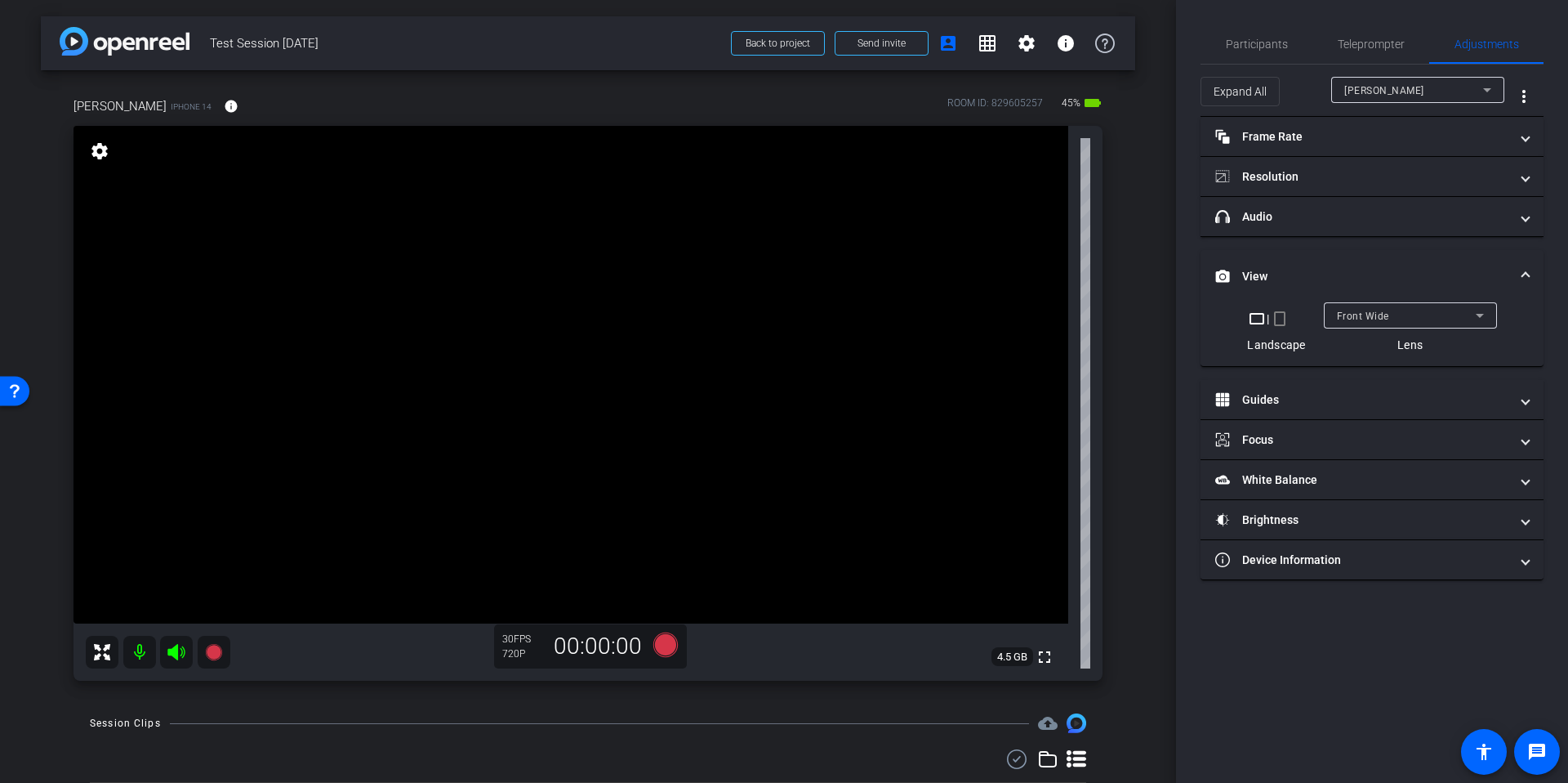
click at [1287, 322] on mat-icon "crop_portrait" at bounding box center [1280, 319] width 20 height 20
click at [1118, 368] on div "Sam iPhone 14 info ROOM ID: 829605257 45% battery_std fullscreen settings 4.5 G…" at bounding box center [588, 388] width 1094 height 636
click at [1251, 39] on span "Participants" at bounding box center [1256, 44] width 62 height 12
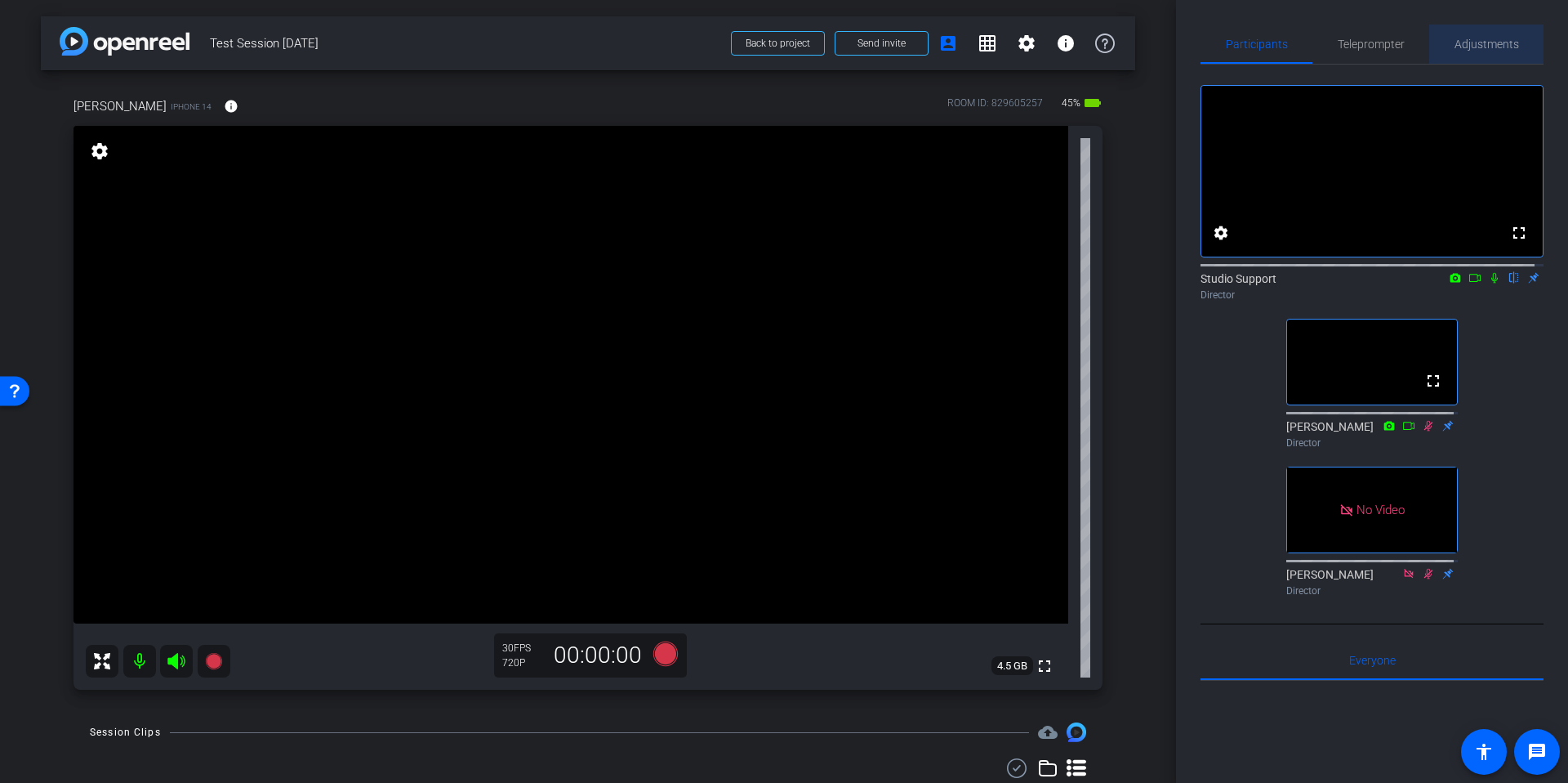
click at [1485, 50] on span "Adjustments" at bounding box center [1487, 44] width 64 height 12
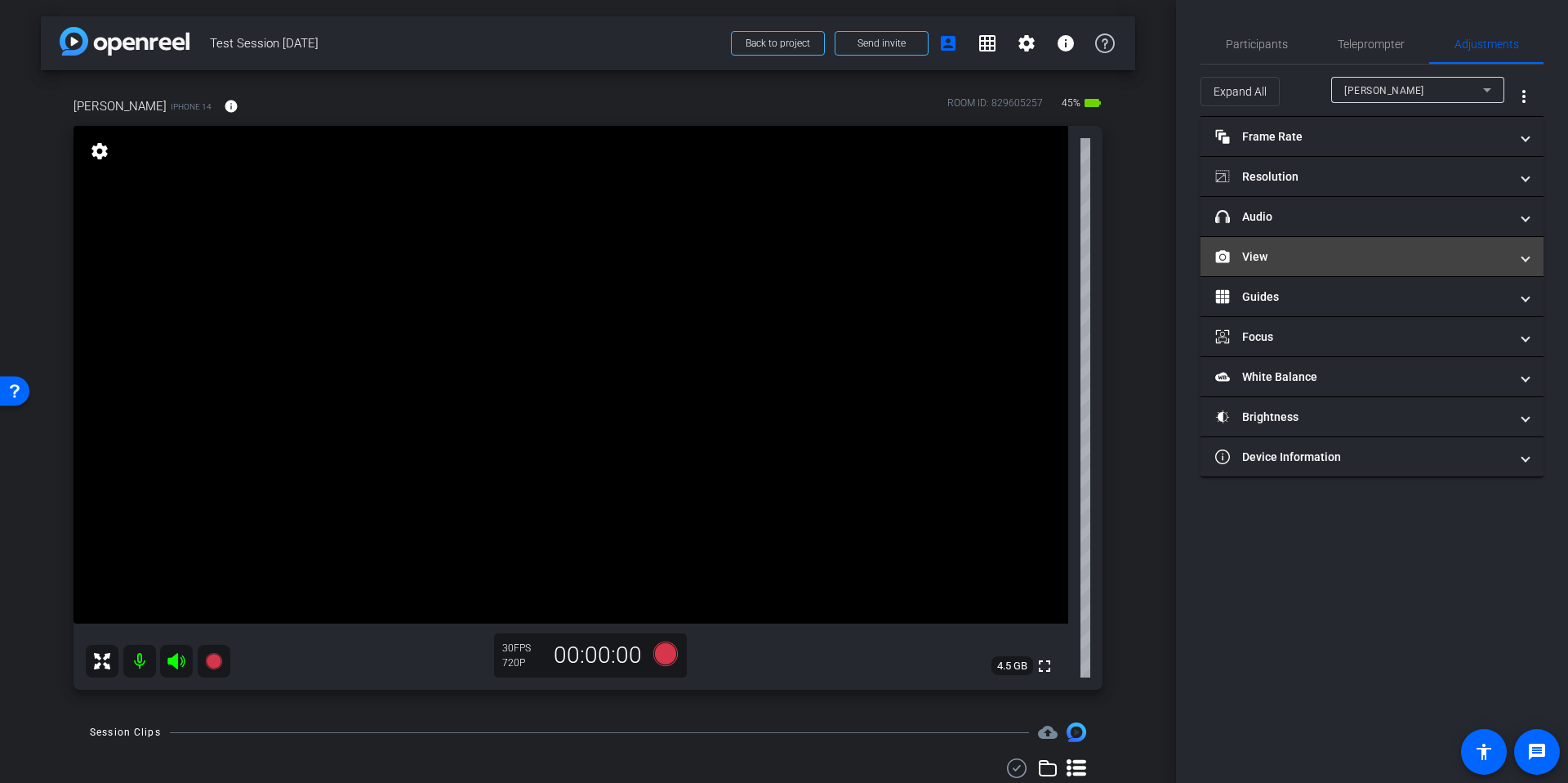
click at [1264, 259] on mat-panel-title "View" at bounding box center [1363, 256] width 294 height 17
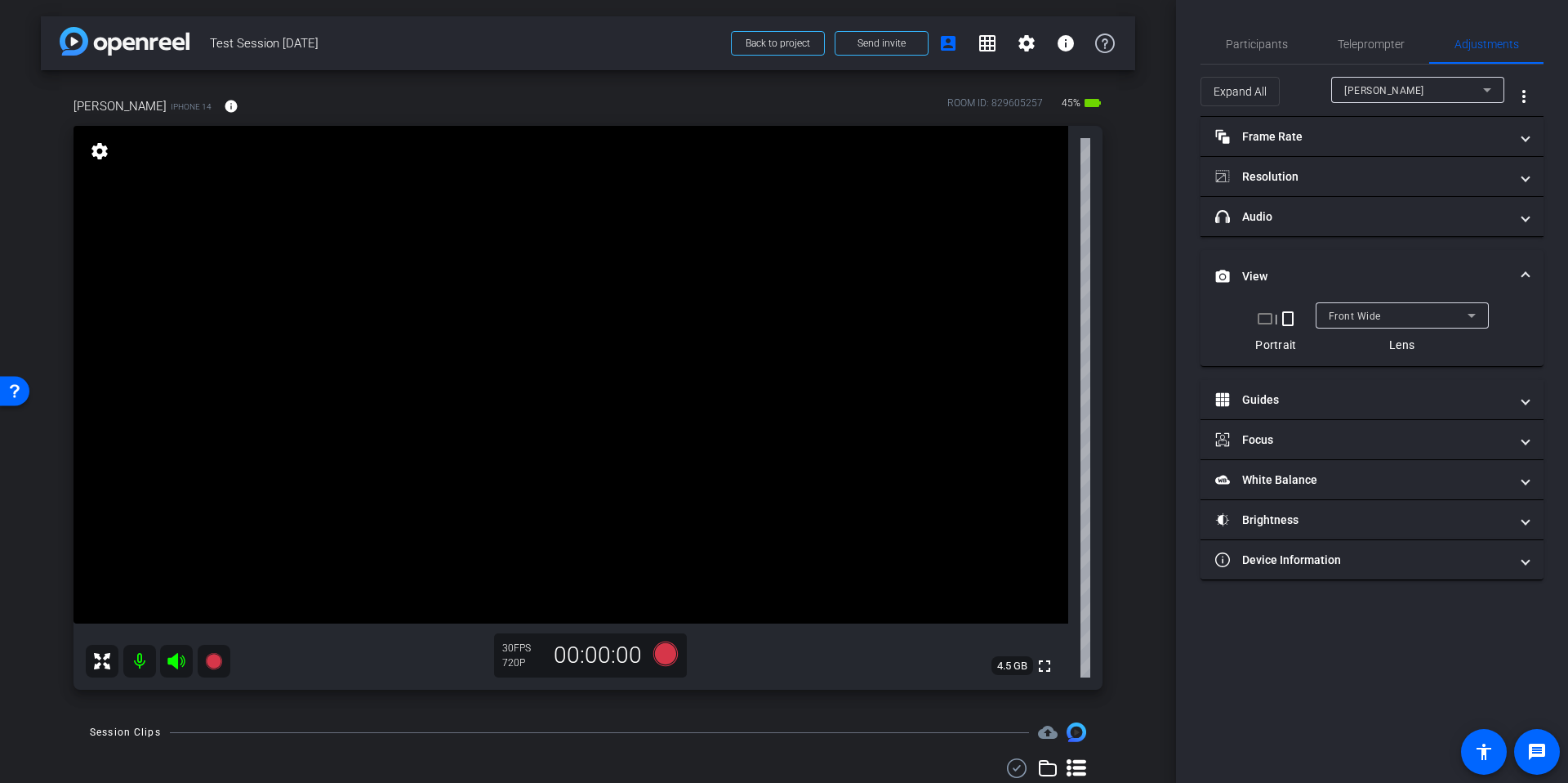
click at [1137, 341] on div "arrow_back Test Session September 25th Back to project Send invite account_box …" at bounding box center [588, 391] width 1176 height 783
click at [1267, 316] on mat-icon "crop_landscape" at bounding box center [1265, 319] width 20 height 20
click at [1145, 355] on div "arrow_back Test Session September 25th Back to project Send invite account_box …" at bounding box center [588, 391] width 1176 height 783
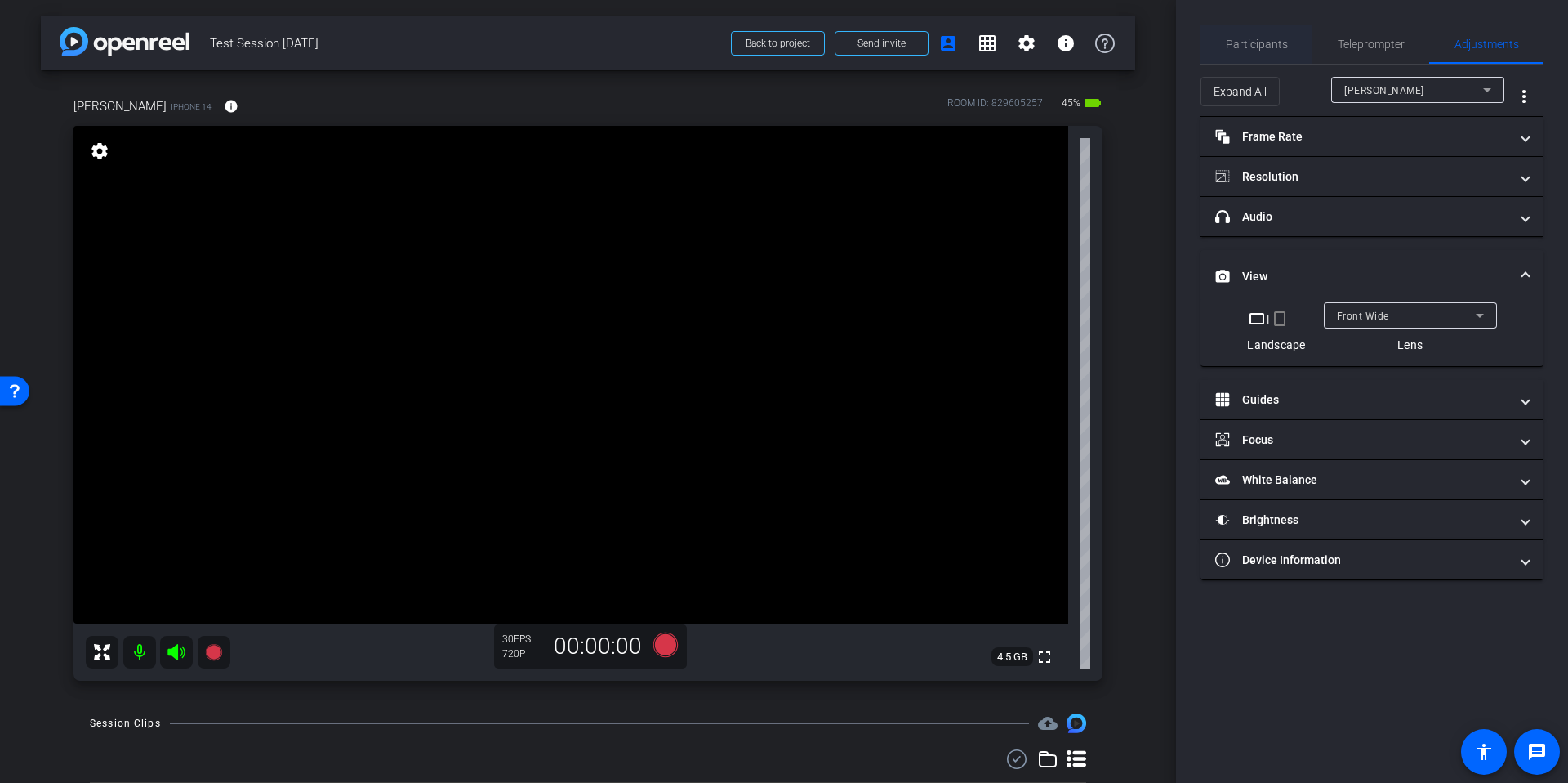
click at [1237, 54] on span "Participants" at bounding box center [1256, 44] width 62 height 39
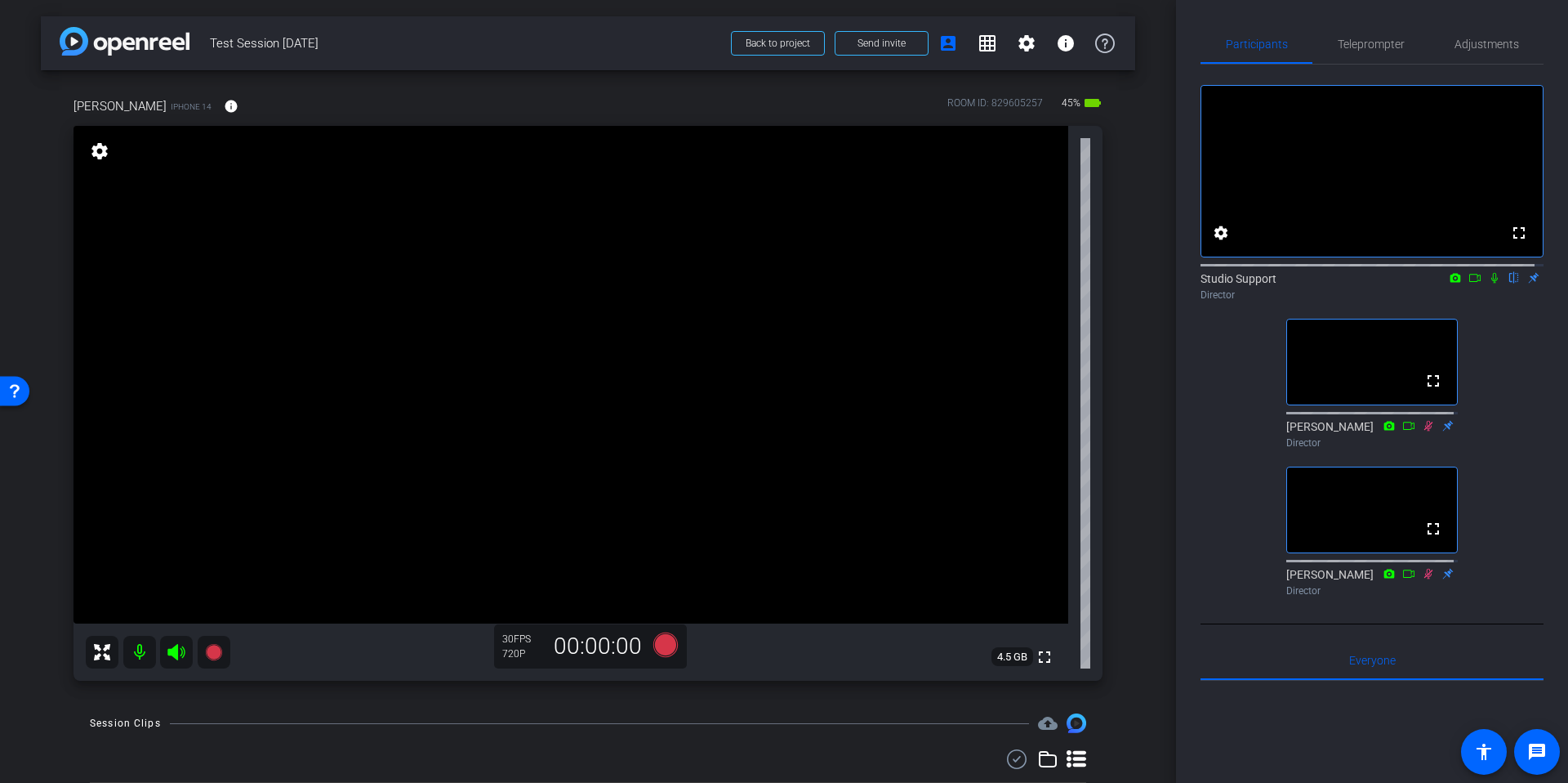
click at [1146, 294] on div "arrow_back Test Session September 25th Back to project Send invite account_box …" at bounding box center [588, 391] width 1176 height 783
click at [1129, 272] on div "arrow_back Test Session September 25th Back to project Send invite account_box …" at bounding box center [588, 391] width 1176 height 783
click at [1489, 284] on icon at bounding box center [1495, 278] width 13 height 12
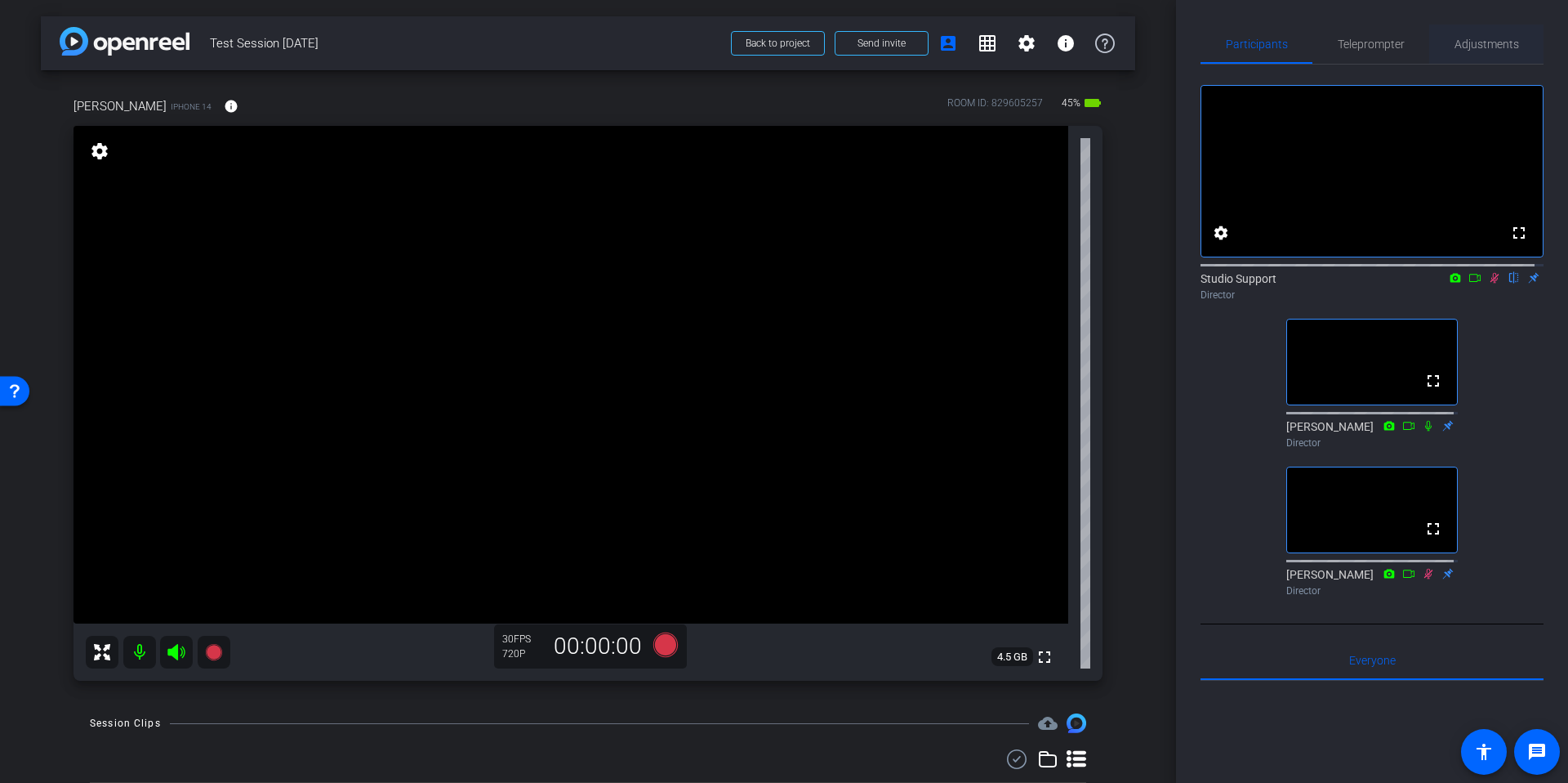
click at [1469, 36] on span "Adjustments" at bounding box center [1487, 44] width 64 height 39
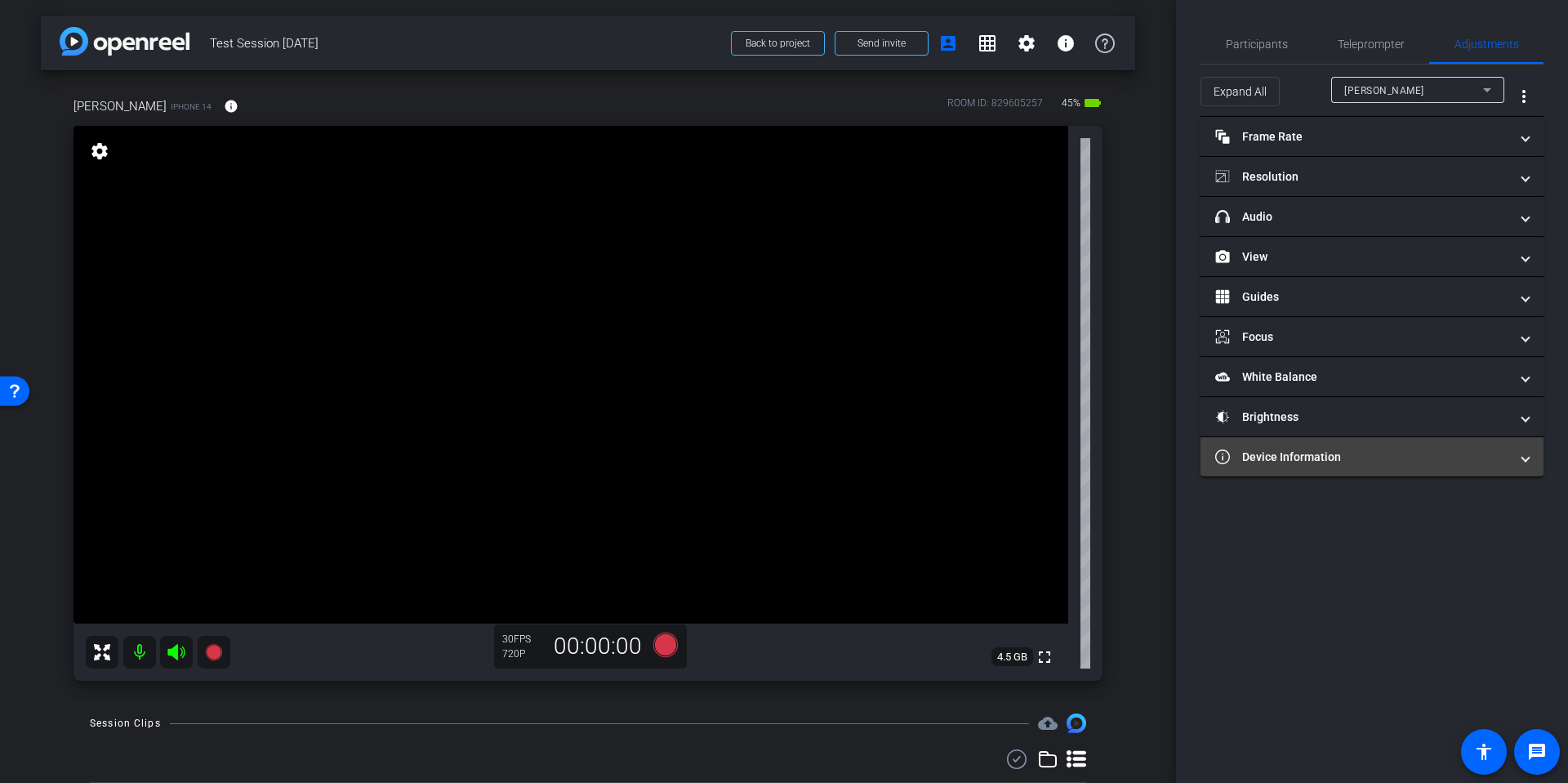
click at [1334, 466] on mat-expansion-panel-header "Device Information" at bounding box center [1372, 456] width 343 height 39
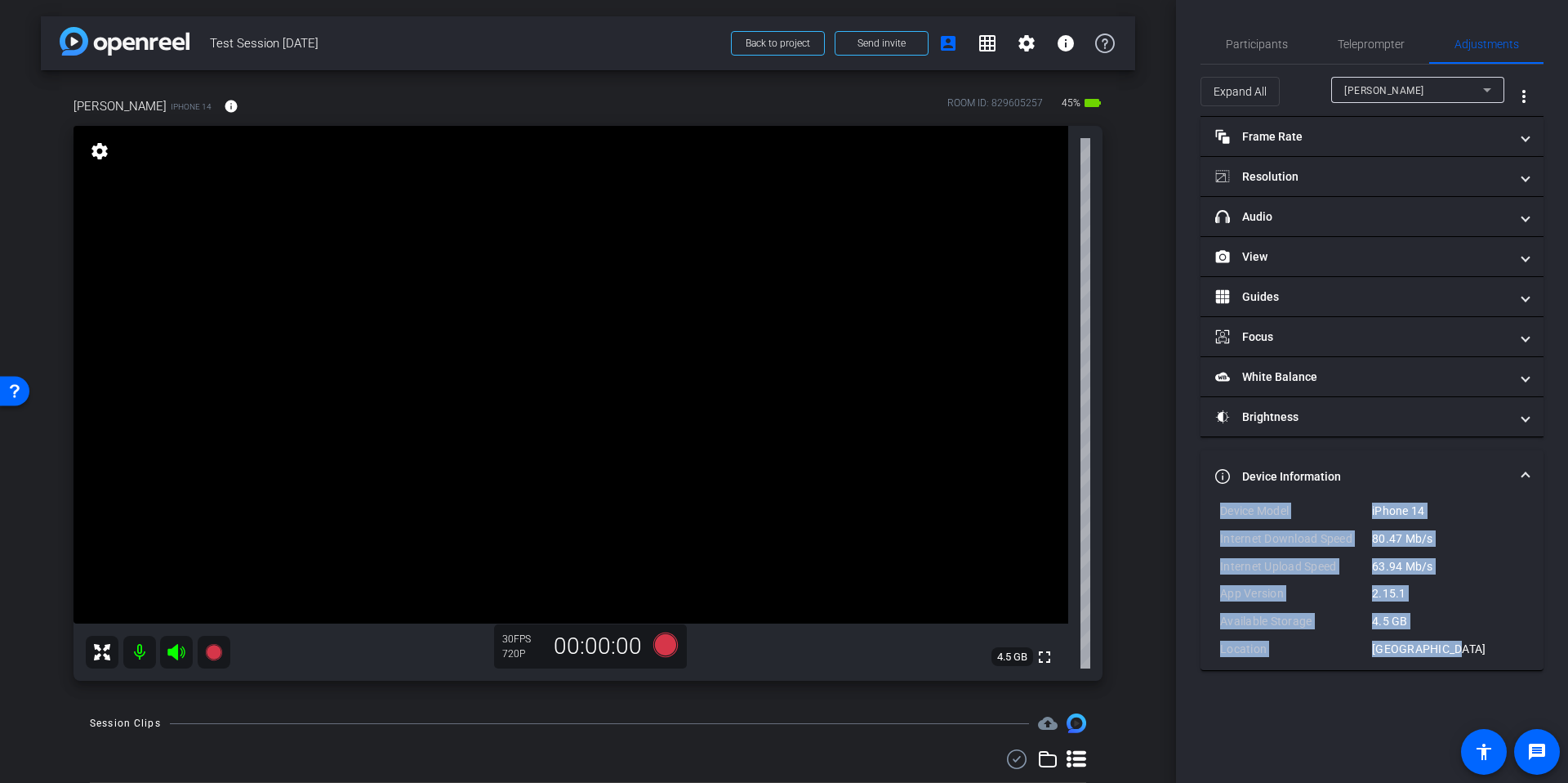
drag, startPoint x: 1461, startPoint y: 661, endPoint x: 1199, endPoint y: 516, distance: 299.4
click at [1199, 516] on div "Participants Teleprompter Adjustments settings Studio Support flip Director Mon…" at bounding box center [1372, 391] width 392 height 783
copy div "Device Model iPhone 14 Internet Download Speed 80.47 Mb/s Internet Upload Speed…"
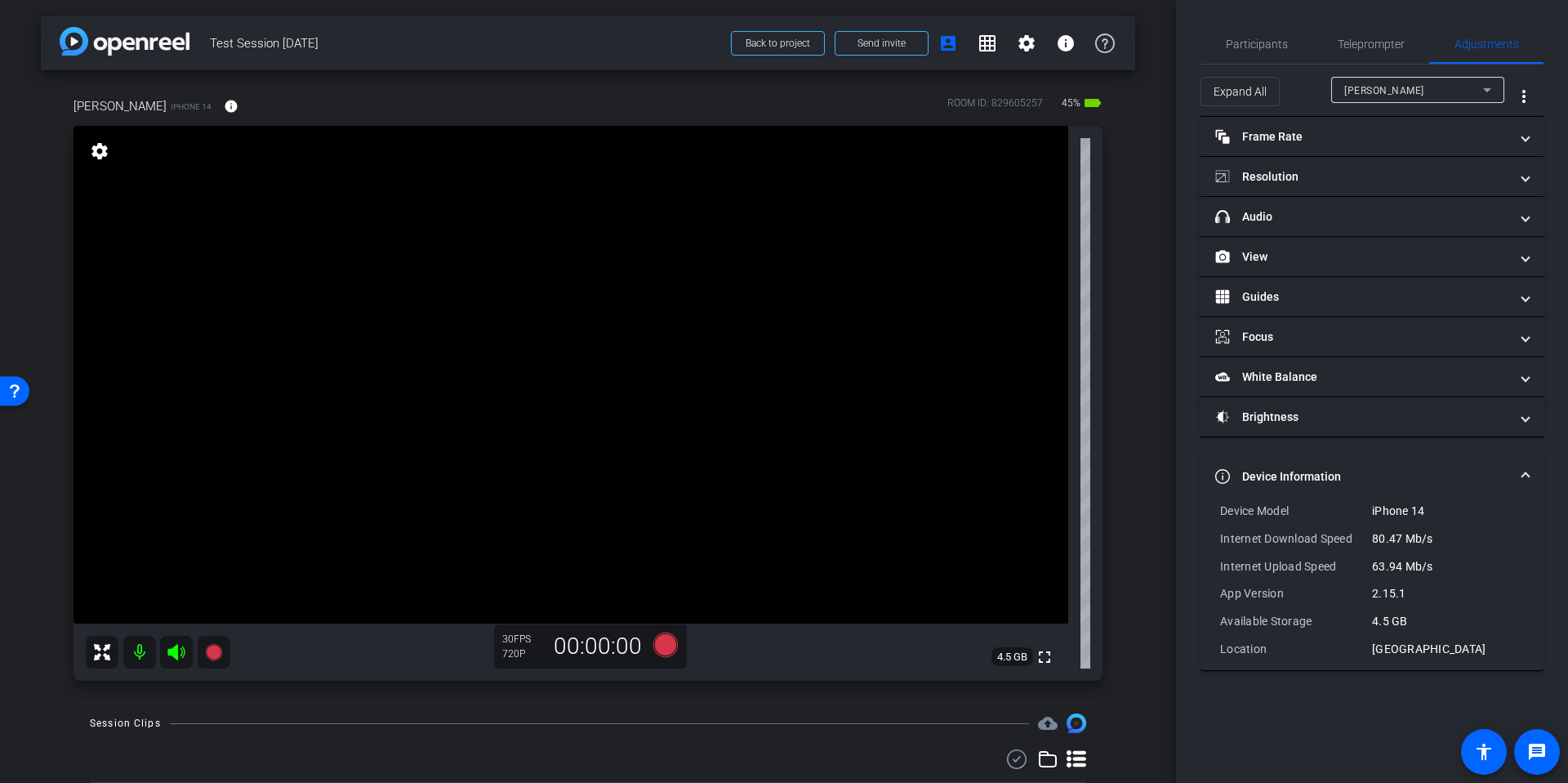
click at [1143, 470] on div "arrow_back Test Session September 25th Back to project Send invite account_box …" at bounding box center [588, 391] width 1176 height 783
click at [1277, 60] on span "Participants" at bounding box center [1256, 44] width 62 height 39
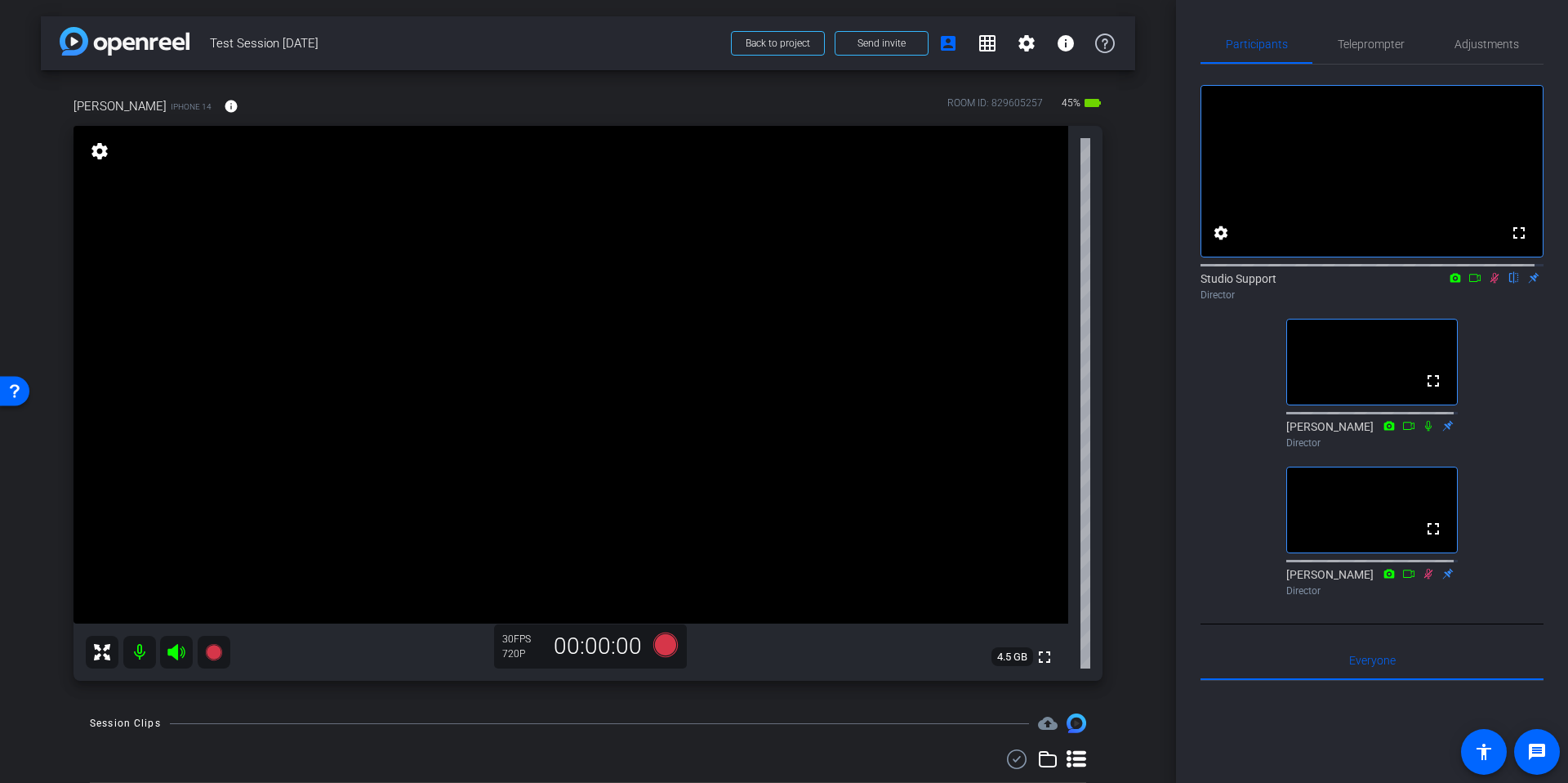
click at [1135, 325] on div "arrow_back Test Session September 25th Back to project Send invite account_box …" at bounding box center [588, 391] width 1176 height 783
click at [1127, 364] on div "arrow_back Test Session September 25th Back to project Send invite account_box …" at bounding box center [588, 391] width 1176 height 783
click at [1145, 384] on div "arrow_back Test Session September 25th Back to project Send invite account_box …" at bounding box center [588, 391] width 1176 height 783
click at [1489, 284] on icon at bounding box center [1495, 278] width 13 height 12
click at [1492, 284] on icon at bounding box center [1495, 278] width 7 height 11
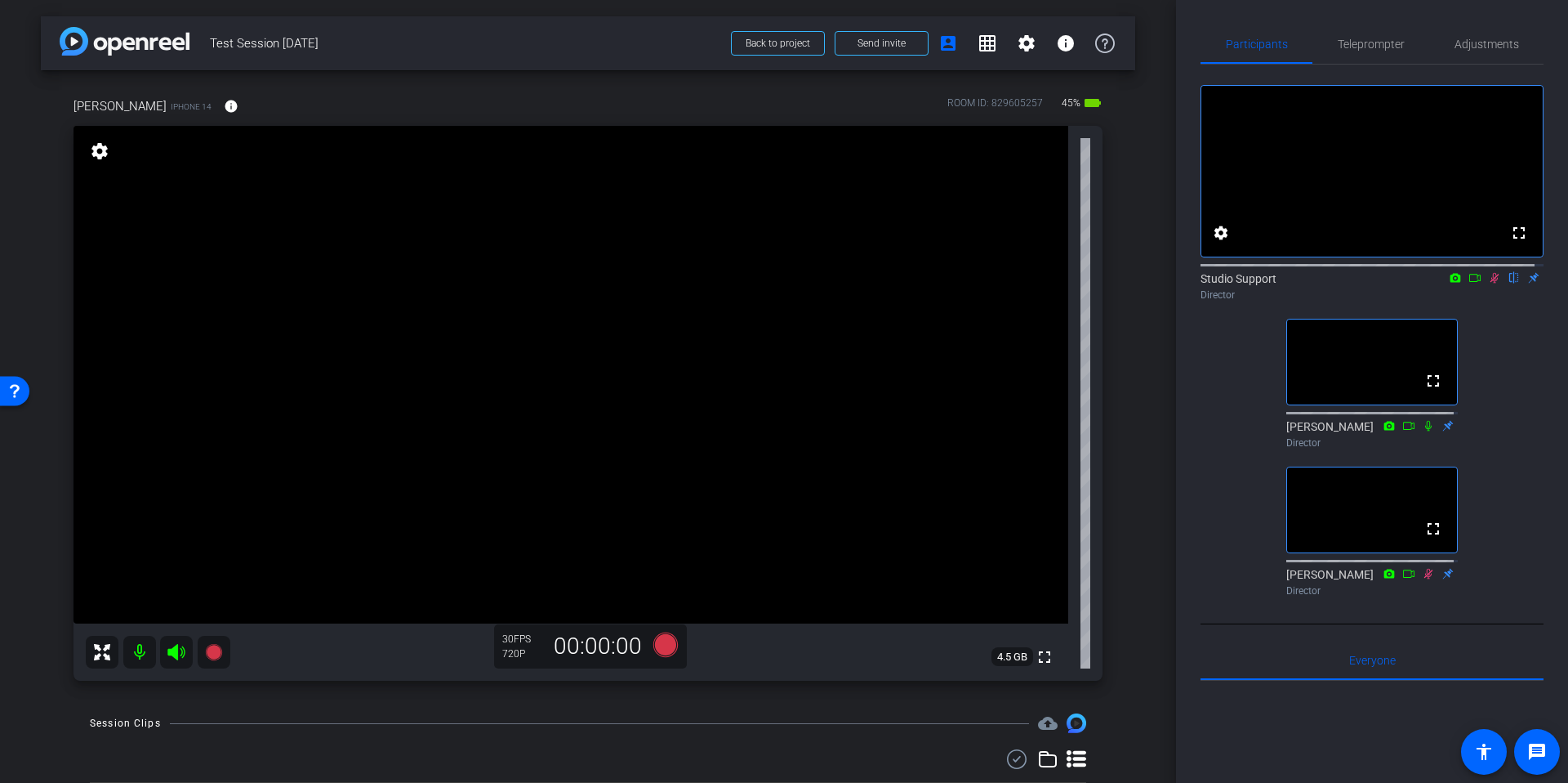
click at [1151, 356] on div "arrow_back Test Session September 25th Back to project Send invite account_box …" at bounding box center [588, 391] width 1176 height 783
click at [1491, 284] on icon at bounding box center [1495, 278] width 9 height 11
click at [1163, 288] on div "arrow_back Test Session September 25th Back to project Send invite account_box …" at bounding box center [588, 391] width 1176 height 783
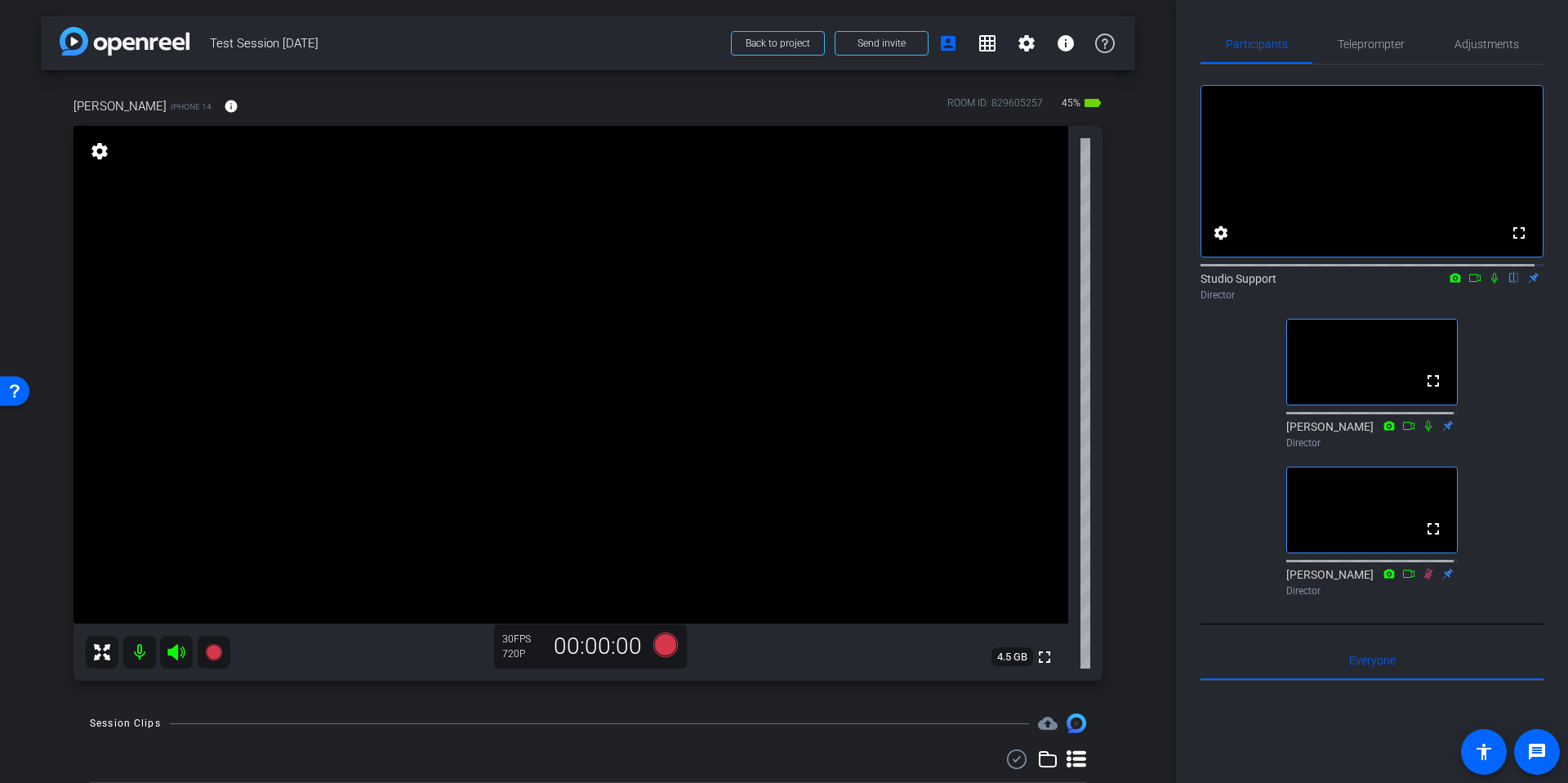
click at [1489, 284] on icon at bounding box center [1495, 278] width 13 height 12
click at [1491, 284] on icon at bounding box center [1495, 278] width 9 height 11
click at [1148, 380] on div "arrow_back Test Session September 25th Back to project Send invite account_box …" at bounding box center [588, 391] width 1176 height 783
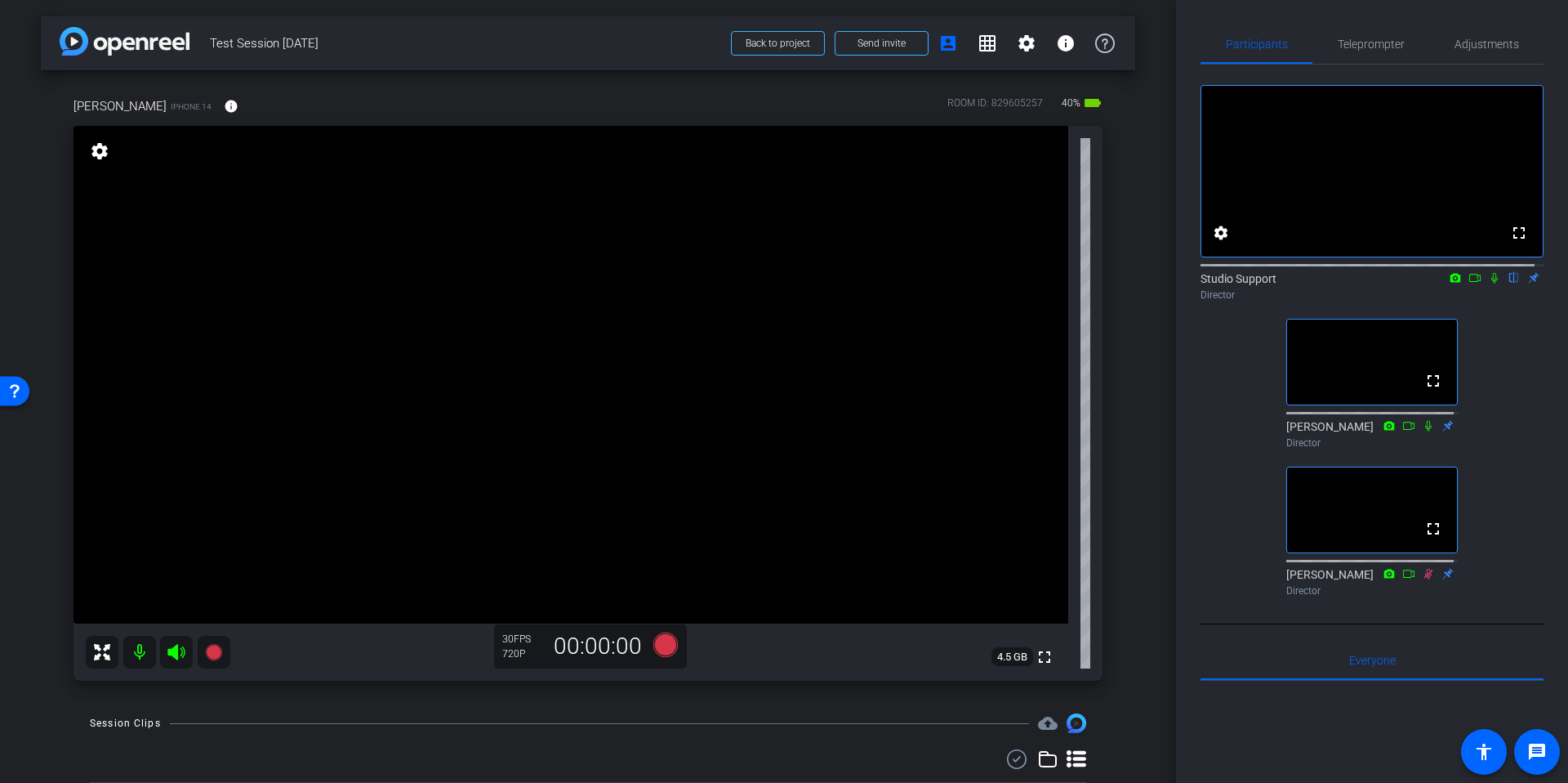
click at [1148, 368] on div "arrow_back Test Session September 25th Back to project Send invite account_box …" at bounding box center [588, 391] width 1176 height 783
click at [1118, 416] on div "Sam iPhone 14 info ROOM ID: 829605257 40% battery_std fullscreen settings 4.5 G…" at bounding box center [588, 384] width 1094 height 627
click at [674, 644] on icon at bounding box center [666, 645] width 25 height 25
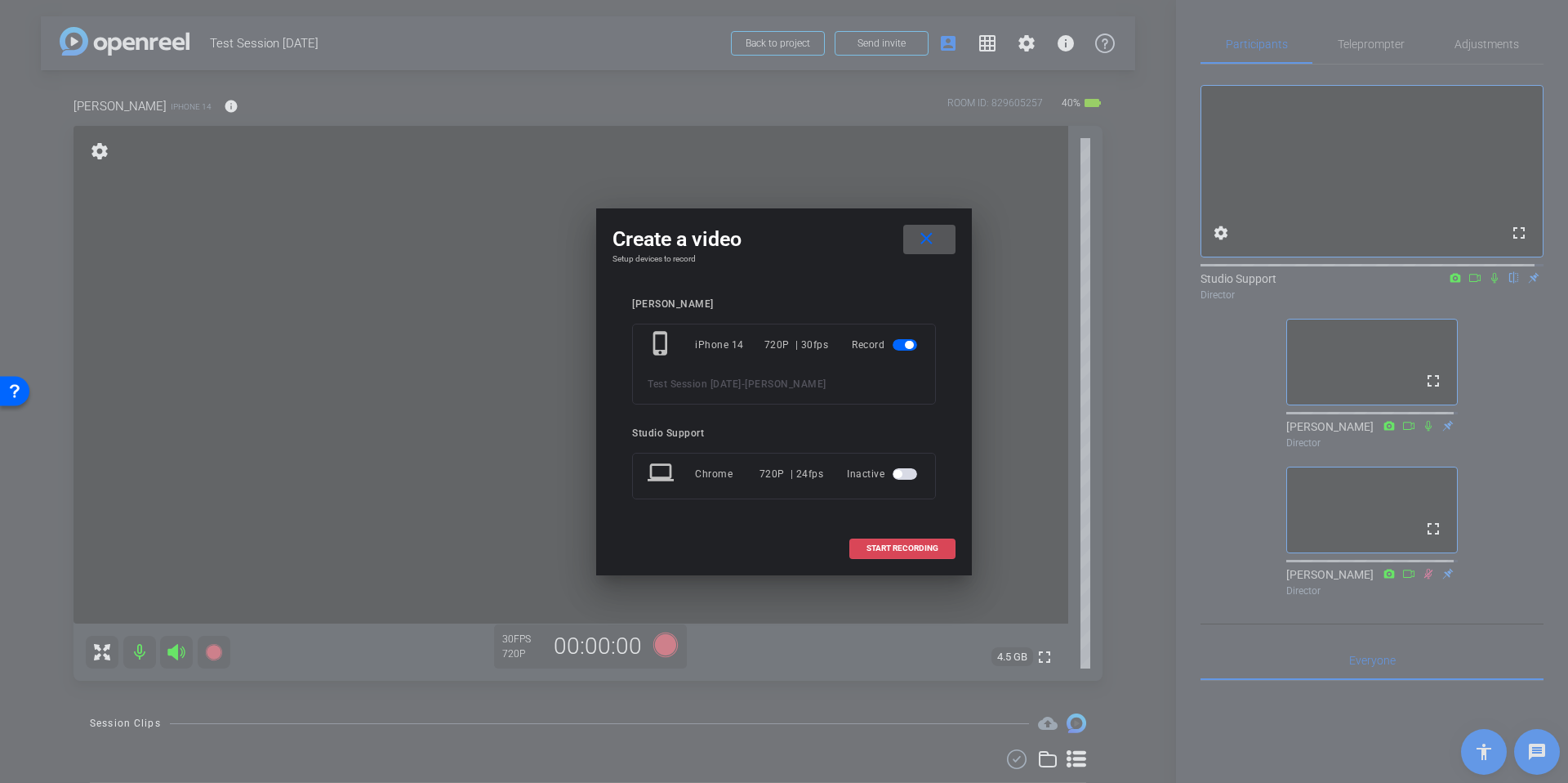
click at [884, 549] on span "START RECORDING" at bounding box center [903, 548] width 72 height 8
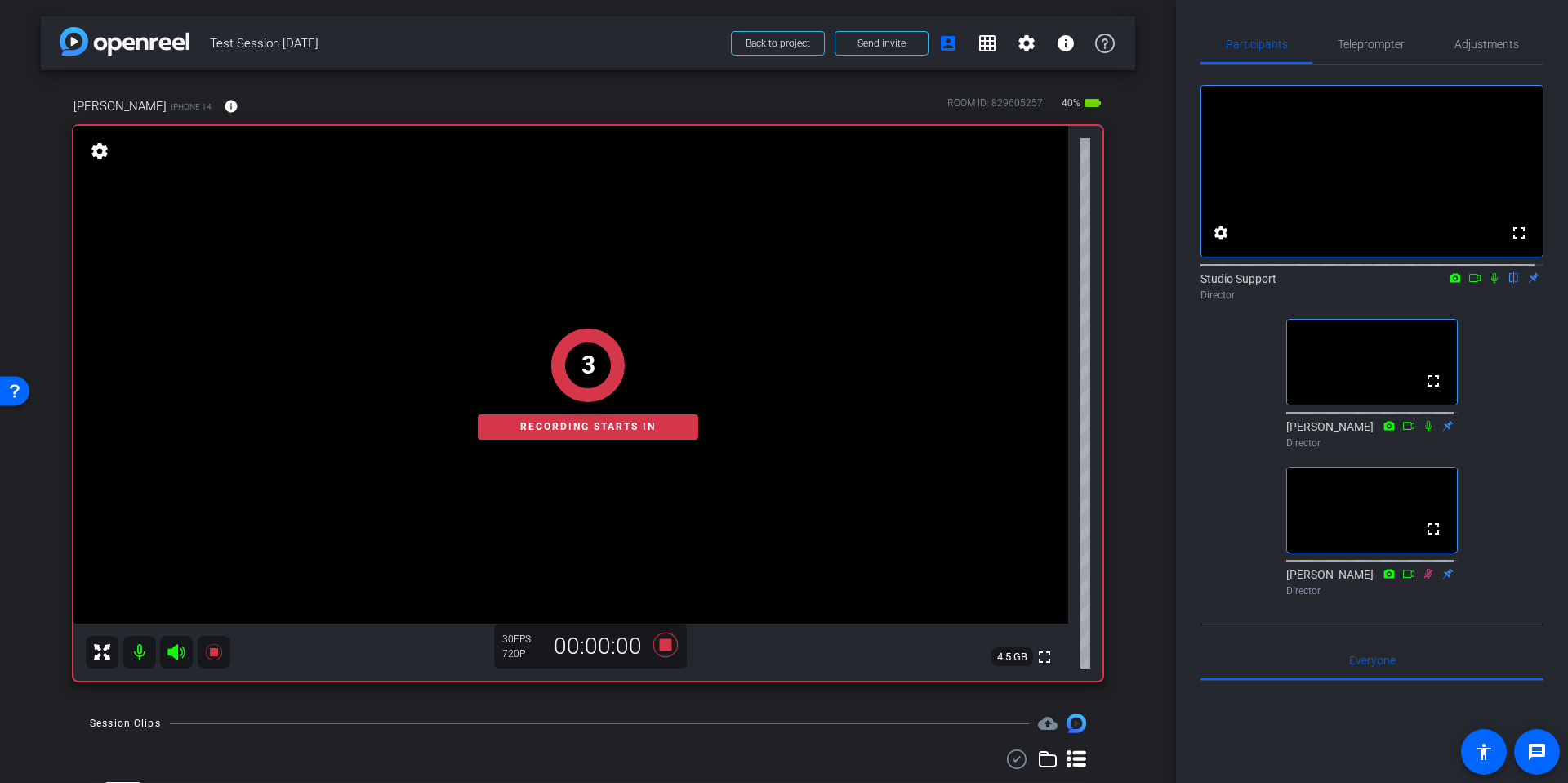
click at [1136, 310] on div "arrow_back Test Session September 25th Back to project Send invite account_box …" at bounding box center [588, 391] width 1176 height 783
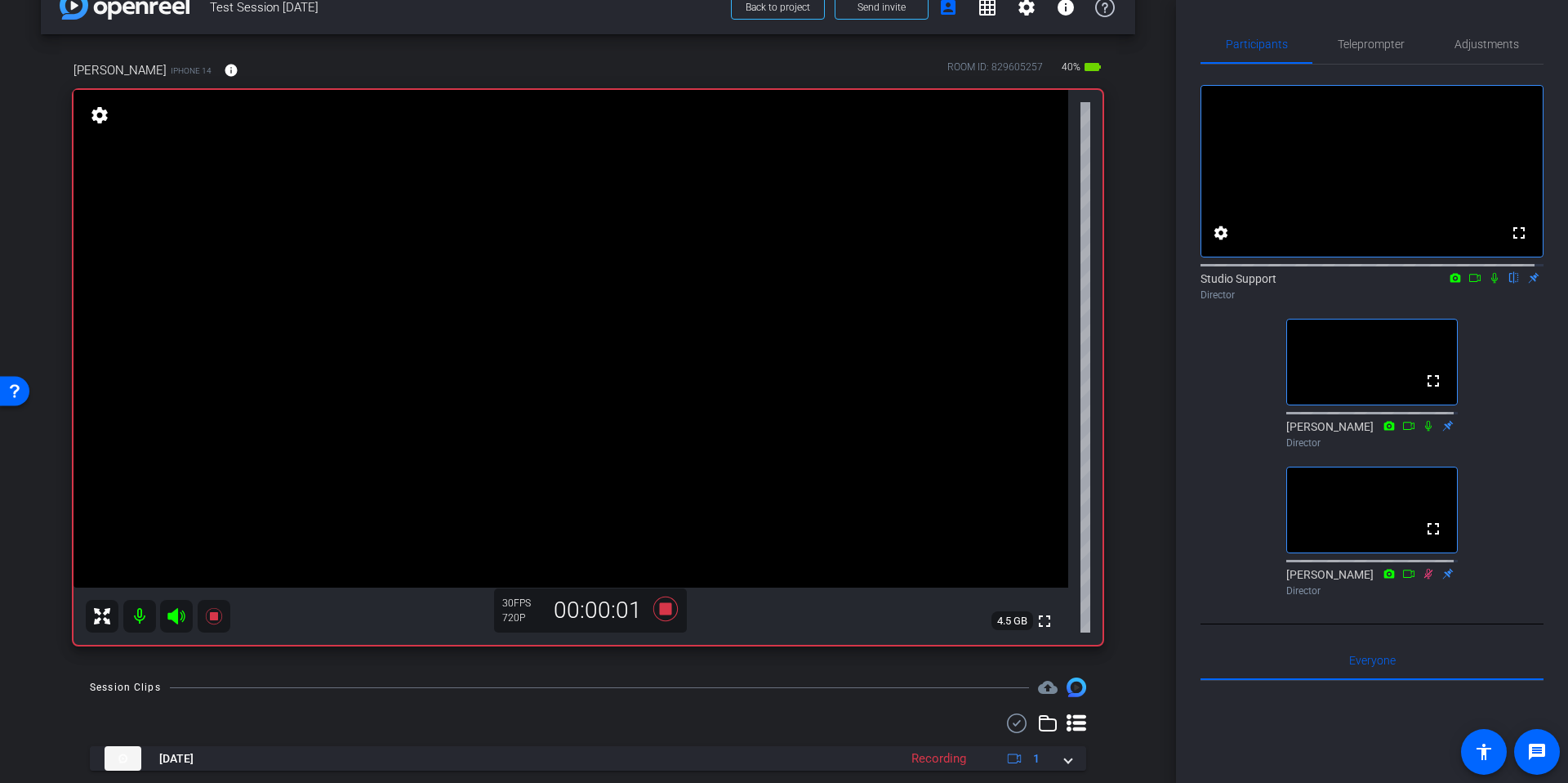
scroll to position [82, 0]
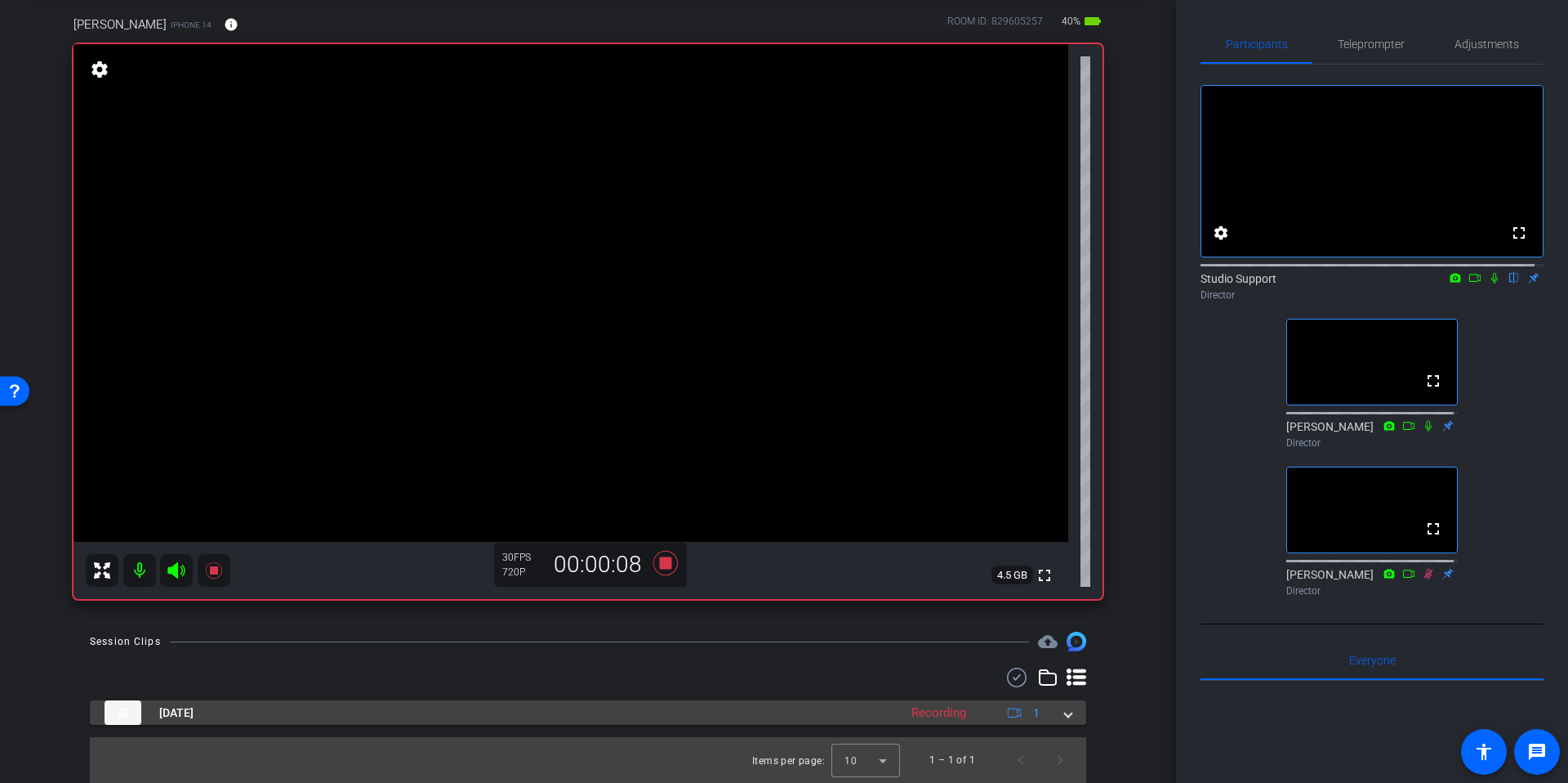
click at [1052, 717] on div "Sep 25, 2025 Recording 1" at bounding box center [584, 713] width 960 height 25
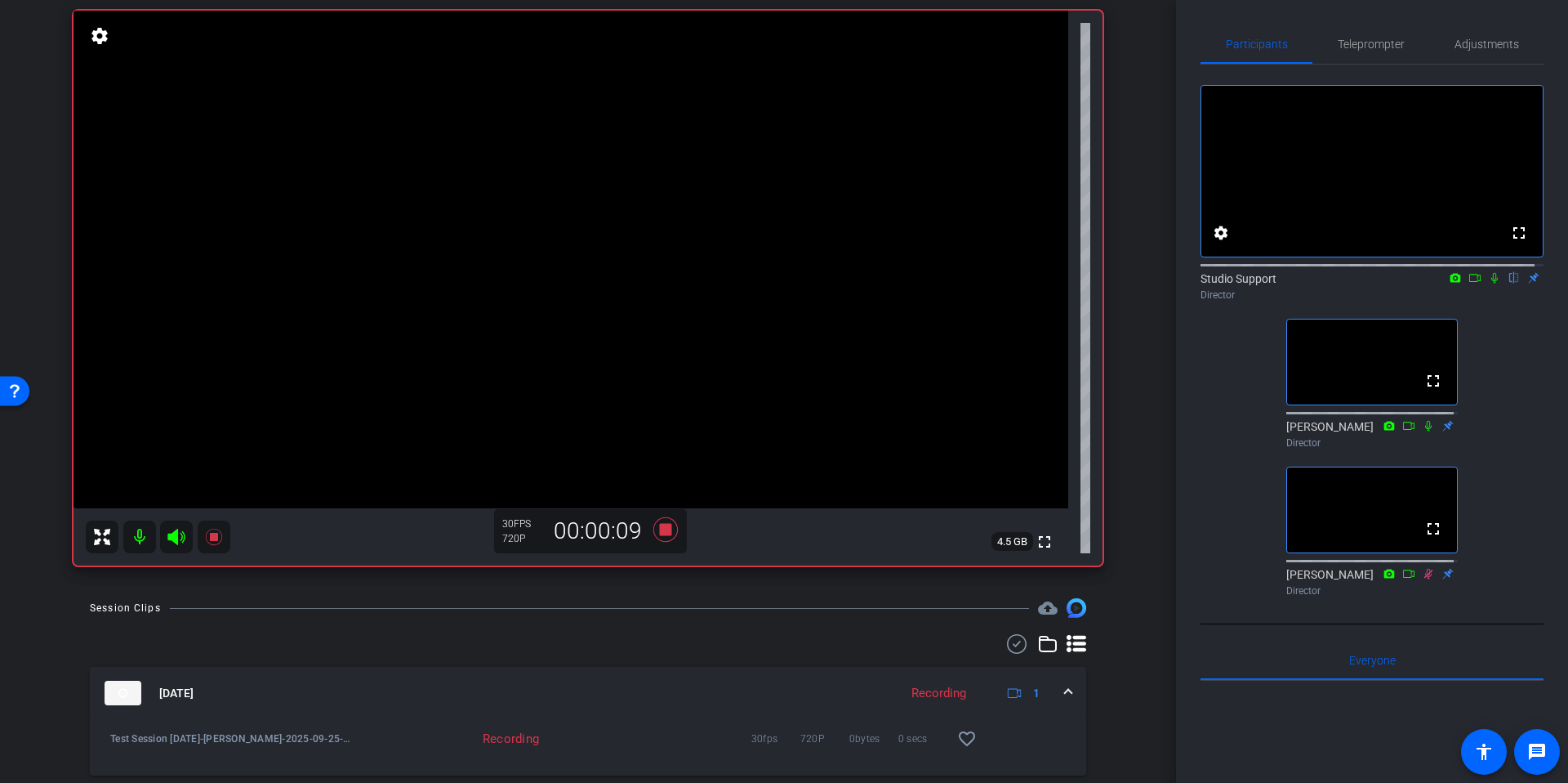
scroll to position [166, 0]
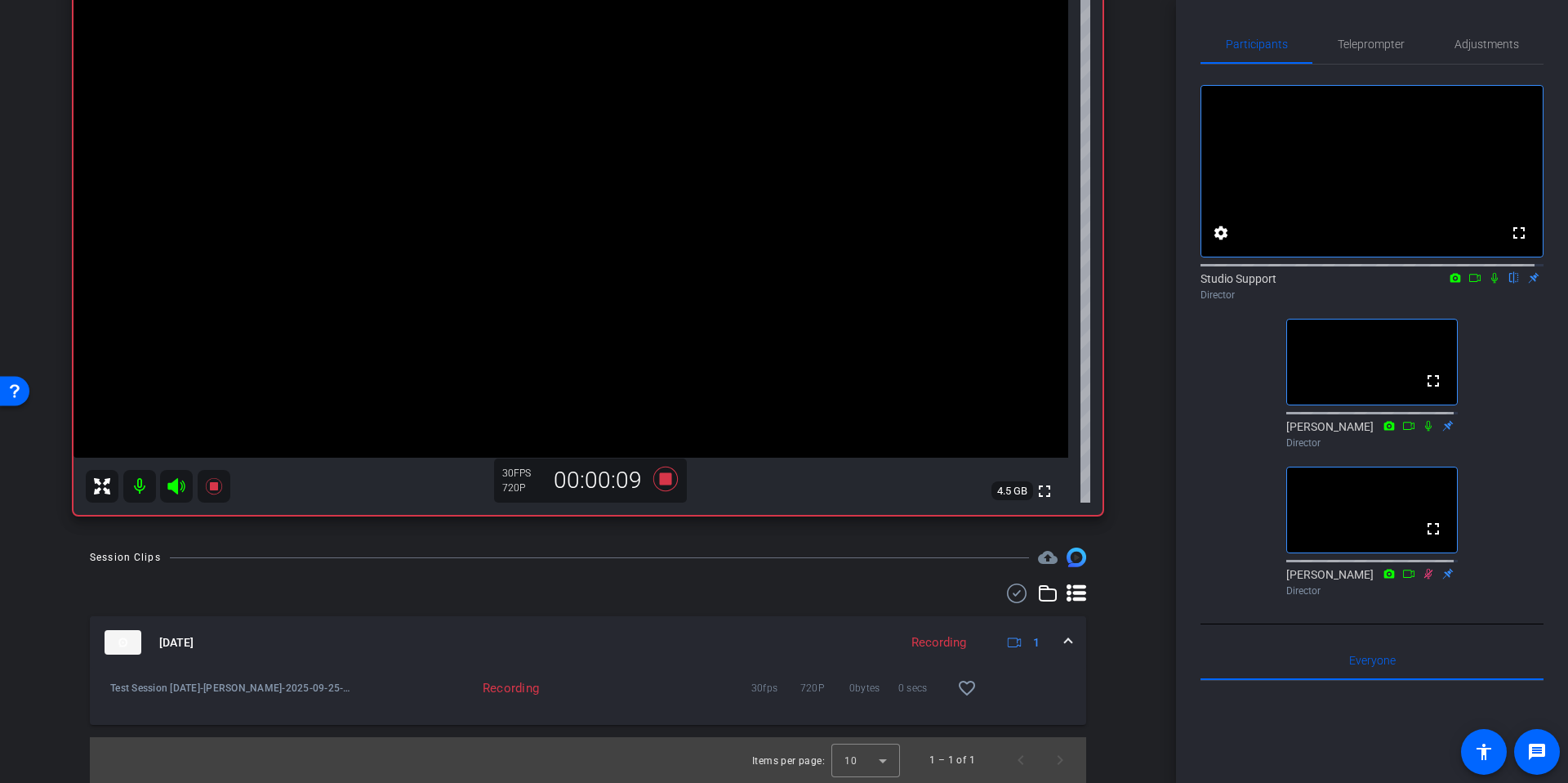
click at [555, 587] on div at bounding box center [589, 594] width 997 height 20
click at [661, 480] on icon at bounding box center [666, 479] width 25 height 25
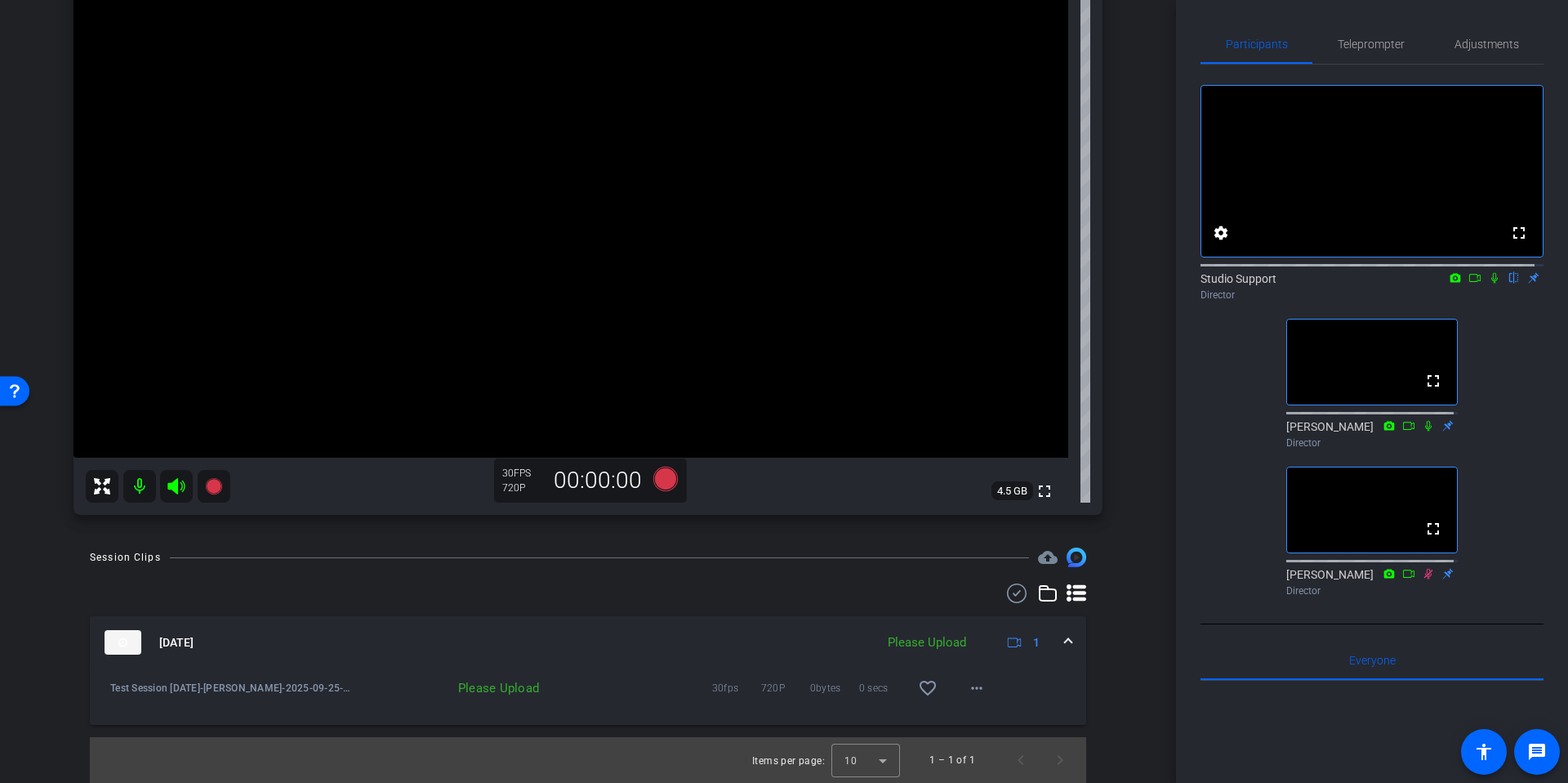
click at [1143, 512] on div "arrow_back Test Session September 25th Back to project Send invite account_box …" at bounding box center [588, 225] width 1176 height 783
click at [967, 681] on mat-icon "more_horiz" at bounding box center [977, 688] width 20 height 20
drag, startPoint x: 1016, startPoint y: 723, endPoint x: 1032, endPoint y: 705, distance: 24.1
click at [1016, 723] on span "Upload" at bounding box center [994, 723] width 65 height 20
click at [1118, 590] on div "Session Clips cloud_upload Sep 25, 2025 Uploading 1 Test Session September 25th…" at bounding box center [588, 665] width 1094 height 236
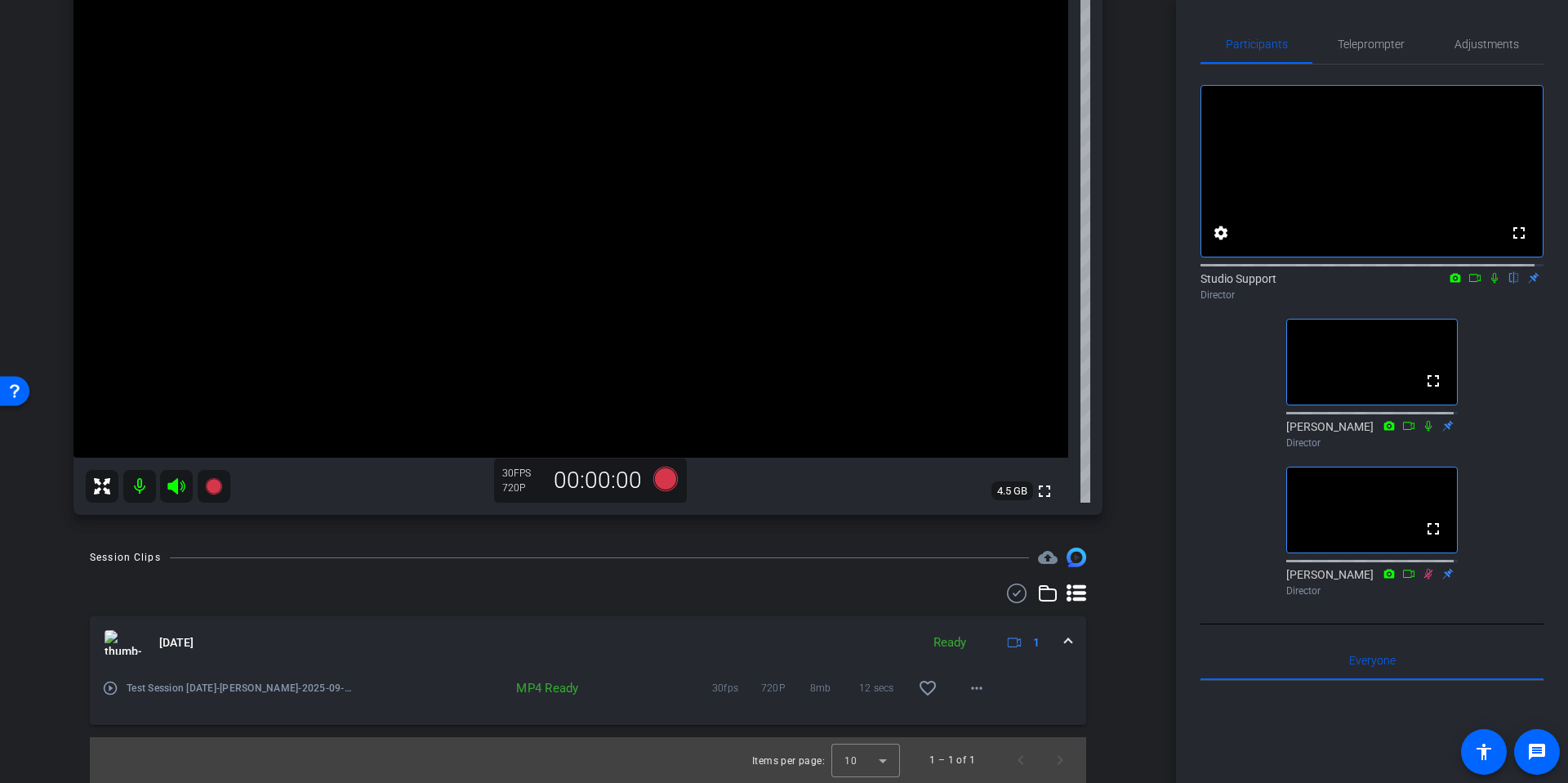
click at [1152, 351] on div "arrow_back Test Session September 25th Back to project Send invite account_box …" at bounding box center [588, 225] width 1176 height 783
click at [1489, 284] on icon at bounding box center [1495, 278] width 13 height 12
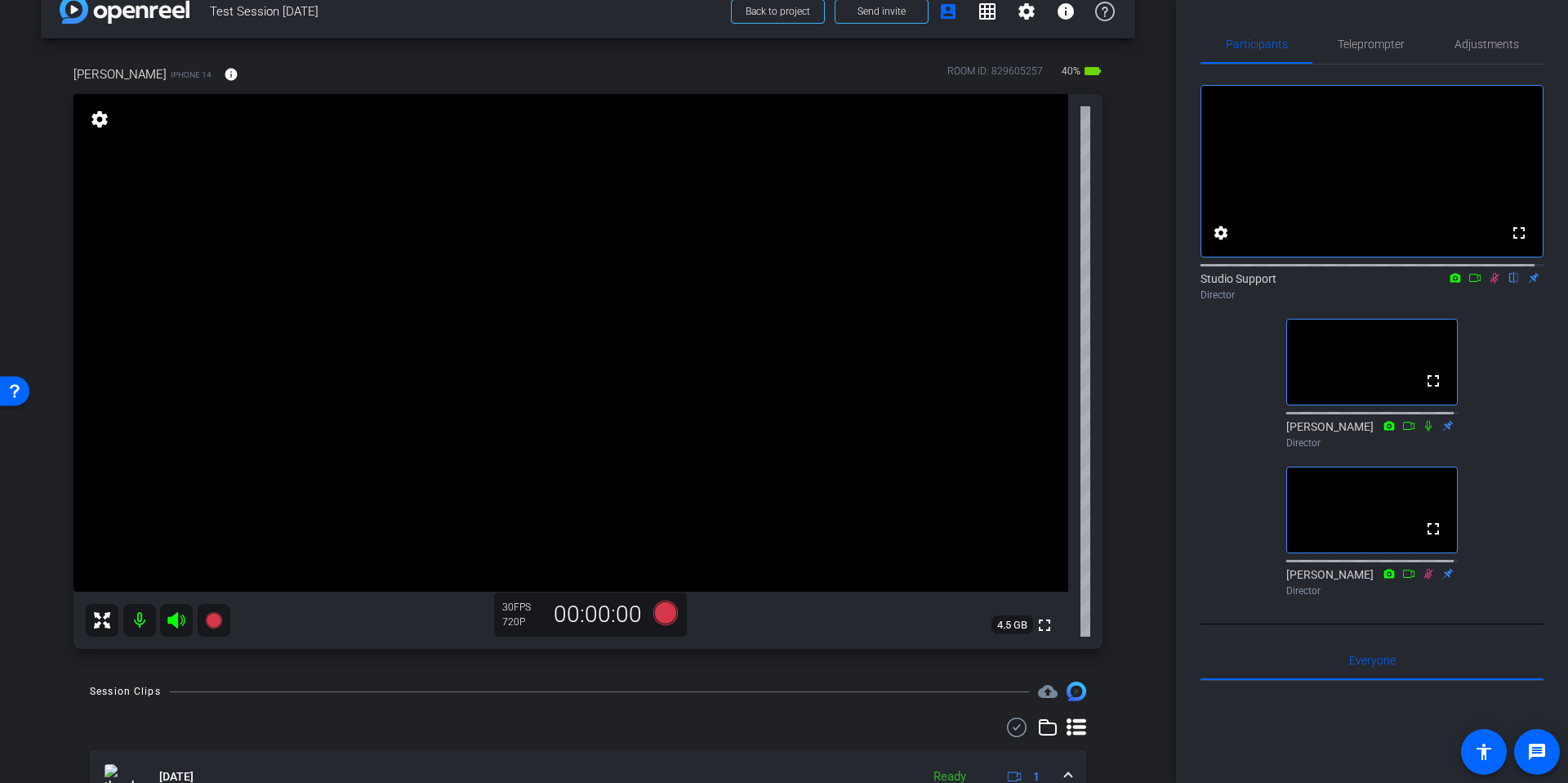
click at [1134, 341] on div "arrow_back Test Session September 25th Back to project Send invite account_box …" at bounding box center [588, 359] width 1176 height 783
click at [212, 83] on span at bounding box center [231, 74] width 39 height 39
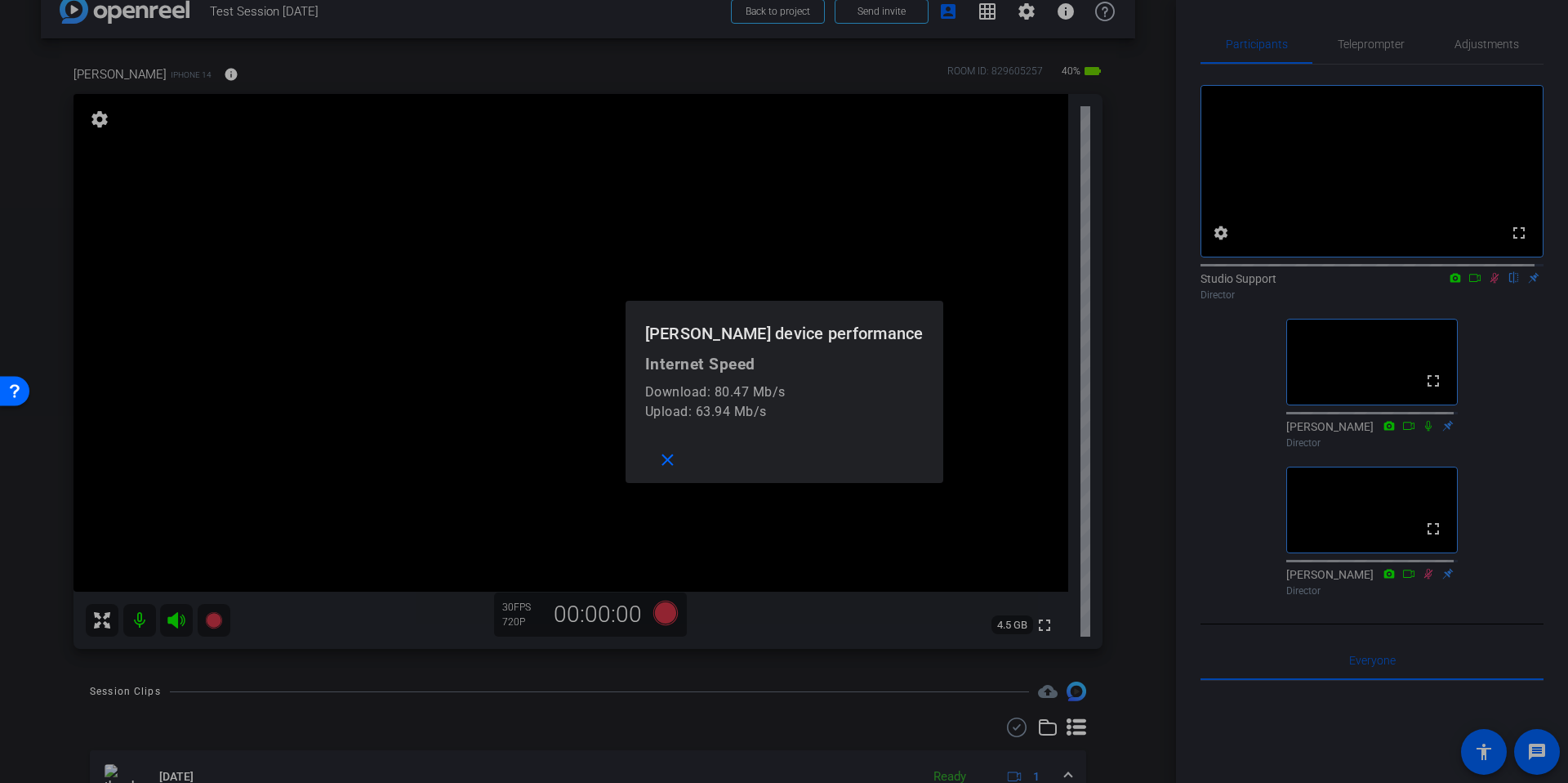
click at [1131, 311] on div at bounding box center [784, 391] width 1568 height 783
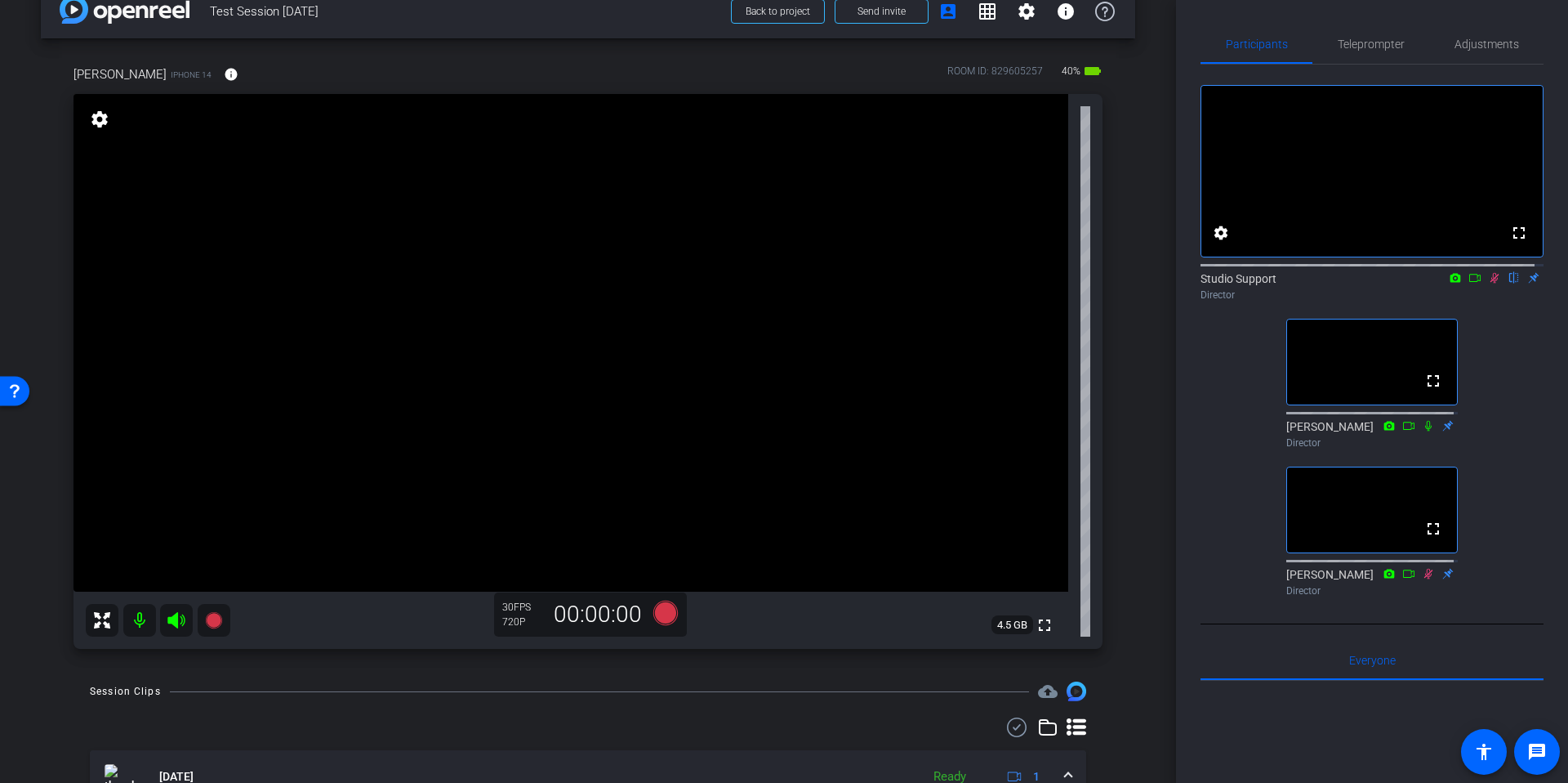
click at [1147, 294] on div "arrow_back Test Session September 25th Back to project Send invite account_box …" at bounding box center [588, 359] width 1176 height 783
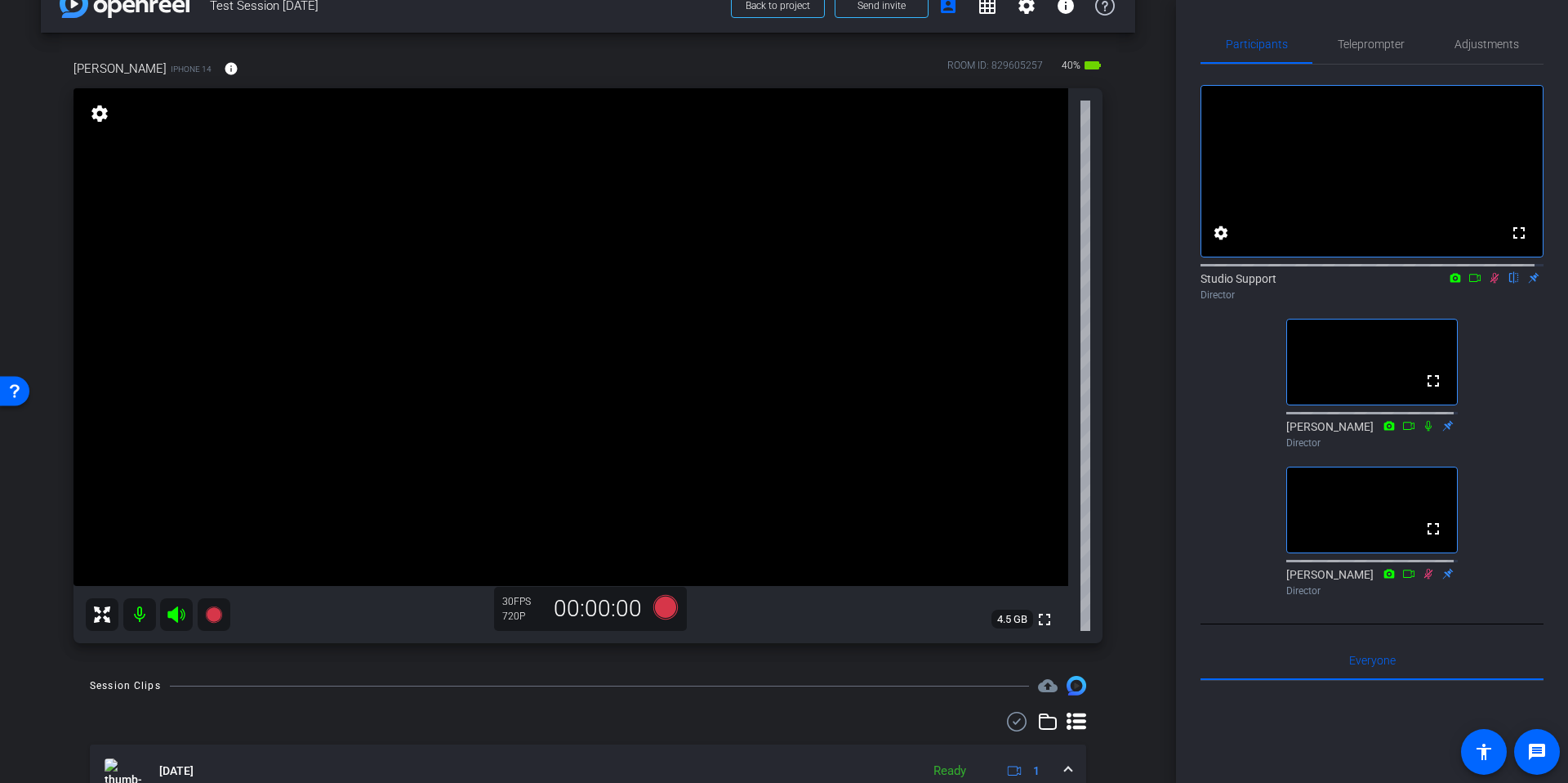
scroll to position [38, 0]
click at [1145, 303] on div "arrow_back Test Session September 25th Back to project Send invite account_box …" at bounding box center [588, 353] width 1176 height 783
click at [1145, 303] on div "arrow_back Test Session September 25th Back to project Send invite account_box …" at bounding box center [588, 356] width 1176 height 783
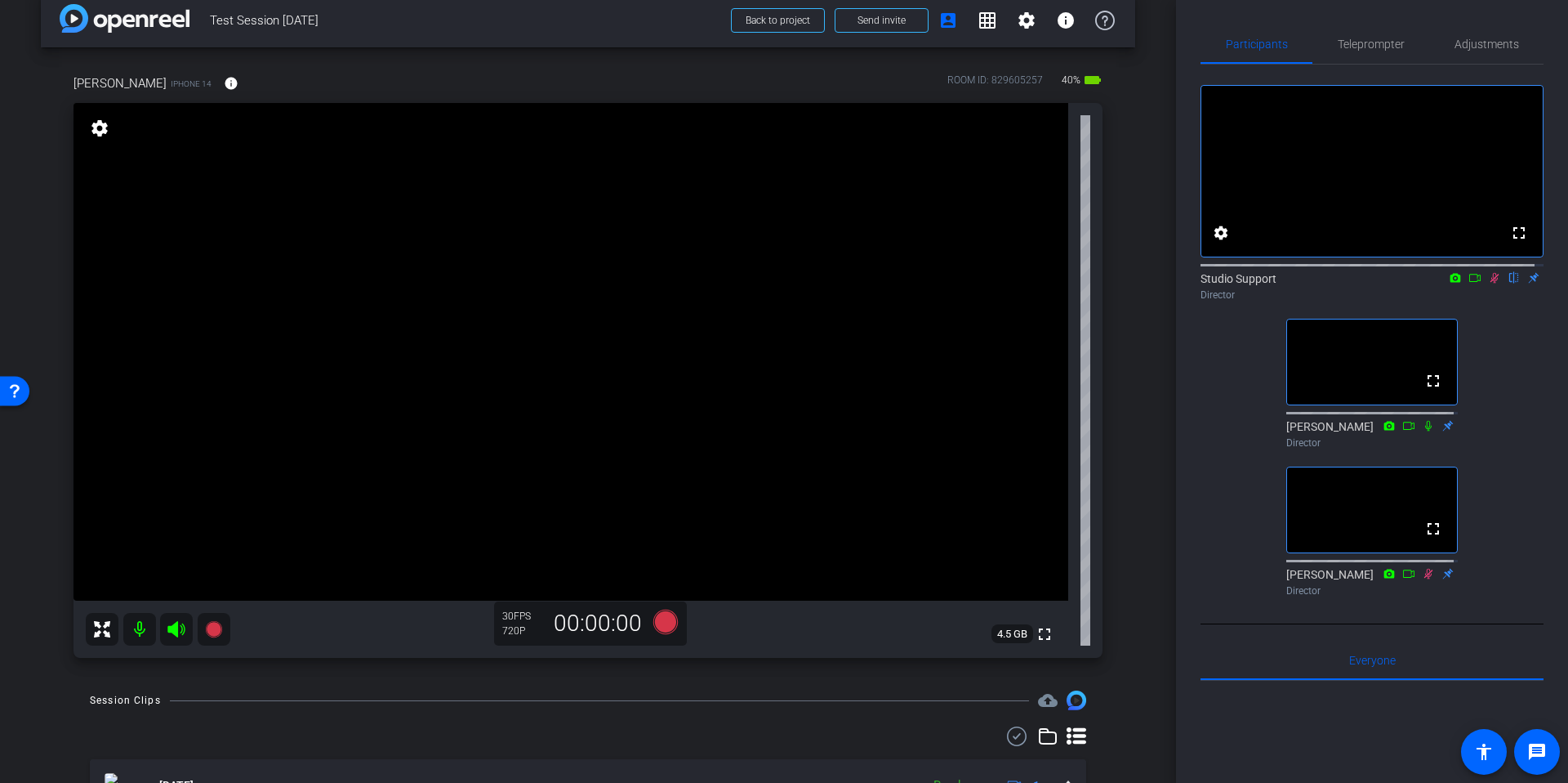
scroll to position [26, 0]
click at [1139, 212] on div "arrow_back Test Session September 25th Back to project Send invite account_box …" at bounding box center [588, 365] width 1176 height 783
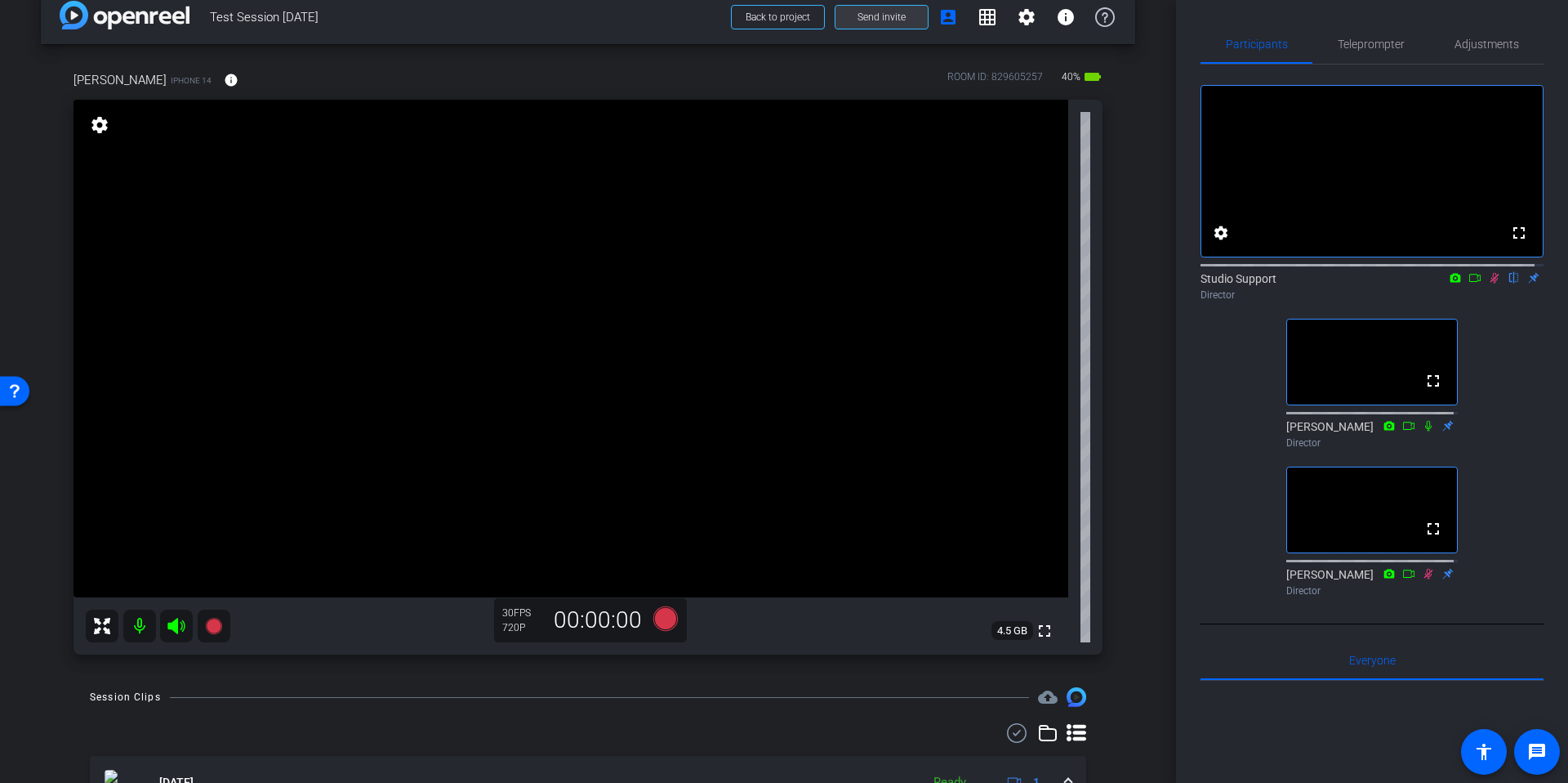
click at [836, 11] on span at bounding box center [882, 17] width 93 height 39
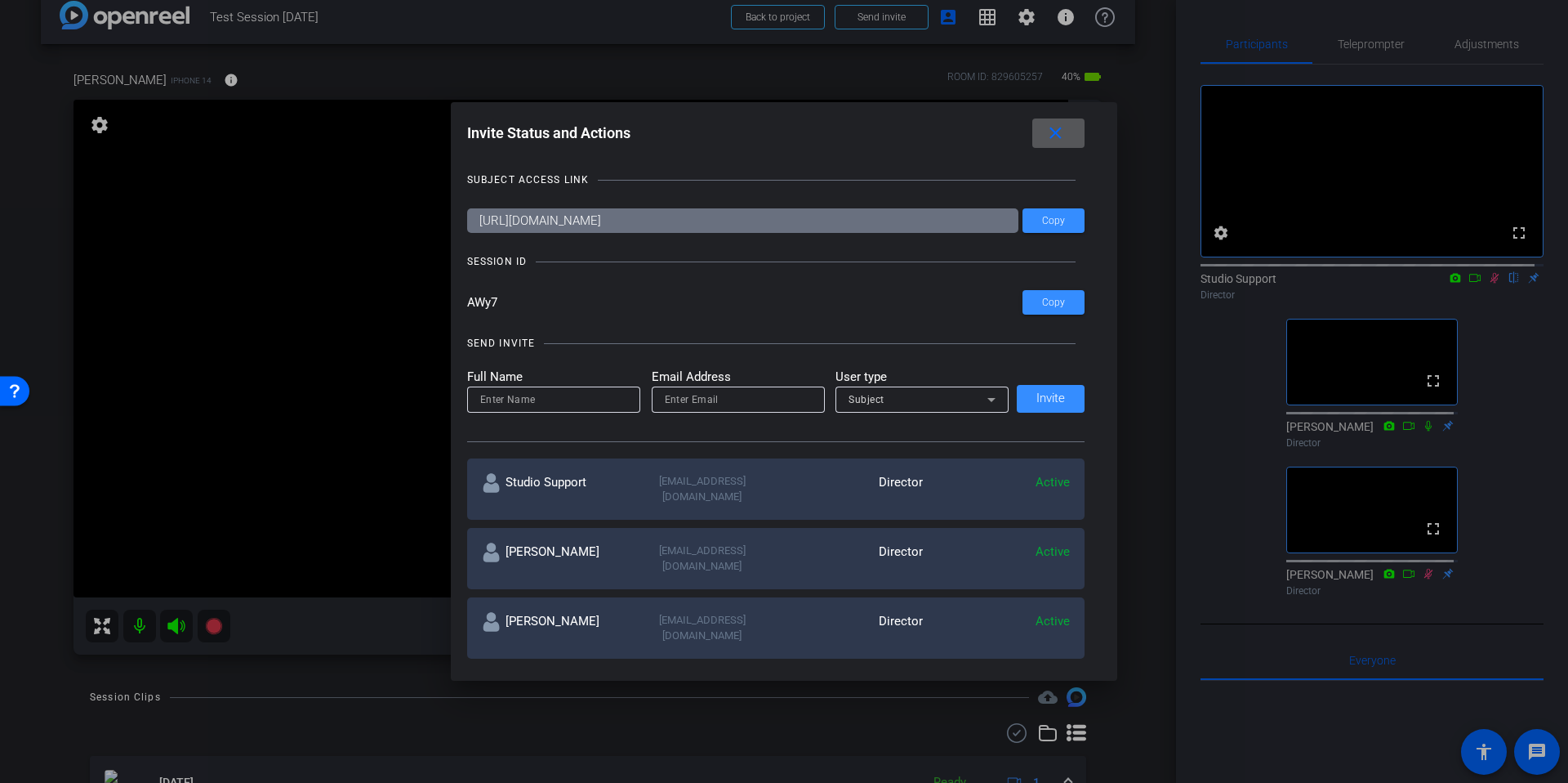
click at [821, 152] on h1 "Invite Status and Actions close" at bounding box center [784, 136] width 635 height 36
click at [1065, 141] on mat-icon "close" at bounding box center [1056, 133] width 21 height 21
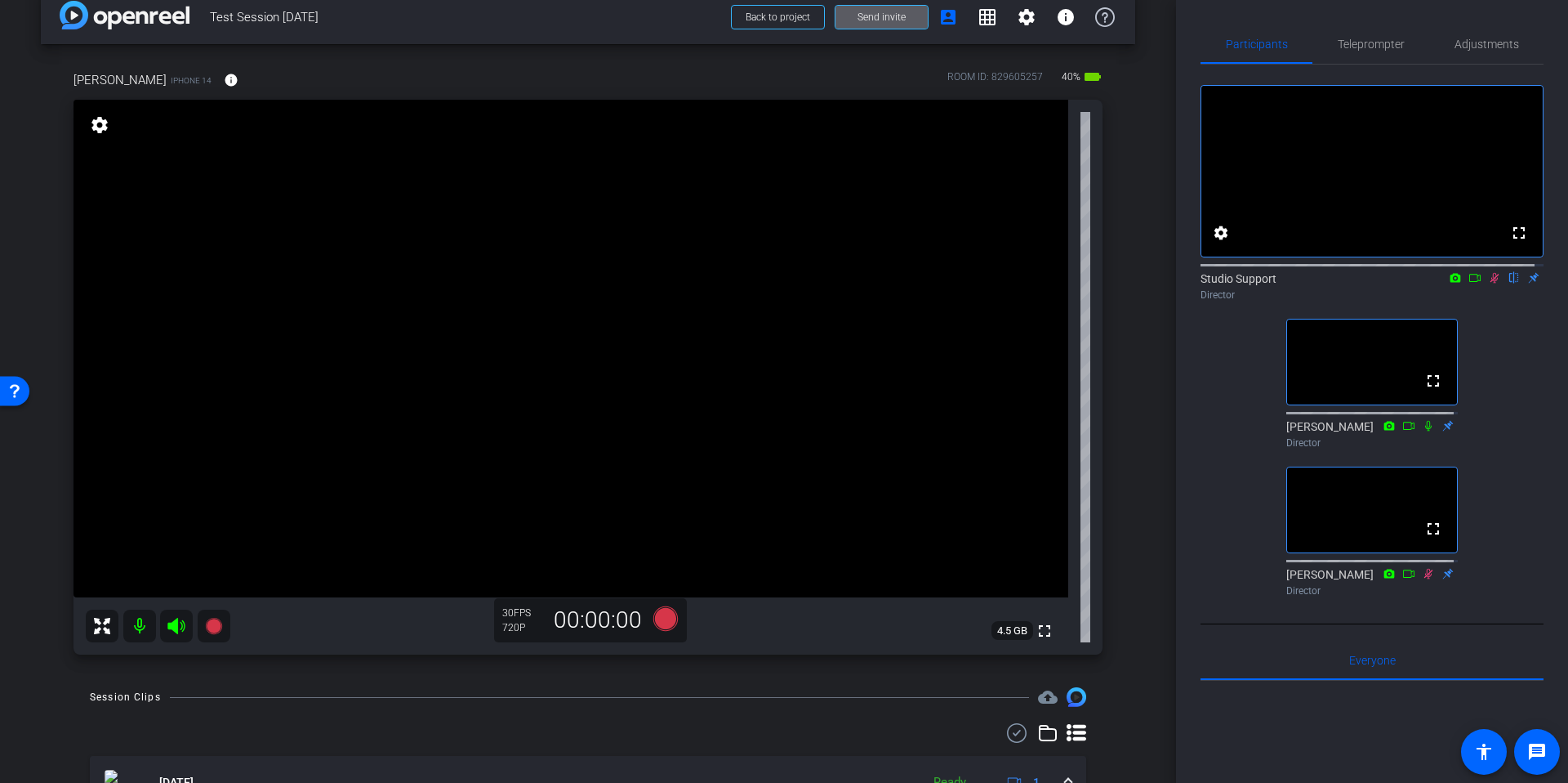
click at [1140, 320] on div "arrow_back Test Session September 25th Back to project Send invite account_box …" at bounding box center [588, 365] width 1176 height 783
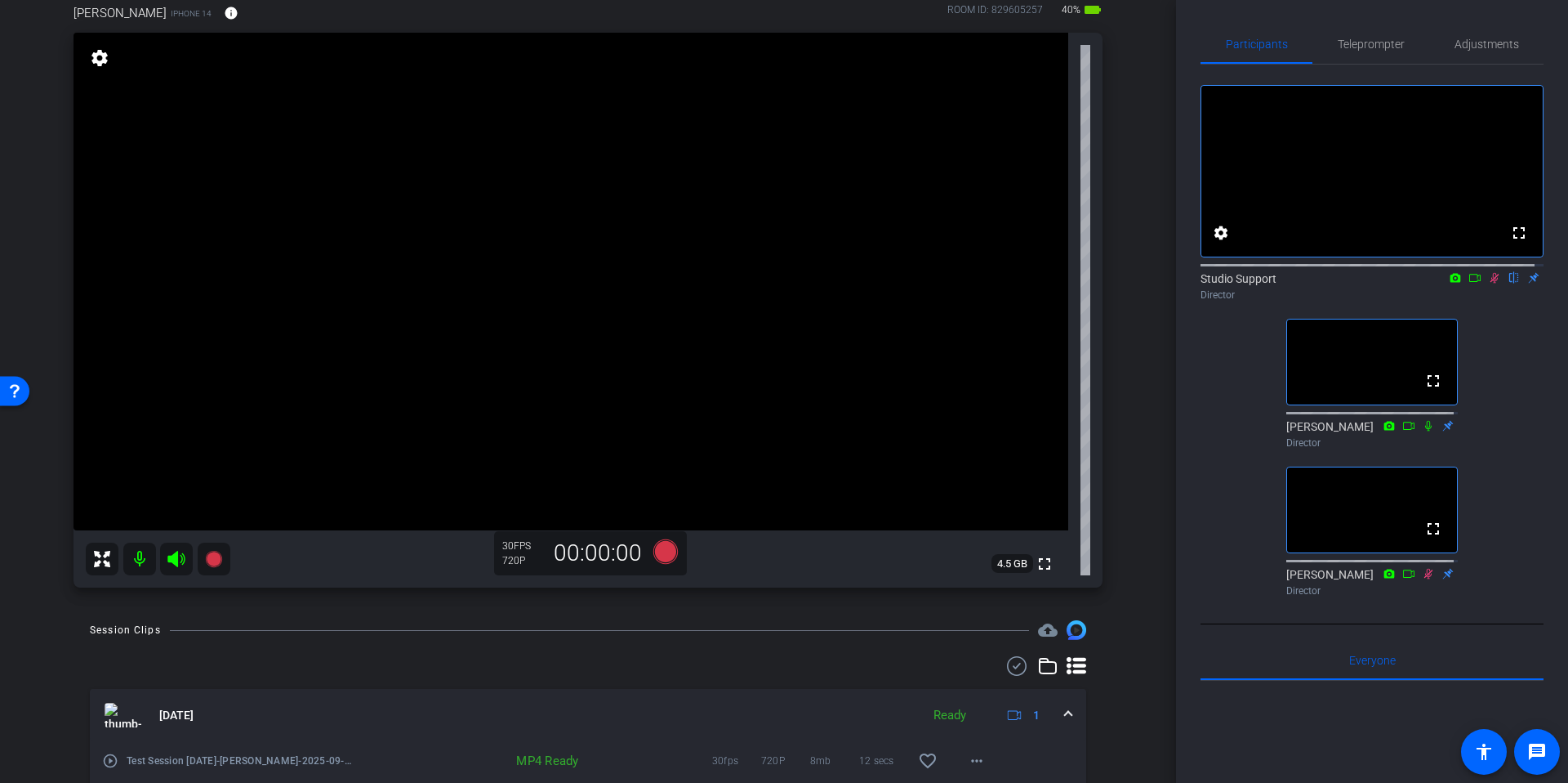
scroll to position [143, 0]
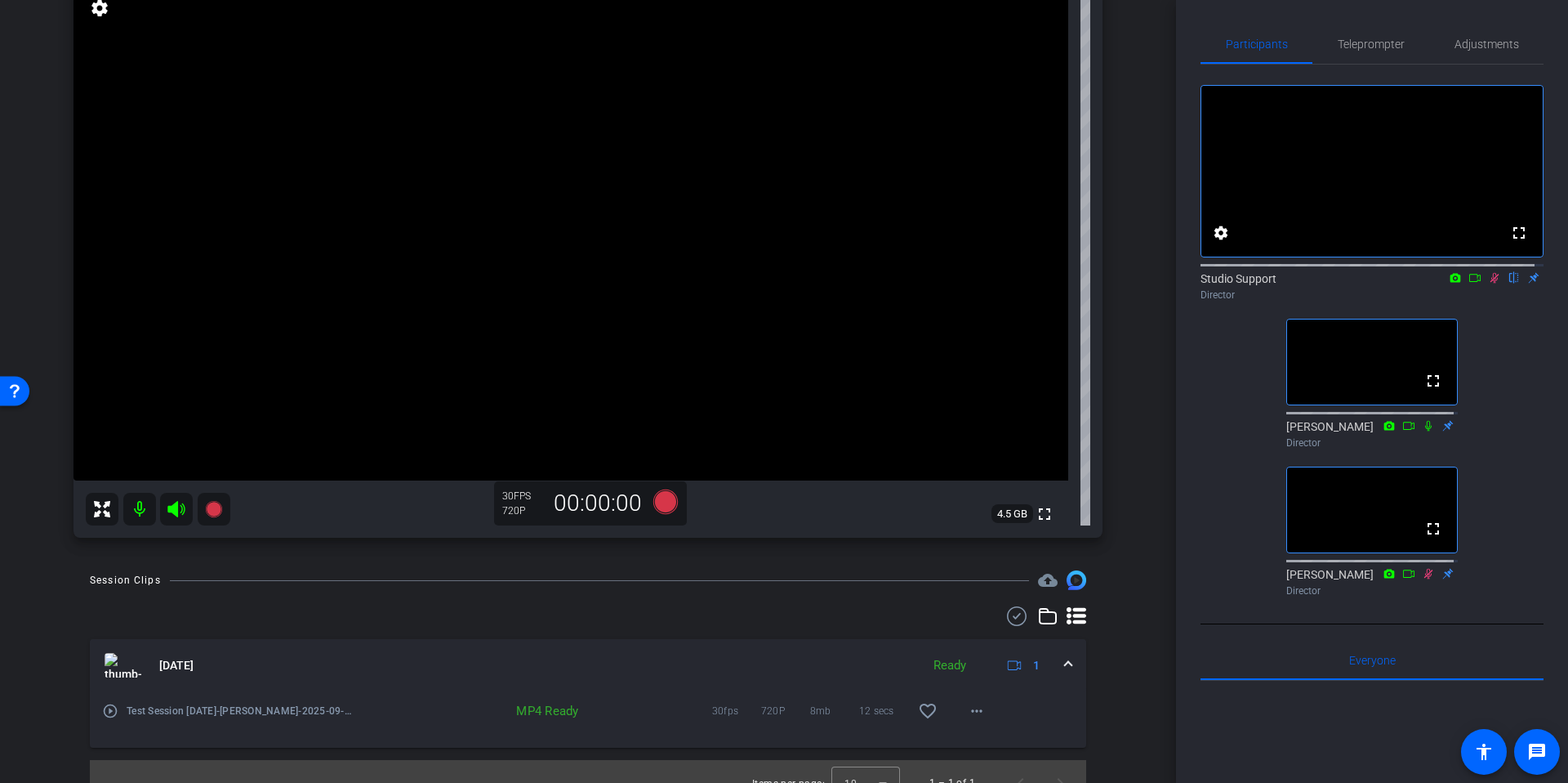
drag, startPoint x: 352, startPoint y: 577, endPoint x: 1326, endPoint y: 365, distance: 996.8
click at [352, 577] on div "Session Clips cloud_upload" at bounding box center [589, 580] width 997 height 20
drag, startPoint x: 158, startPoint y: 556, endPoint x: 26, endPoint y: 553, distance: 132.0
click at [158, 556] on div "arrow_back Test Session September 25th Back to project Send invite account_box …" at bounding box center [588, 248] width 1176 height 783
click at [20, 551] on div "arrow_back Test Session September 25th Back to project Send invite account_box …" at bounding box center [588, 248] width 1176 height 783
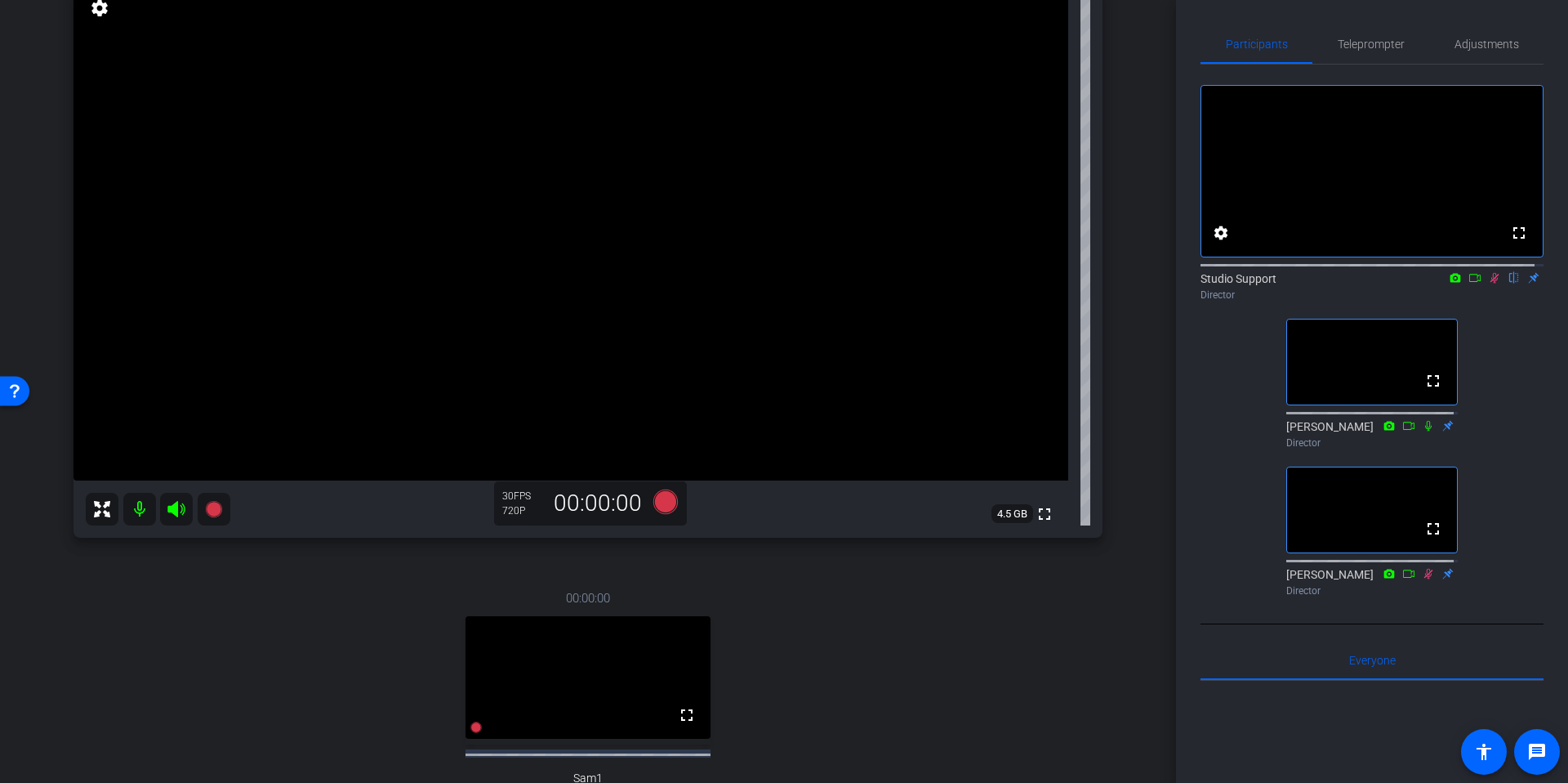
click at [135, 508] on mat-icon at bounding box center [140, 509] width 33 height 33
click at [171, 504] on icon at bounding box center [177, 509] width 20 height 20
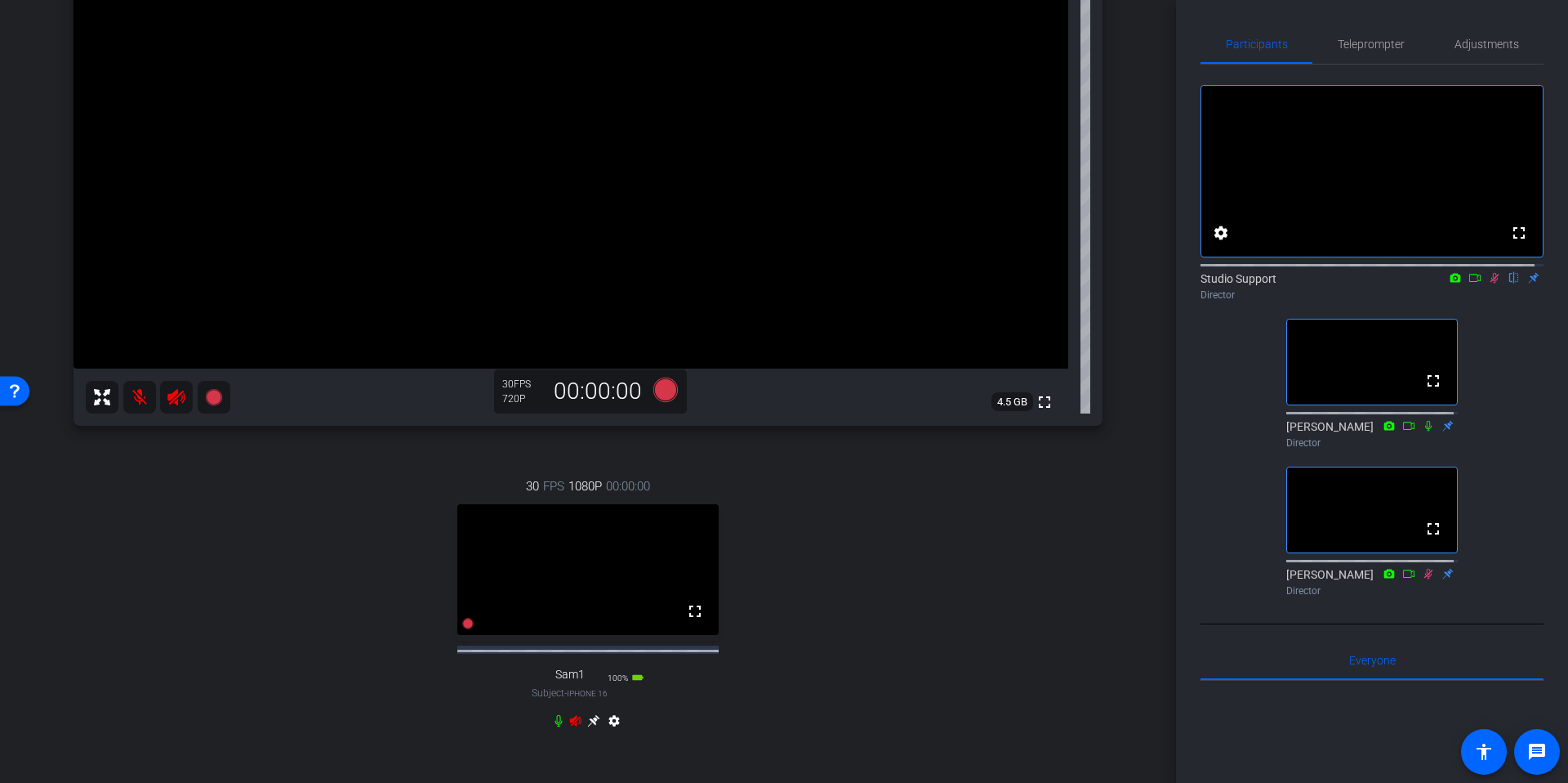
scroll to position [265, 0]
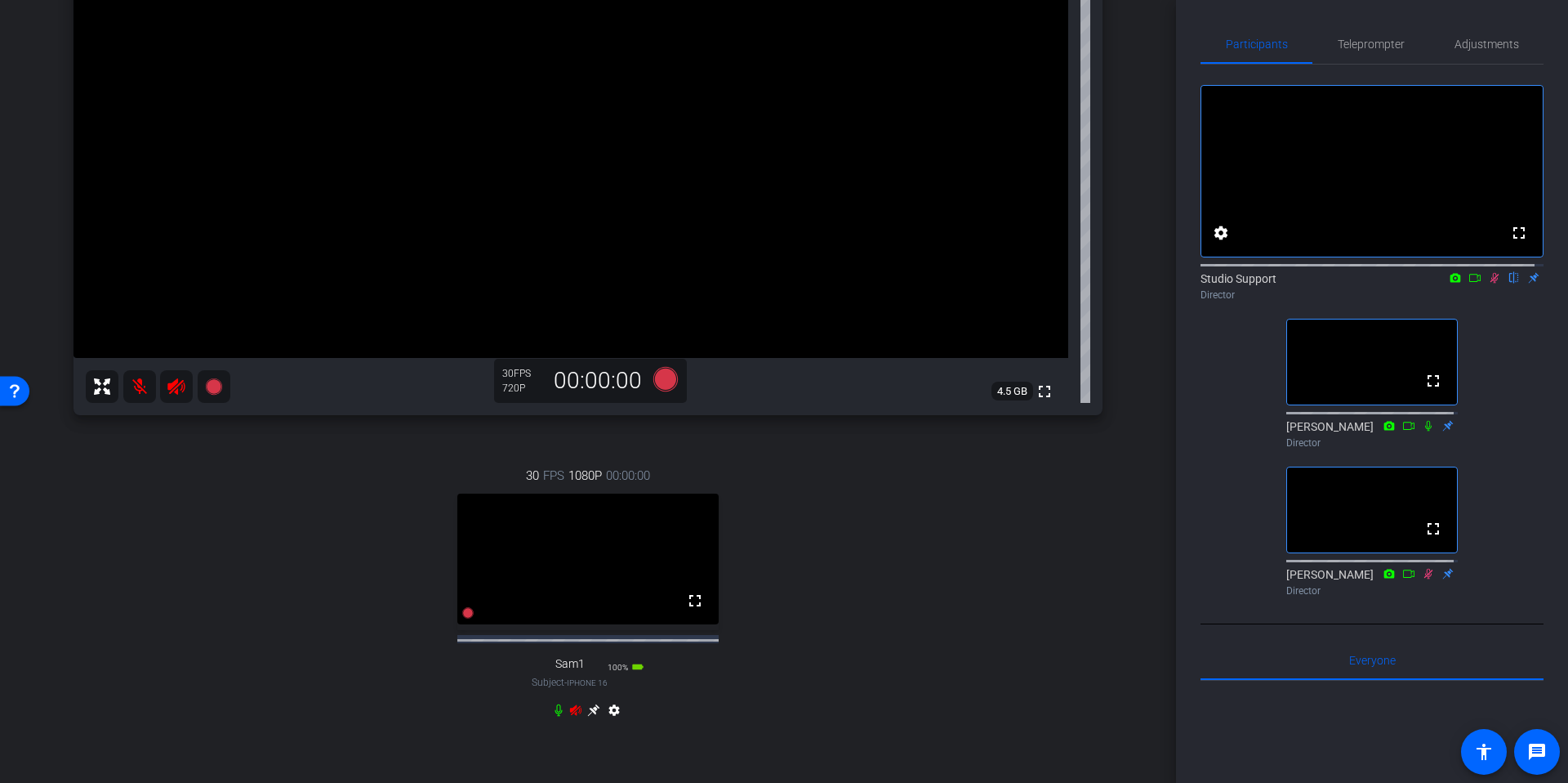
click at [570, 717] on icon at bounding box center [576, 710] width 13 height 13
click at [1491, 284] on icon at bounding box center [1495, 278] width 9 height 11
click at [589, 717] on icon at bounding box center [594, 710] width 13 height 13
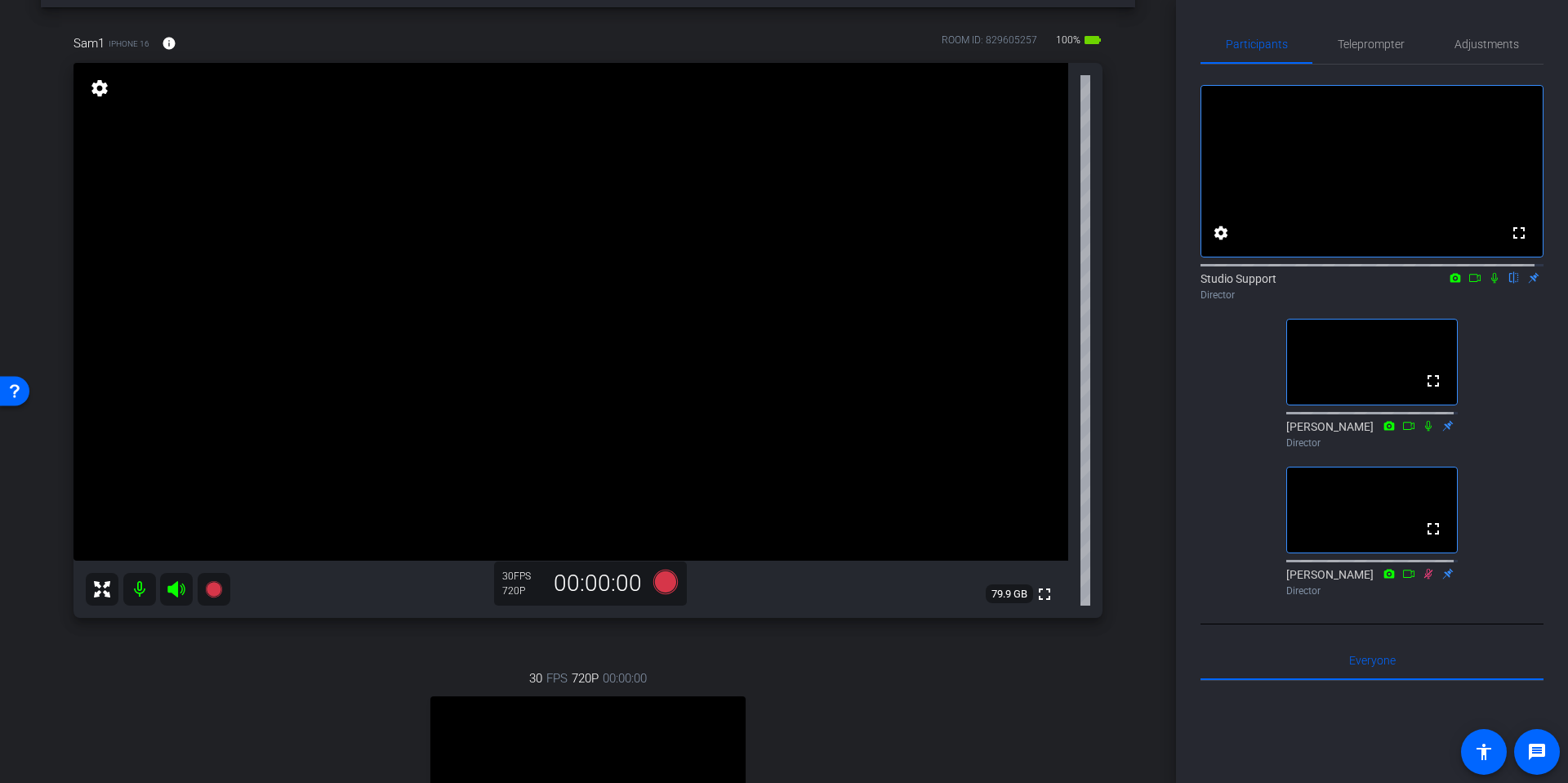
scroll to position [15, 0]
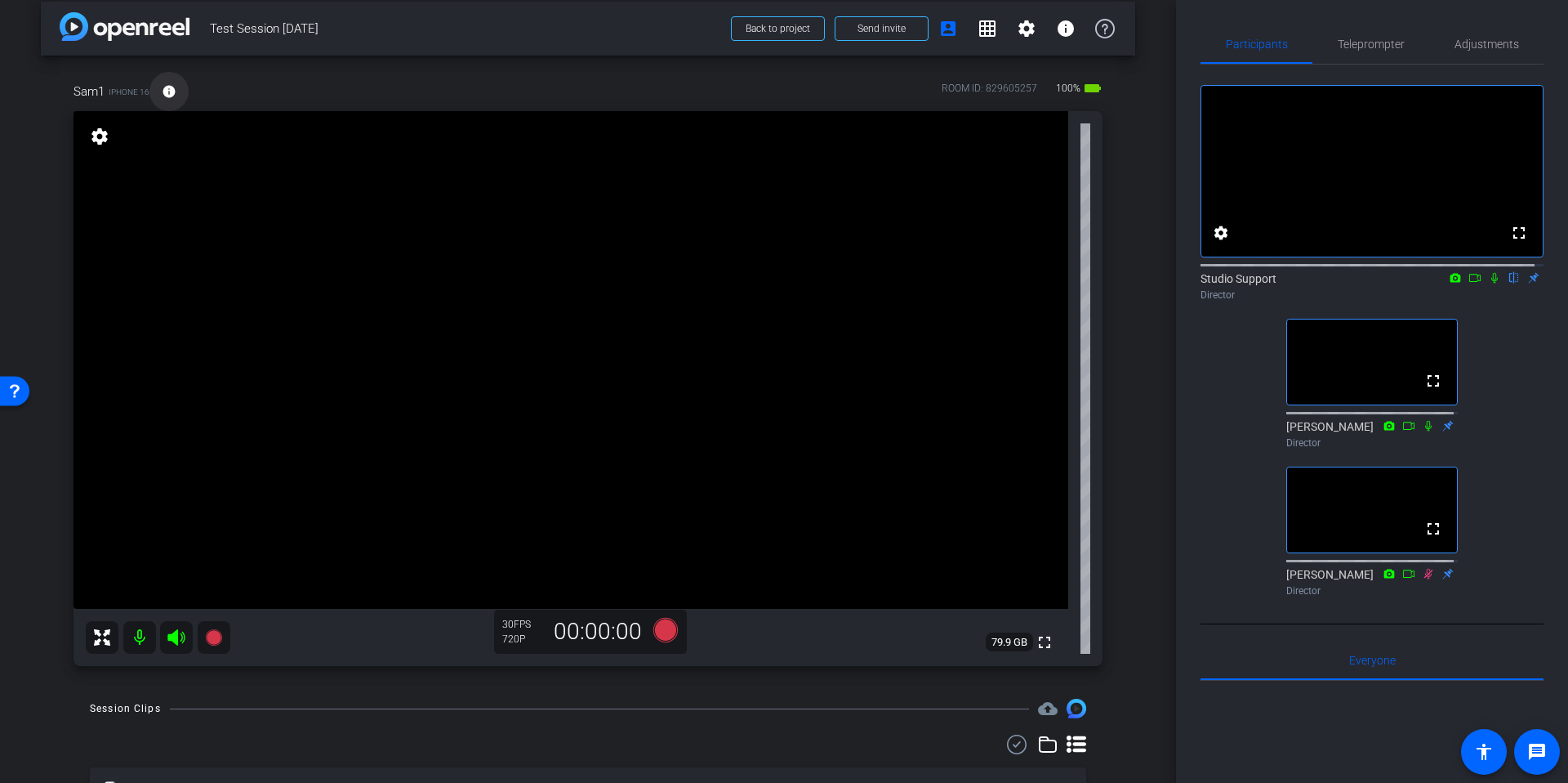
click at [174, 88] on mat-icon "info" at bounding box center [169, 92] width 15 height 15
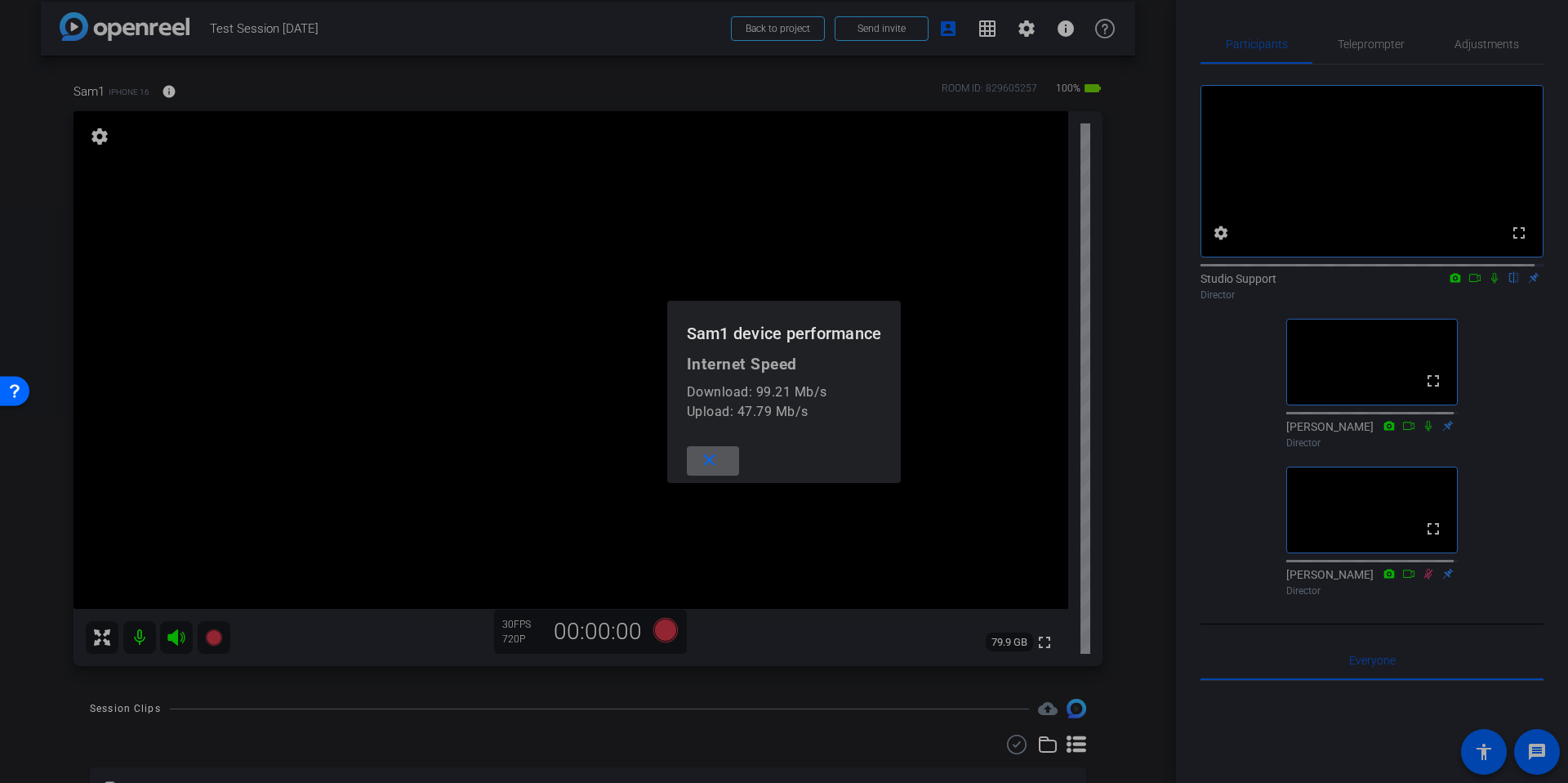
click at [1148, 295] on div at bounding box center [784, 391] width 1568 height 783
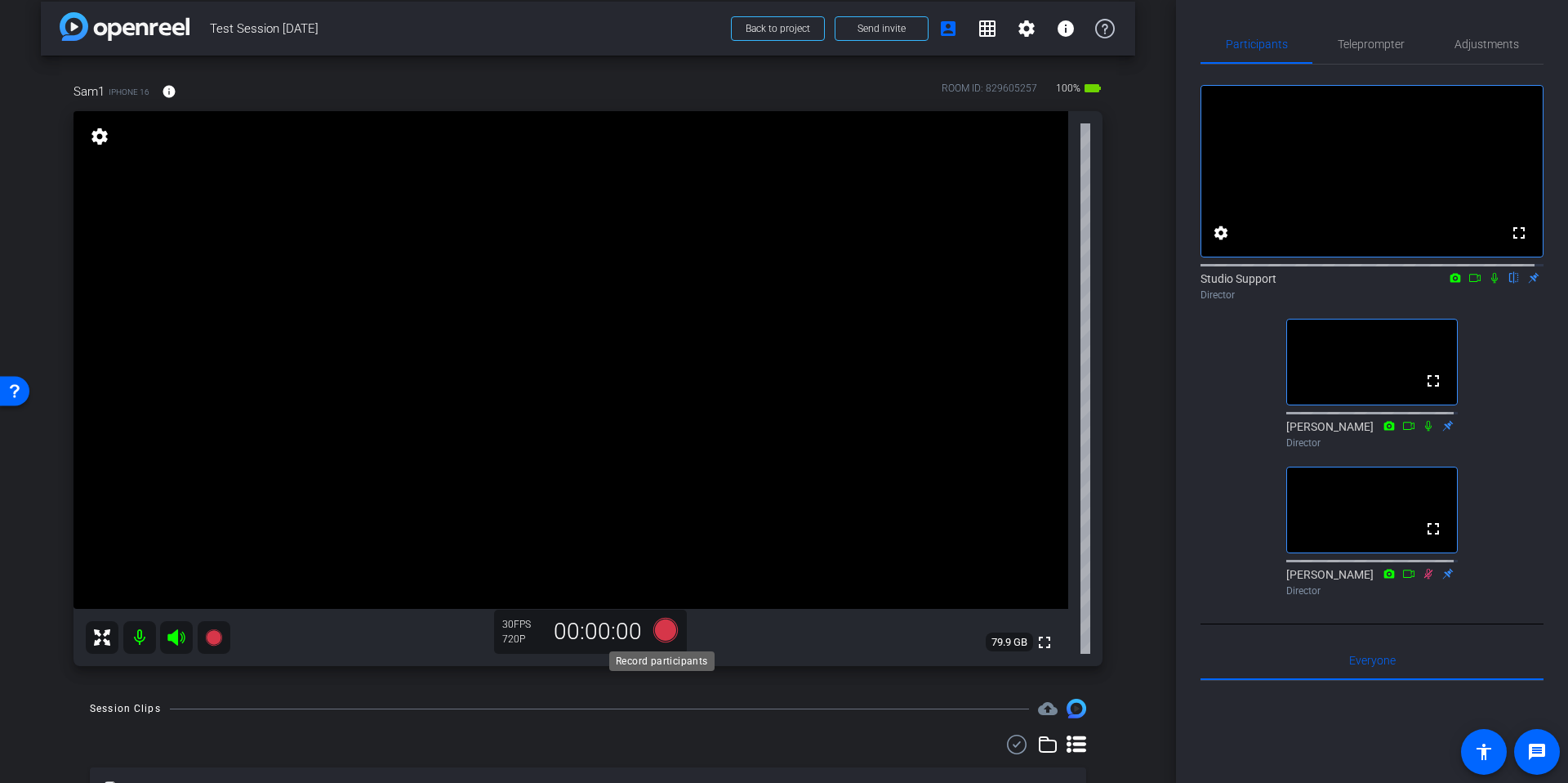
click at [660, 637] on icon at bounding box center [666, 630] width 25 height 25
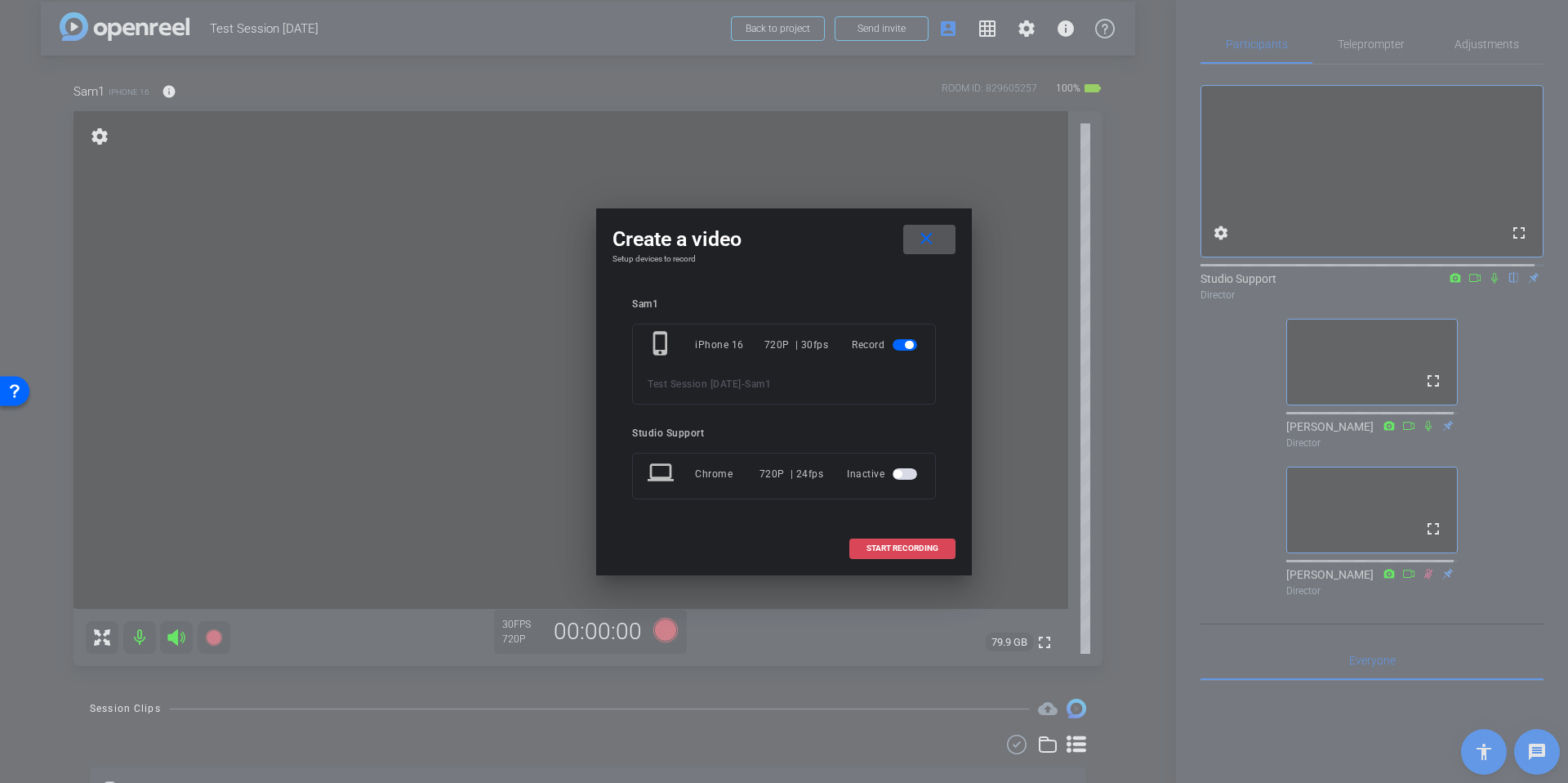
click at [884, 544] on span "START RECORDING" at bounding box center [903, 548] width 72 height 8
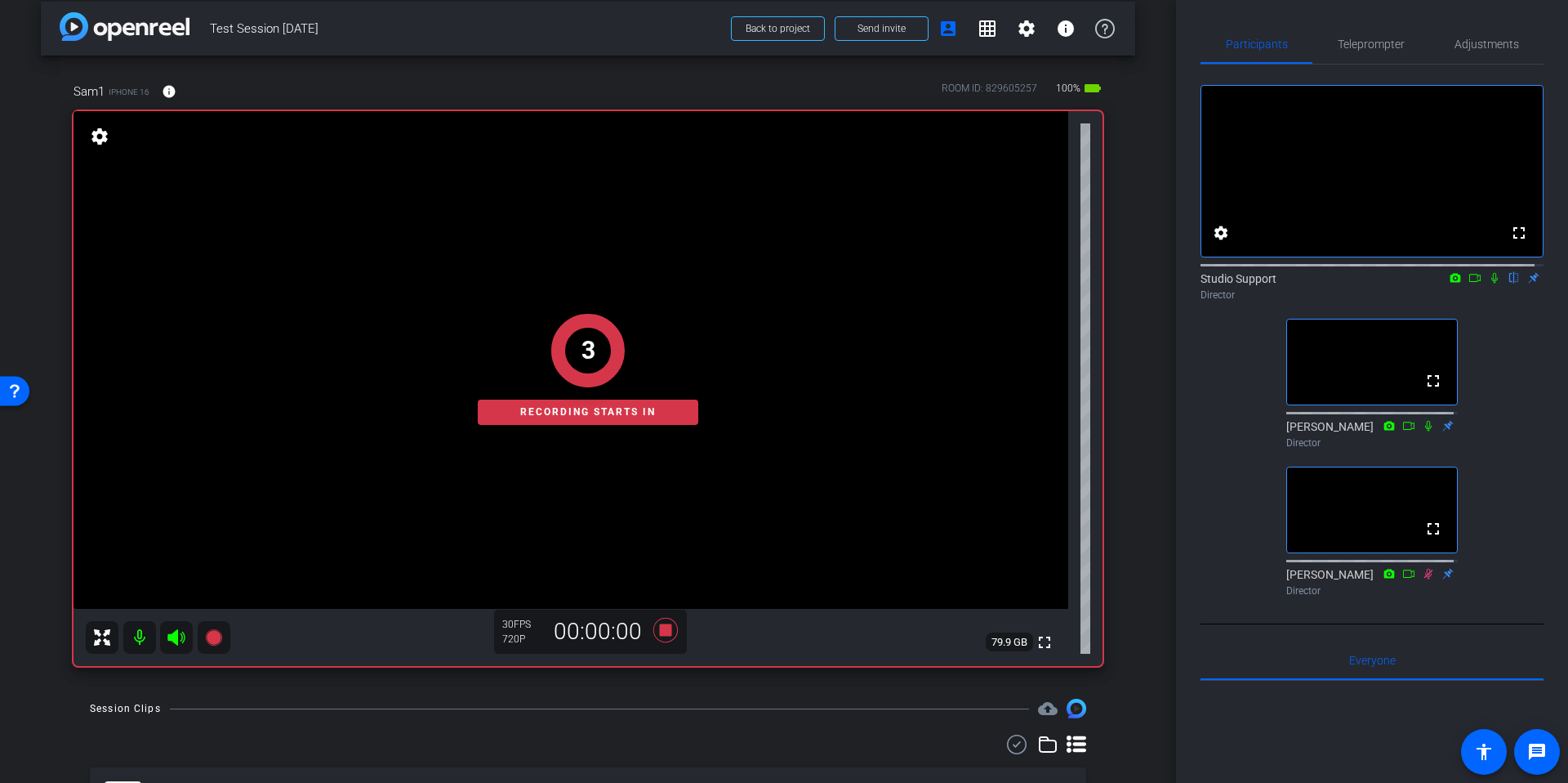
click at [1125, 338] on div "Sam1 iPhone 16 info ROOM ID: 829605257 100% battery_std fullscreen settings 79.…" at bounding box center [588, 369] width 1094 height 627
click at [1482, 25] on span "Adjustments" at bounding box center [1487, 44] width 64 height 39
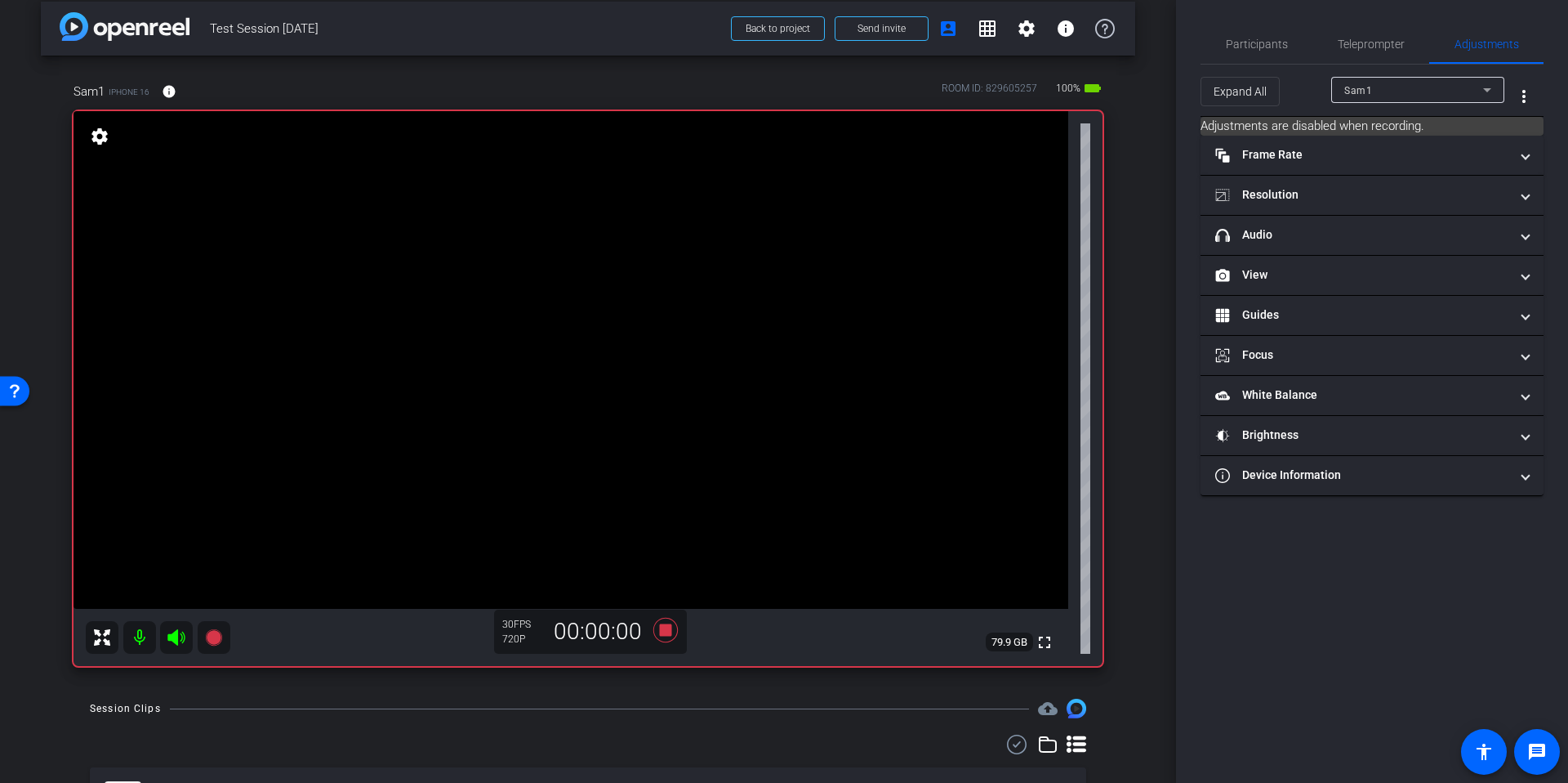
click at [1155, 375] on div "arrow_back Test Session September 25th Back to project Send invite account_box …" at bounding box center [588, 376] width 1176 height 783
click at [1351, 466] on mat-panel-title "Device Information" at bounding box center [1363, 475] width 294 height 17
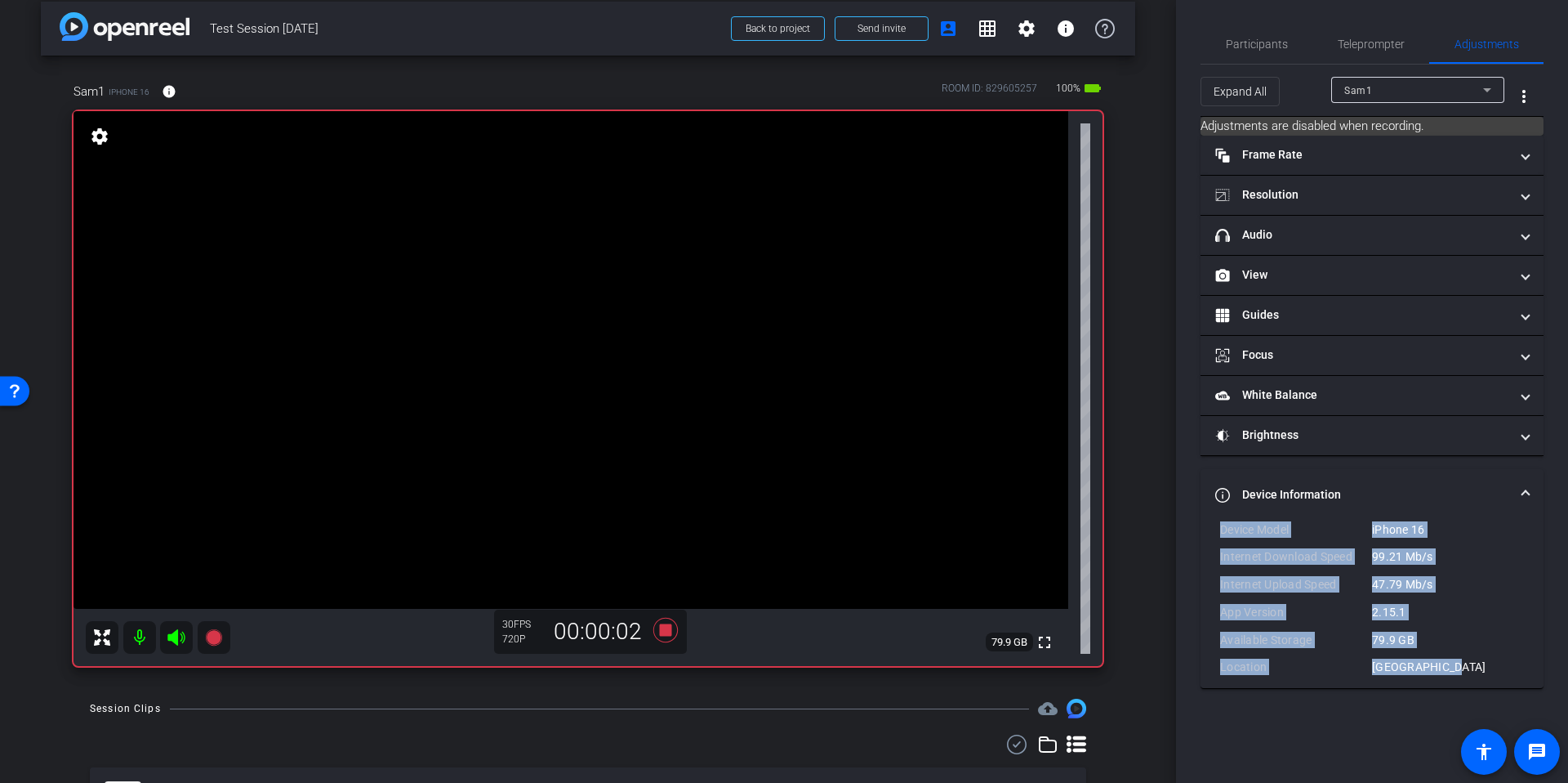
drag, startPoint x: 1467, startPoint y: 672, endPoint x: 1218, endPoint y: 535, distance: 284.2
click at [1218, 535] on div "Device Model iPhone 16 Internet Download Speed 99.21 Mb/s Internet Upload Speed…" at bounding box center [1372, 605] width 343 height 168
copy div "Device Model iPhone 16 Internet Download Speed 99.21 Mb/s Internet Upload Speed…"
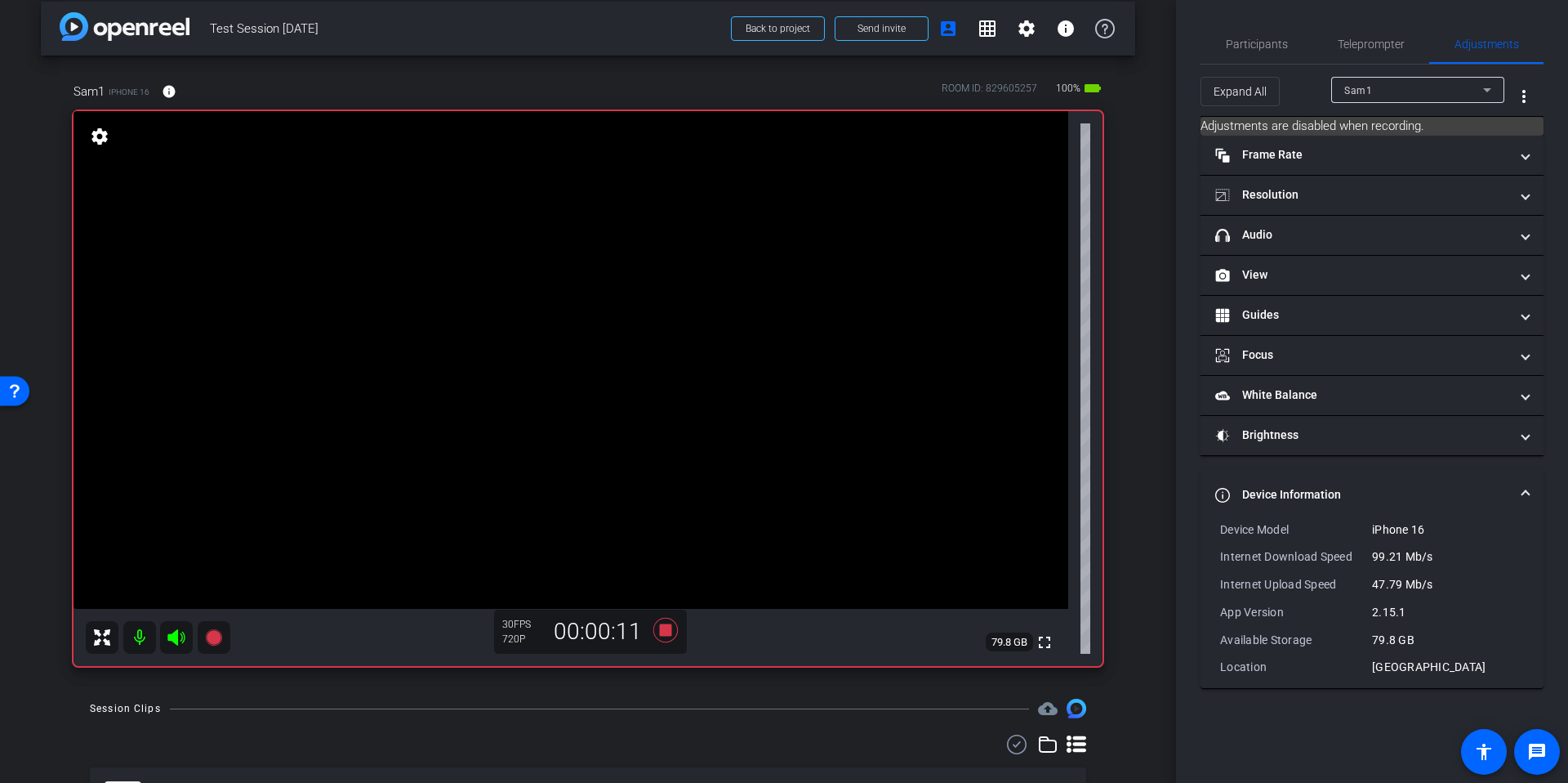
click at [658, 714] on div "Session Clips cloud_upload" at bounding box center [589, 709] width 997 height 20
click at [659, 635] on icon at bounding box center [666, 630] width 25 height 25
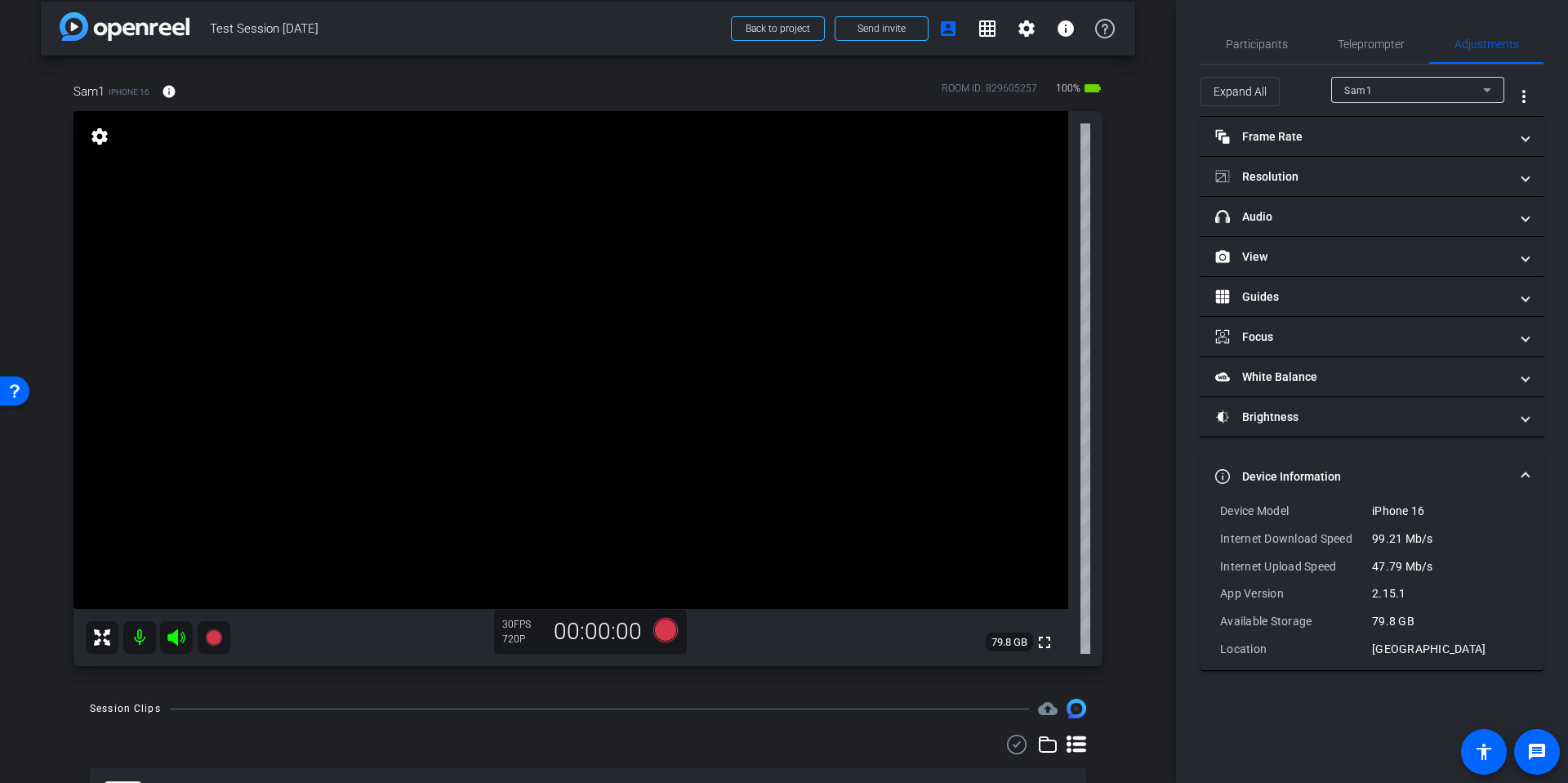
click at [1125, 340] on div "Sam1 iPhone 16 info ROOM ID: 829605257 100% battery_std fullscreen settings 79.…" at bounding box center [588, 369] width 1094 height 627
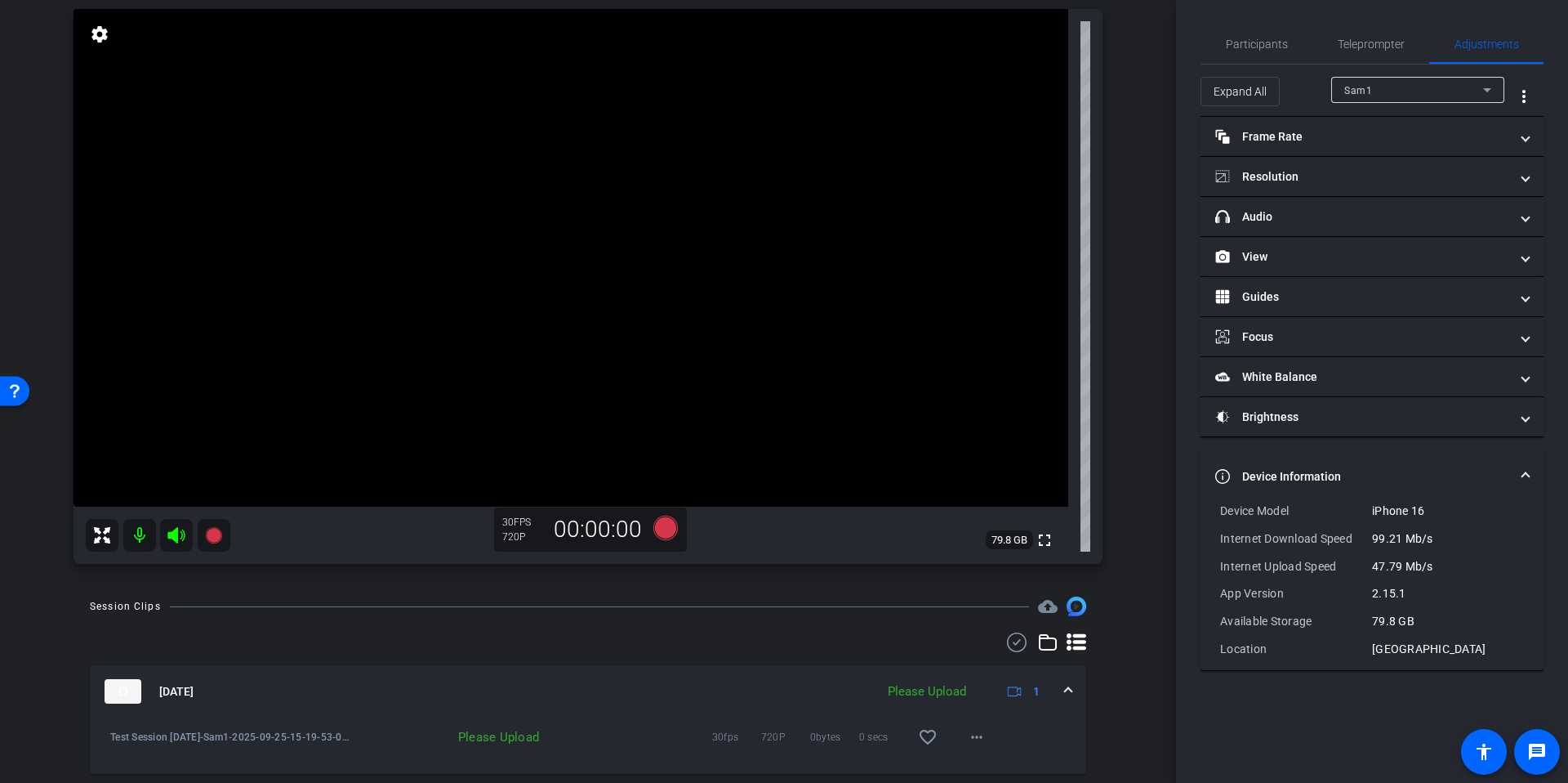
scroll to position [203, 0]
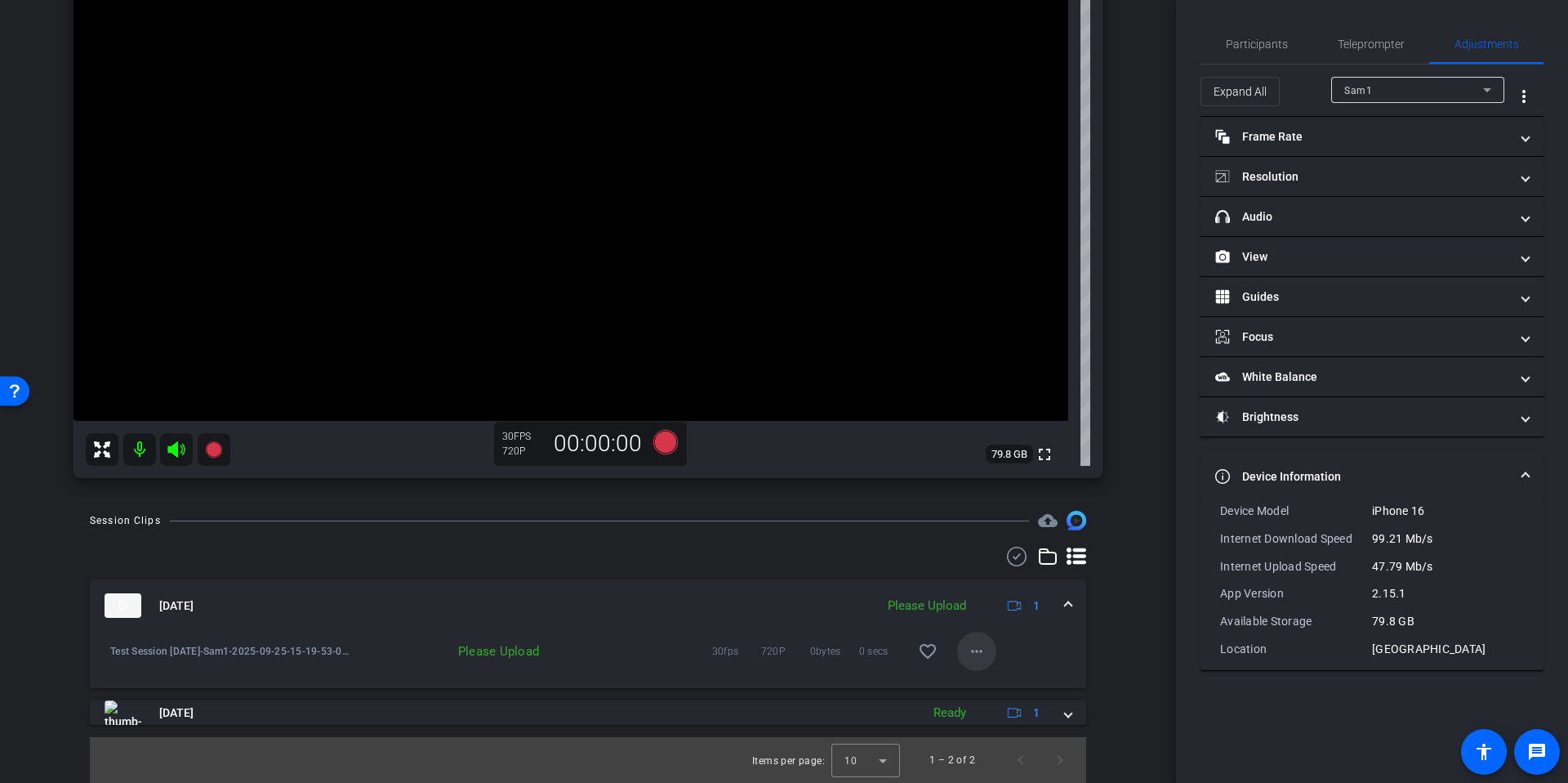
click at [967, 656] on mat-icon "more_horiz" at bounding box center [977, 652] width 20 height 20
click at [1003, 679] on span "Upload" at bounding box center [994, 685] width 65 height 20
click at [1151, 566] on div "arrow_back Test Session September 25th Back to project Send invite account_box …" at bounding box center [588, 189] width 1176 height 783
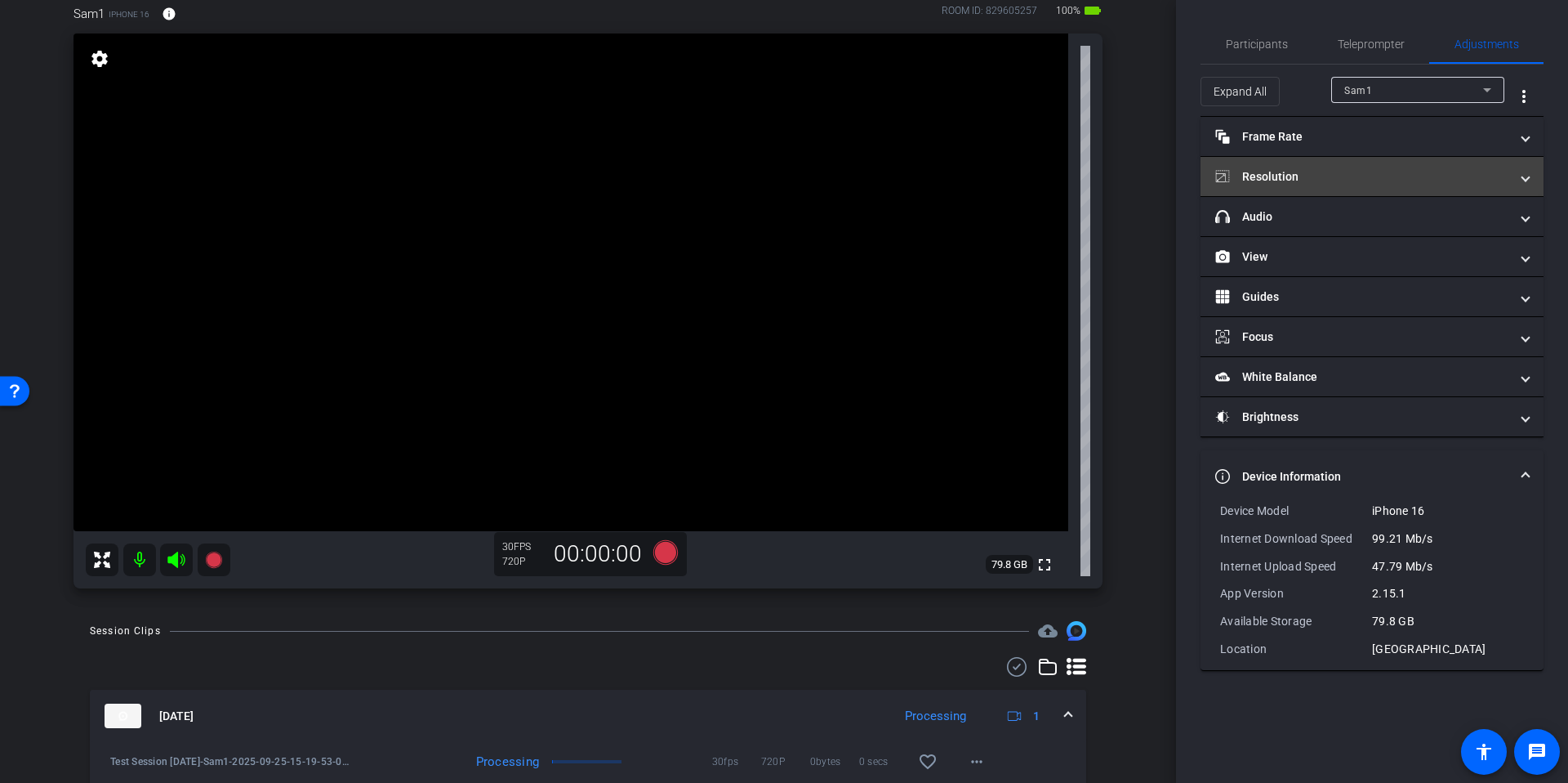
scroll to position [91, 0]
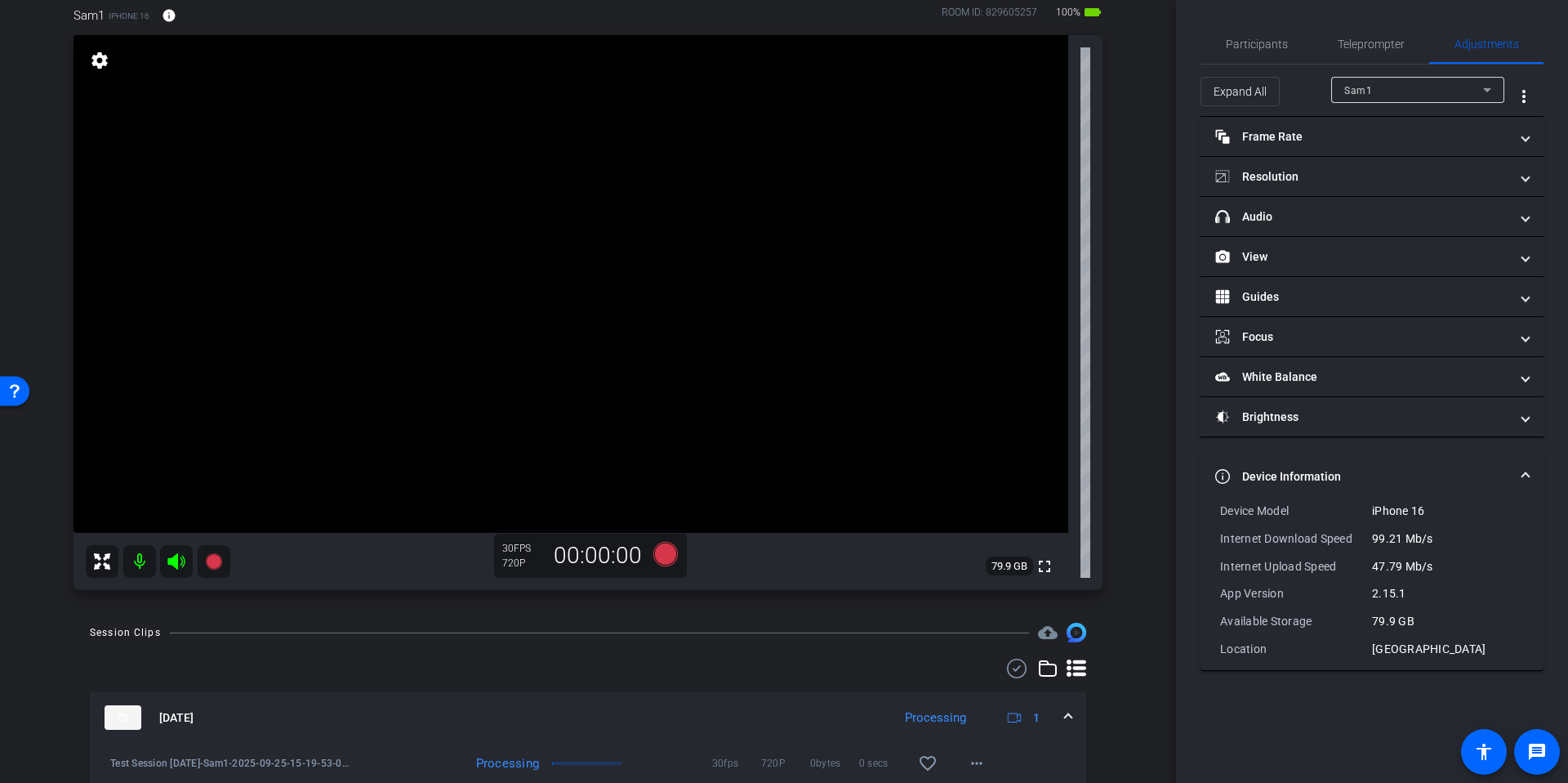
click at [1150, 232] on div "arrow_back Test Session September 25th Back to project Send invite account_box …" at bounding box center [588, 300] width 1176 height 783
click at [1346, 174] on mat-panel-title "Resolution" at bounding box center [1363, 177] width 294 height 17
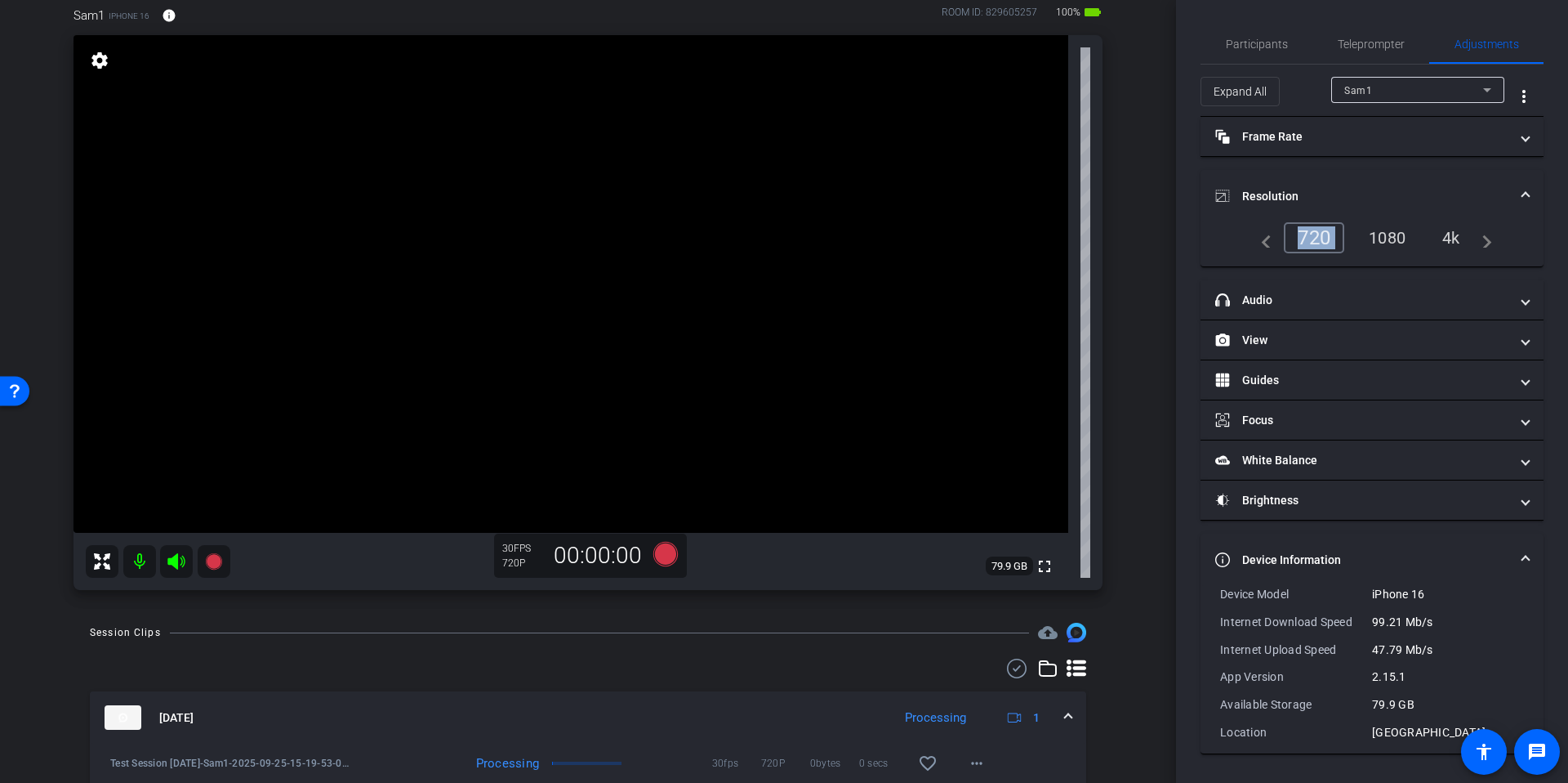
click at [1383, 222] on mat-expansion-panel "Resolution navigate_before 720 1080 4k navigate_next" at bounding box center [1372, 219] width 343 height 98
click at [1394, 232] on div "1080" at bounding box center [1388, 238] width 61 height 28
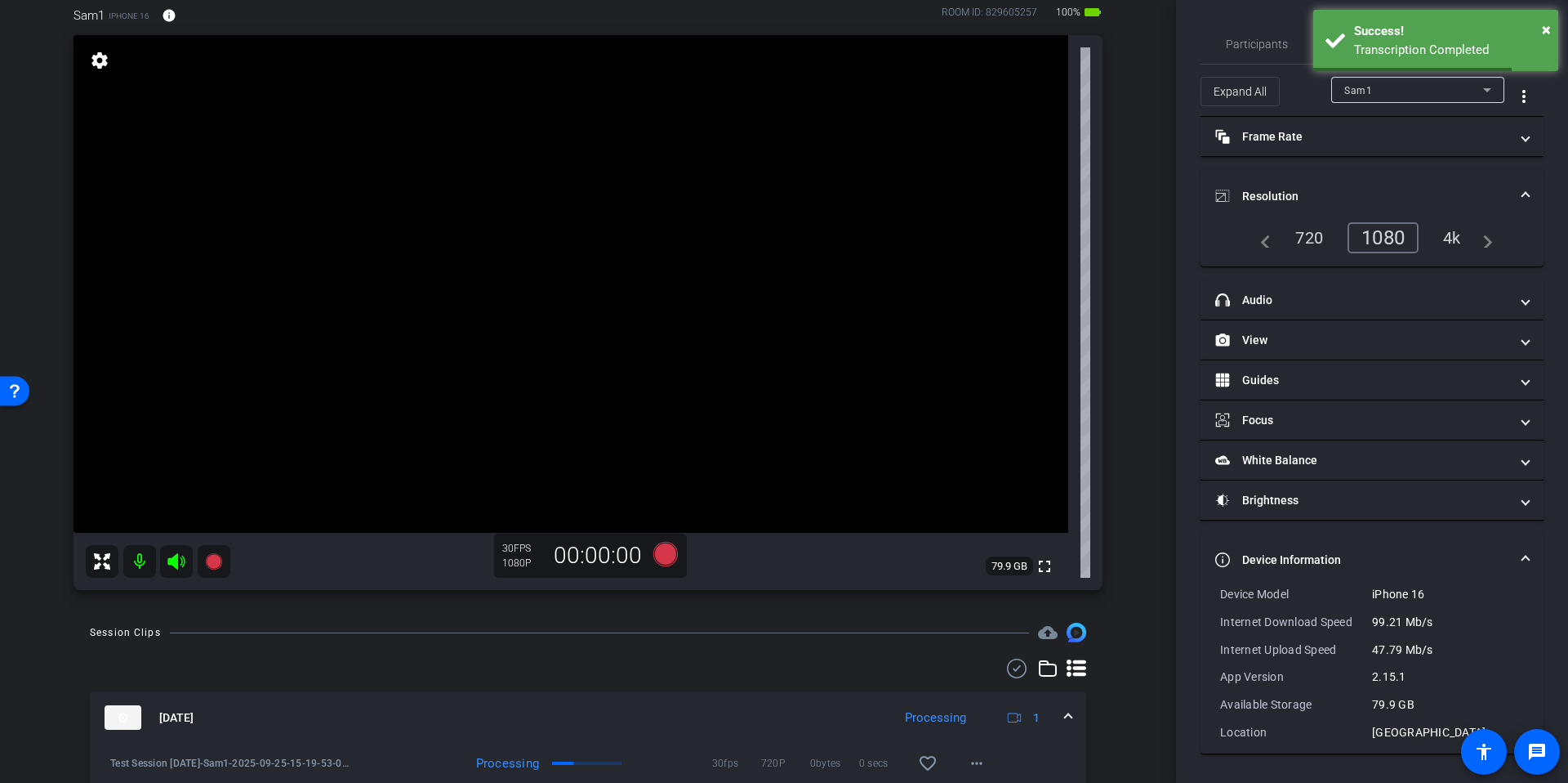
click at [1448, 239] on div "4k" at bounding box center [1451, 238] width 42 height 28
click at [1134, 312] on div "arrow_back Test Session September 25th Back to project Send invite account_box …" at bounding box center [588, 300] width 1176 height 783
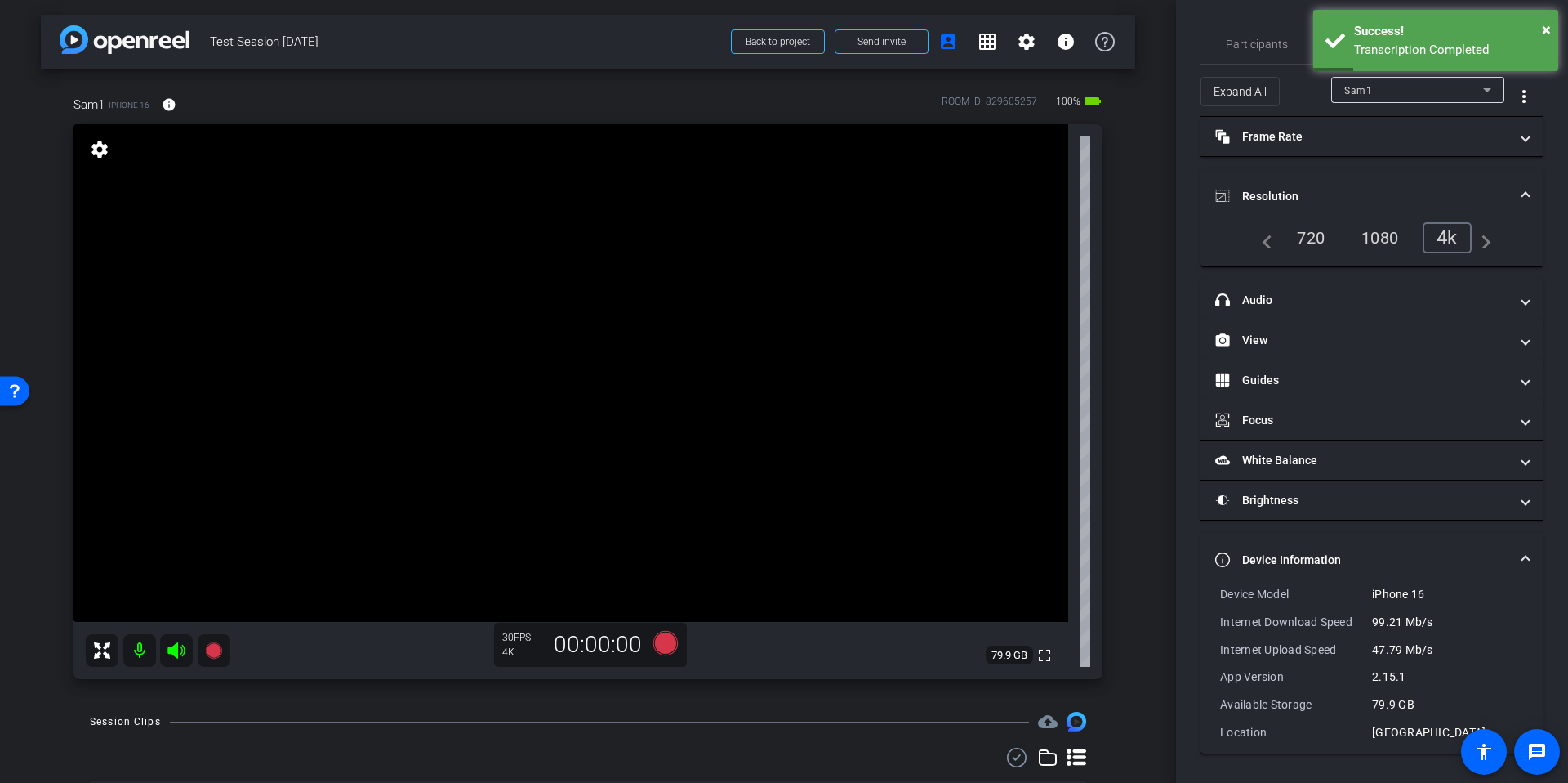
scroll to position [0, 0]
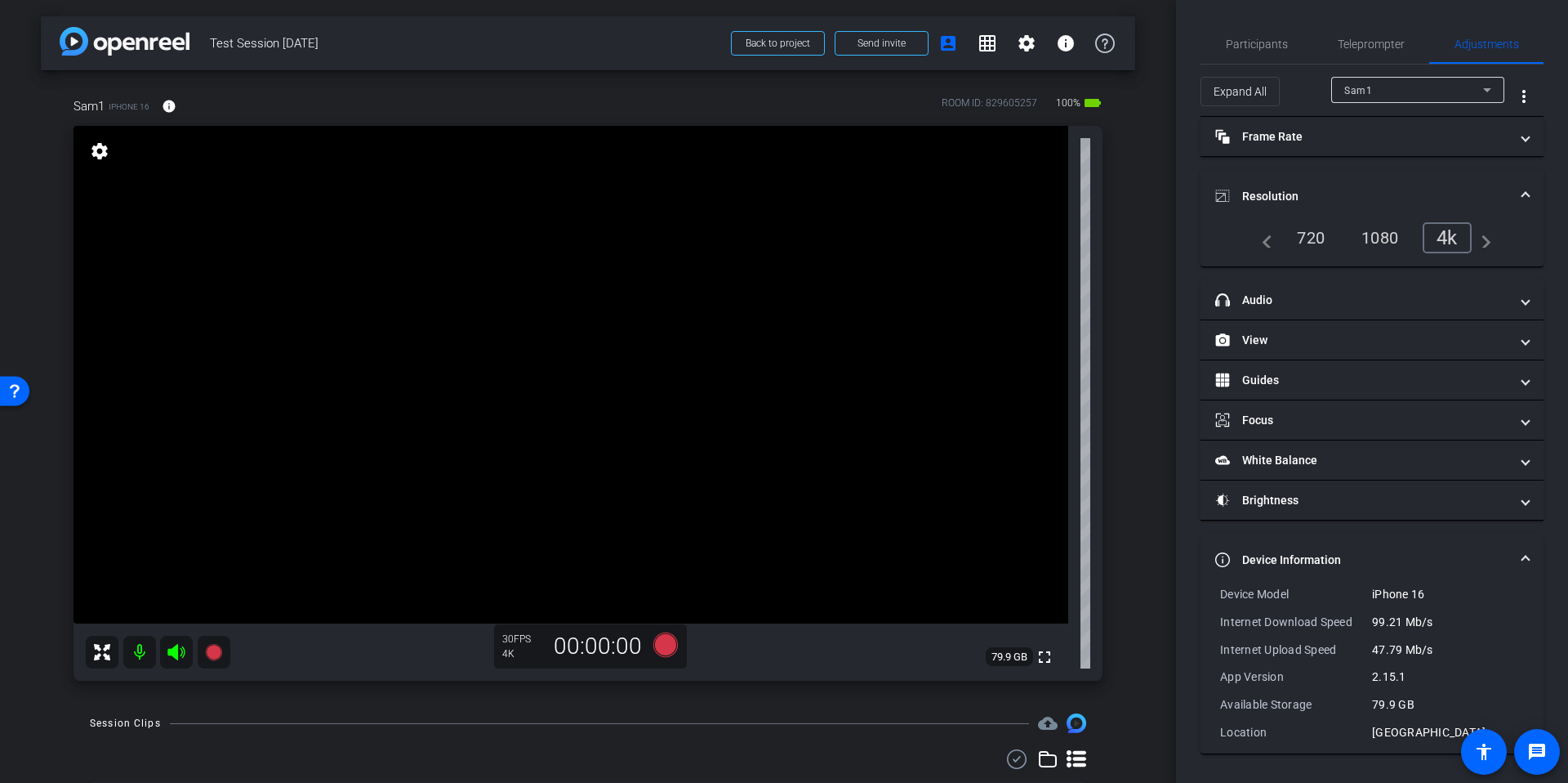
click at [1153, 238] on div "arrow_back Test Session September 25th Back to project Send invite account_box …" at bounding box center [588, 391] width 1176 height 783
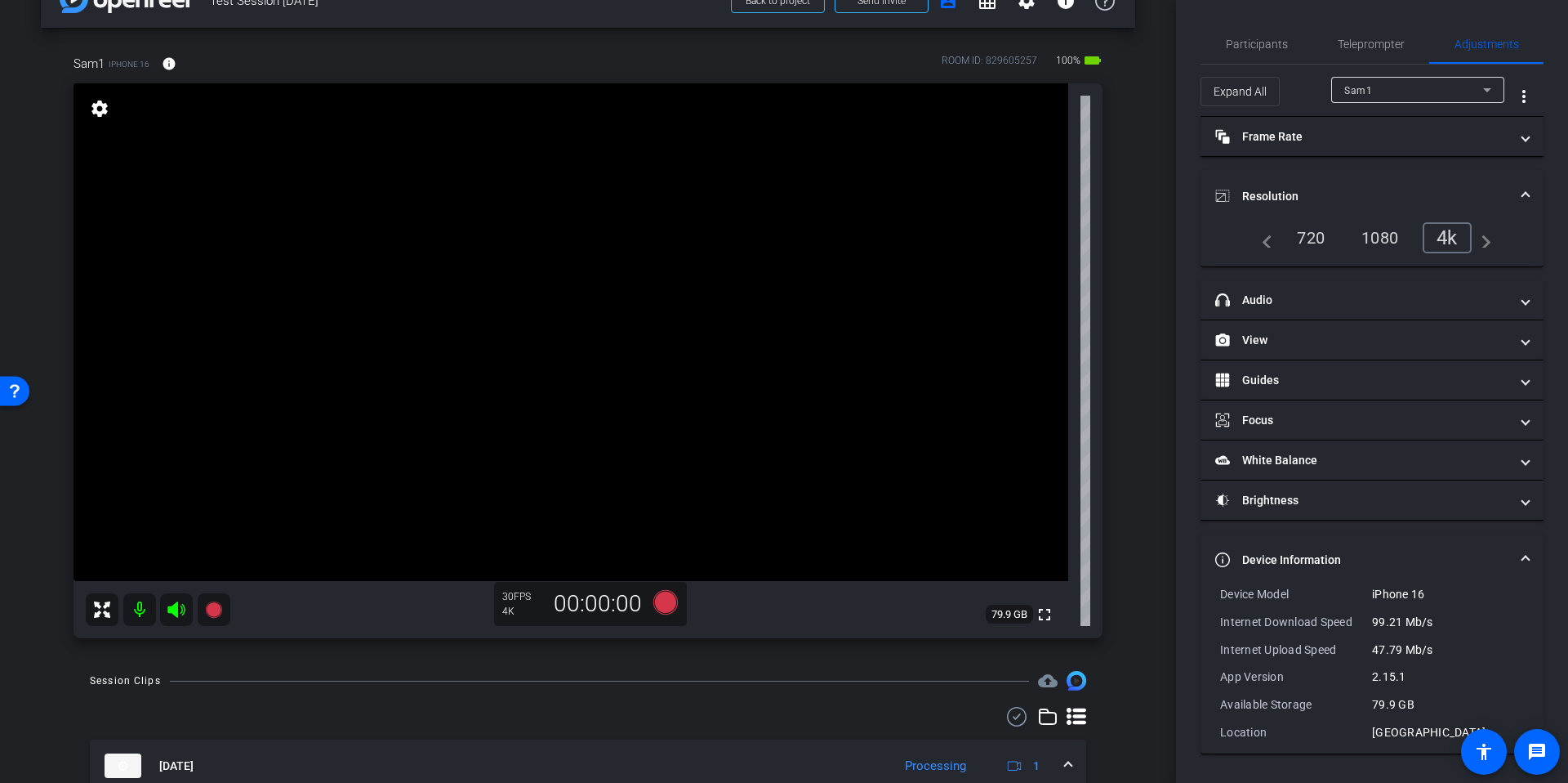
scroll to position [43, 0]
click at [1256, 50] on span "Participants" at bounding box center [1256, 44] width 62 height 12
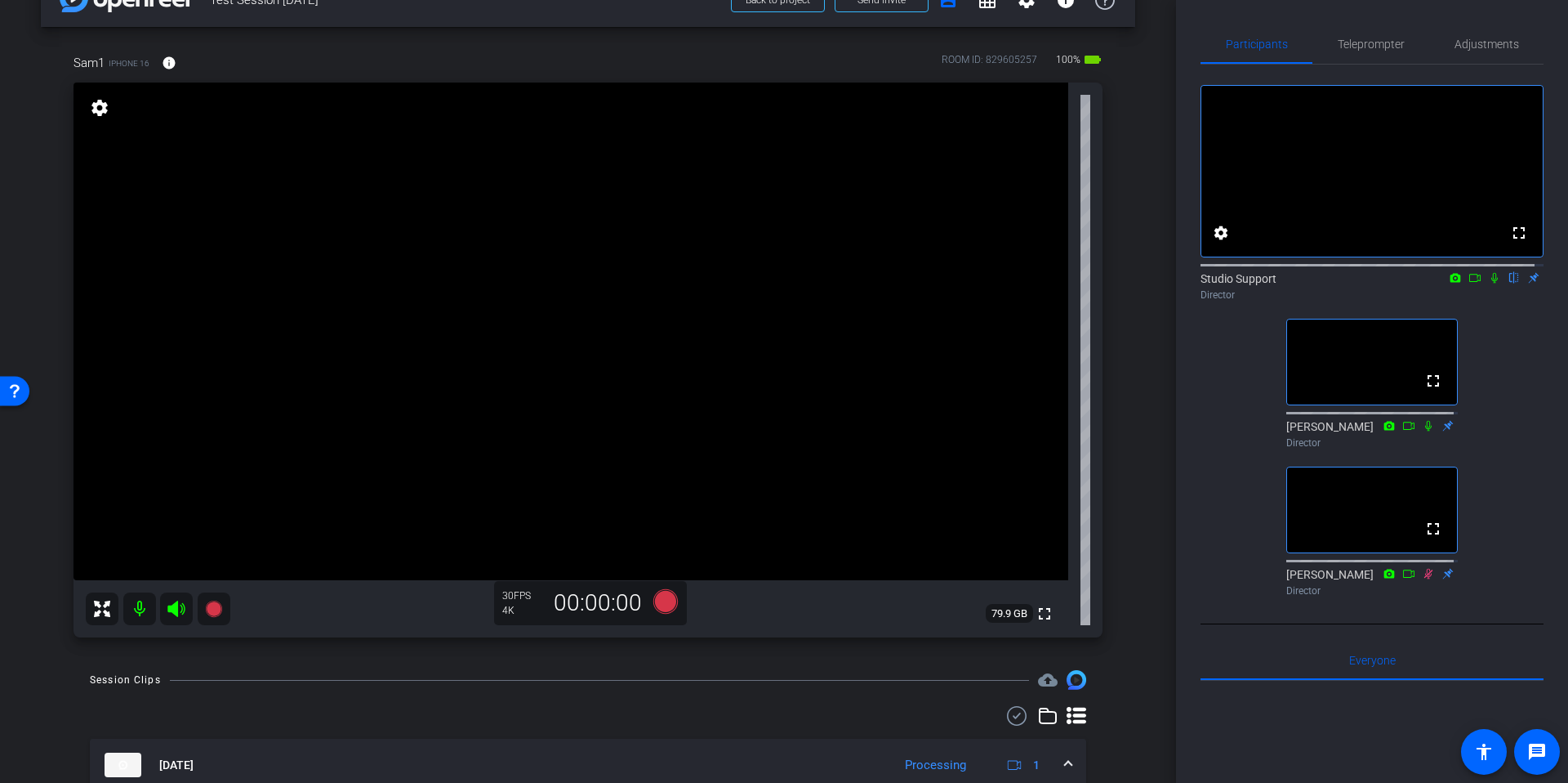
click at [1156, 212] on div "arrow_back Test Session September 25th Back to project Send invite account_box …" at bounding box center [588, 348] width 1176 height 783
click at [1134, 345] on div "arrow_back Test Session September 25th Back to project Send invite account_box …" at bounding box center [588, 348] width 1176 height 783
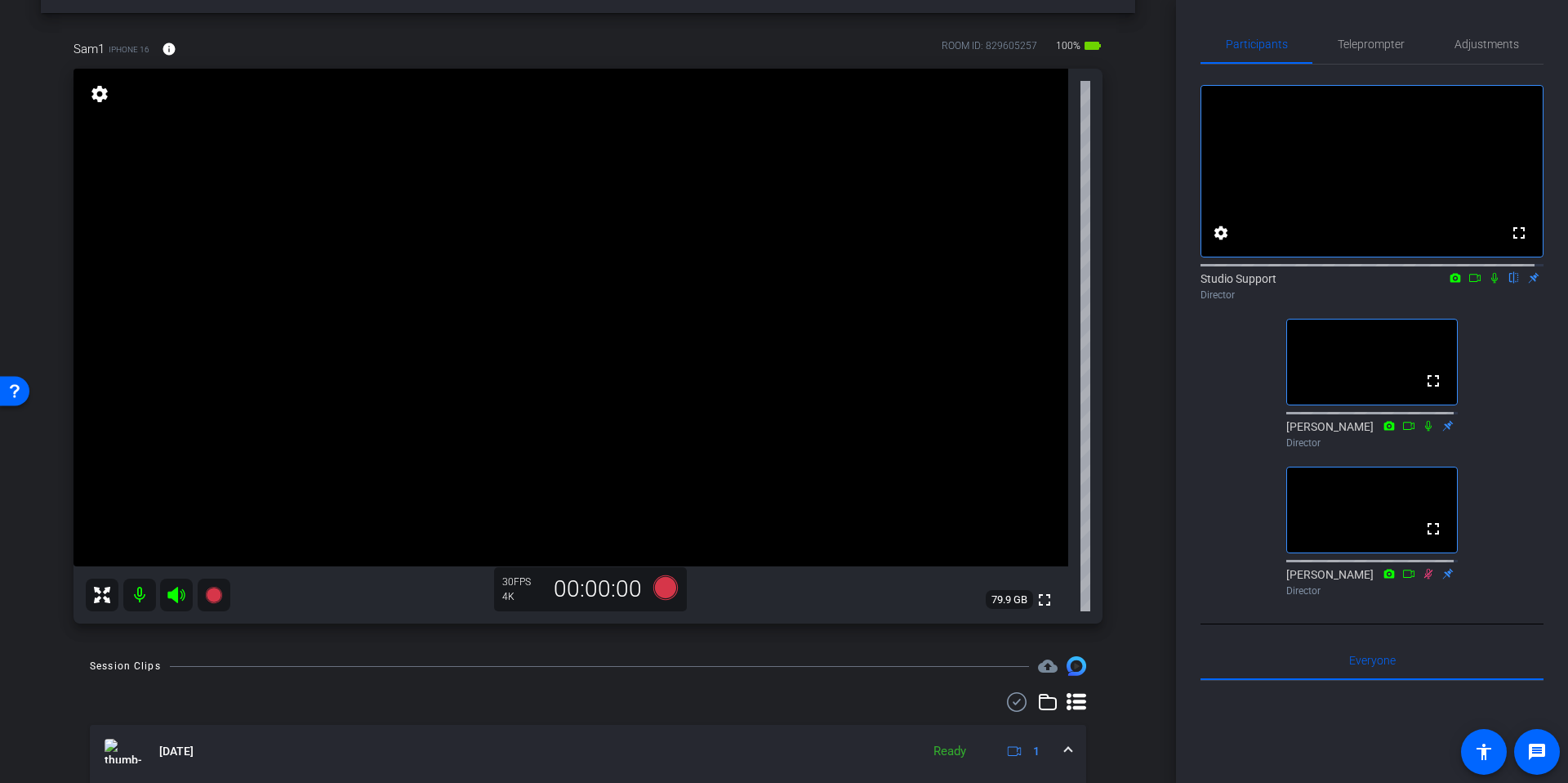
scroll to position [54, 0]
click at [1475, 45] on span "Adjustments" at bounding box center [1487, 44] width 64 height 12
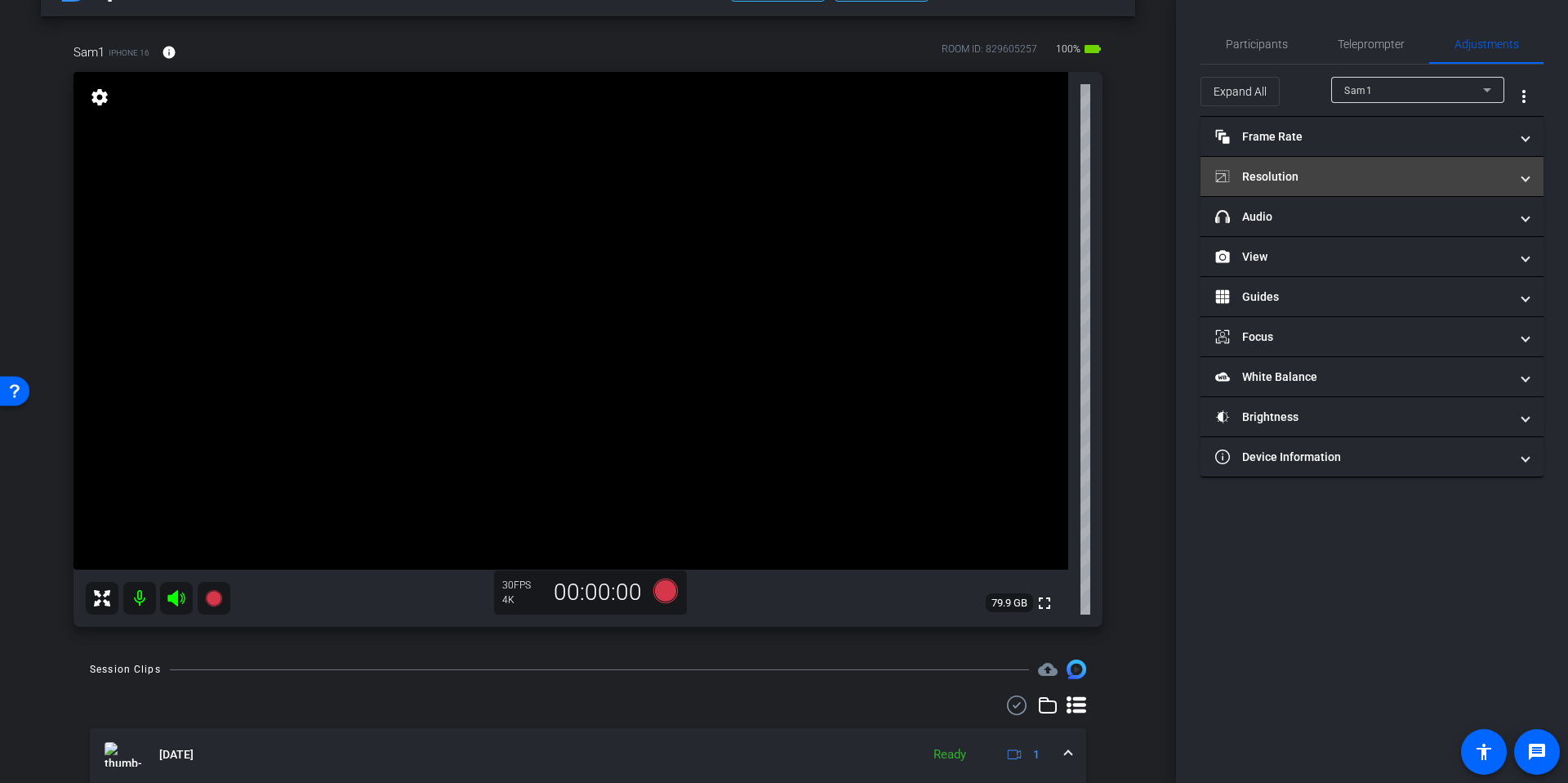
click at [1324, 182] on mat-panel-title "Resolution" at bounding box center [1363, 177] width 294 height 17
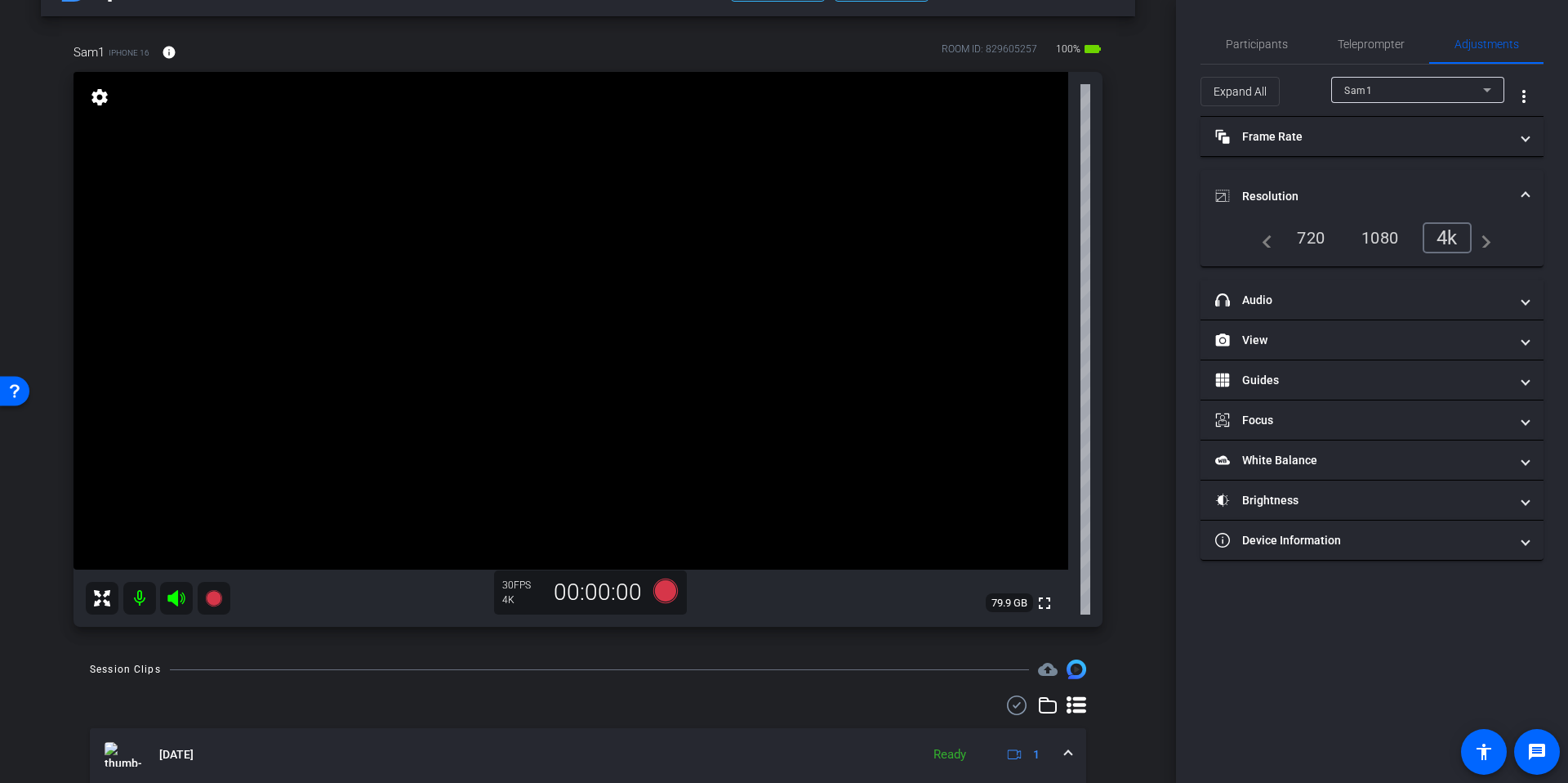
click at [1394, 236] on div "1080" at bounding box center [1380, 238] width 61 height 28
click at [1274, 47] on span "Participants" at bounding box center [1256, 44] width 62 height 12
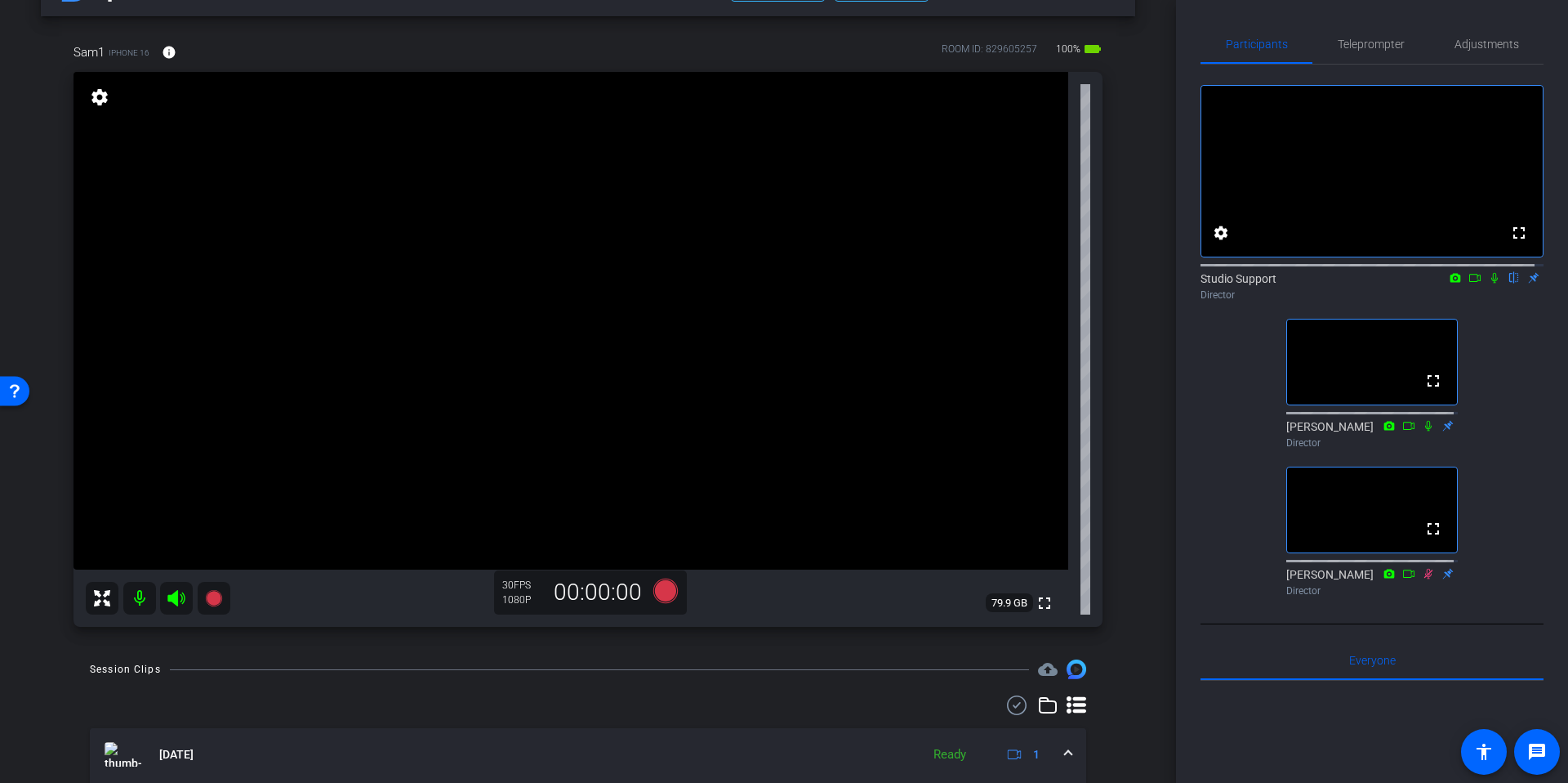
click at [1128, 235] on div "arrow_back Test Session September 25th Back to project Send invite account_box …" at bounding box center [588, 337] width 1176 height 783
click at [1127, 234] on div "arrow_back Test Session September 25th Back to project Send invite account_box …" at bounding box center [588, 337] width 1176 height 783
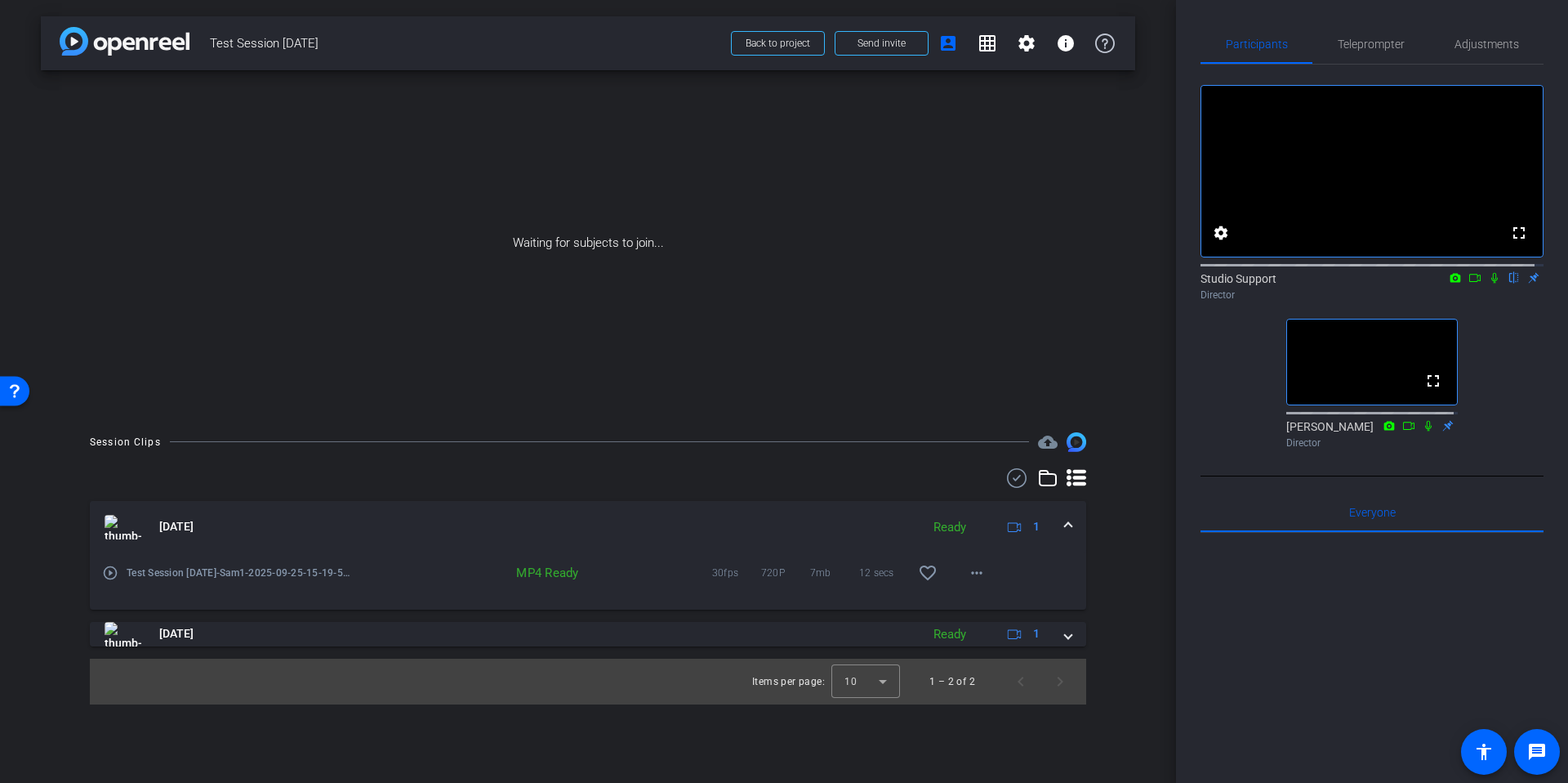
click at [1165, 403] on div "arrow_back Test Session September 25th Back to project Send invite account_box …" at bounding box center [588, 391] width 1176 height 783
click at [1144, 407] on div "arrow_back Test Session September 25th Back to project Send invite account_box …" at bounding box center [588, 391] width 1176 height 783
